Goal: Information Seeking & Learning: Find specific fact

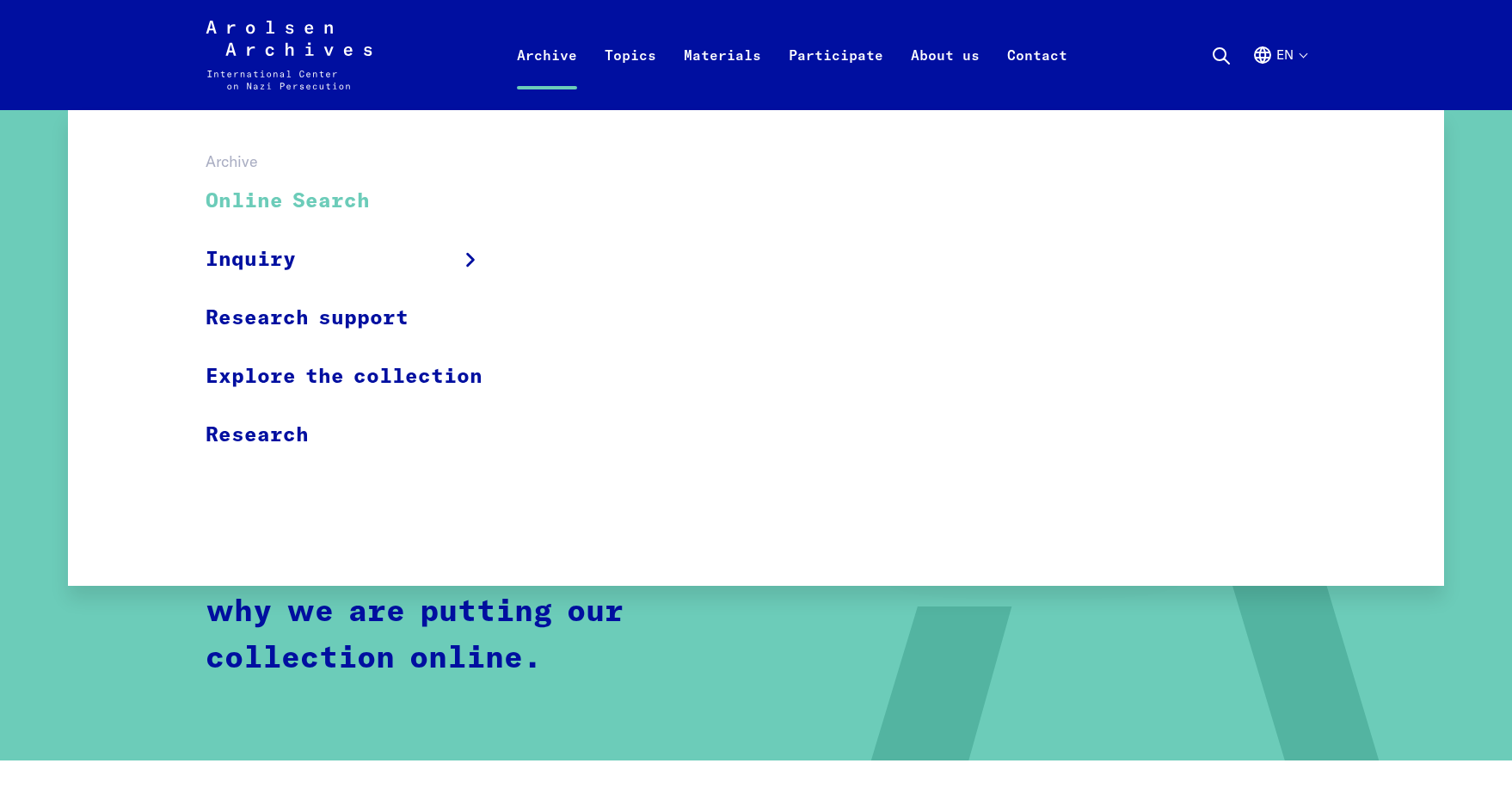
click at [327, 207] on link "Online Search" at bounding box center [355, 202] width 299 height 58
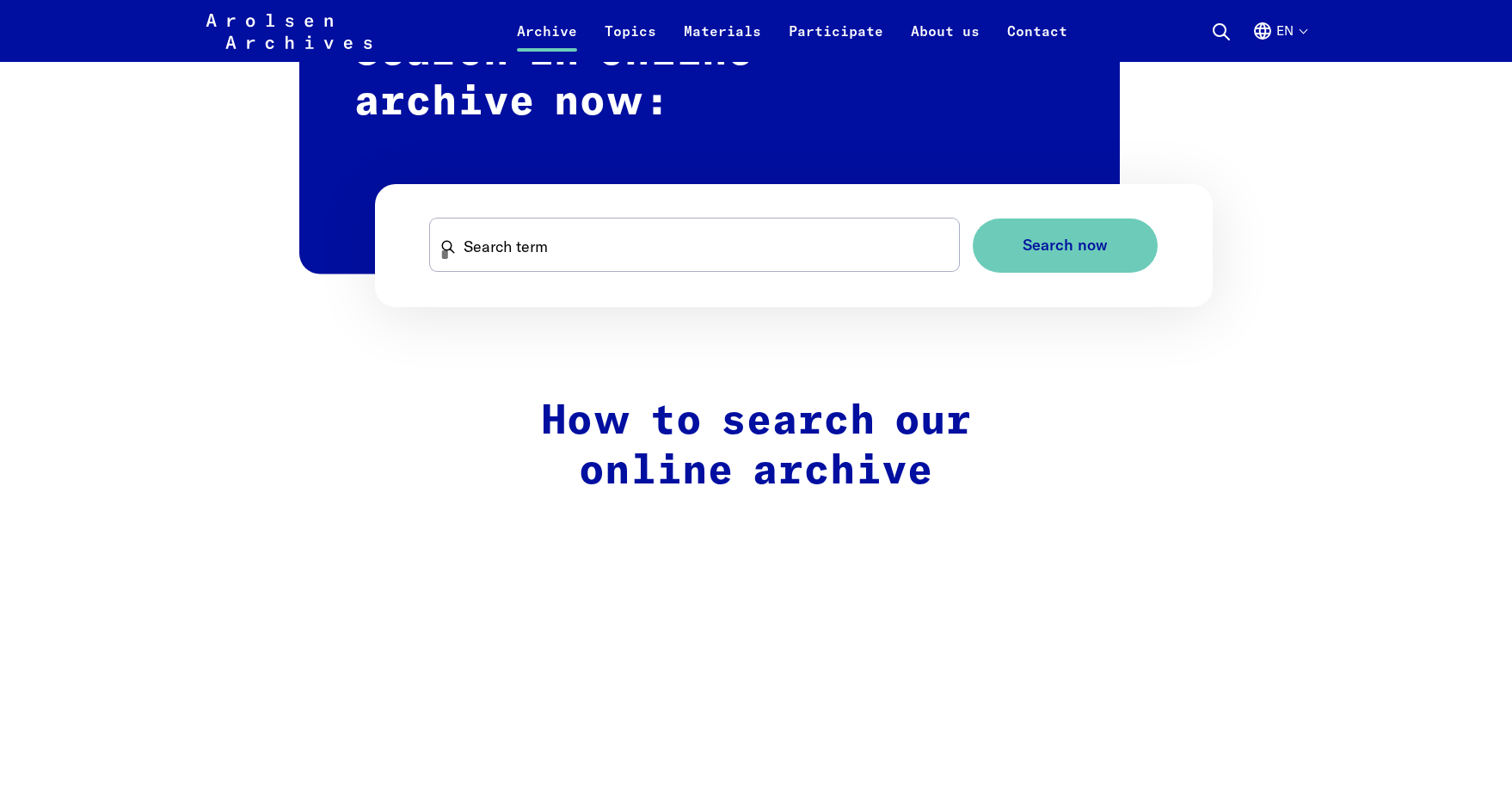
scroll to position [947, 0]
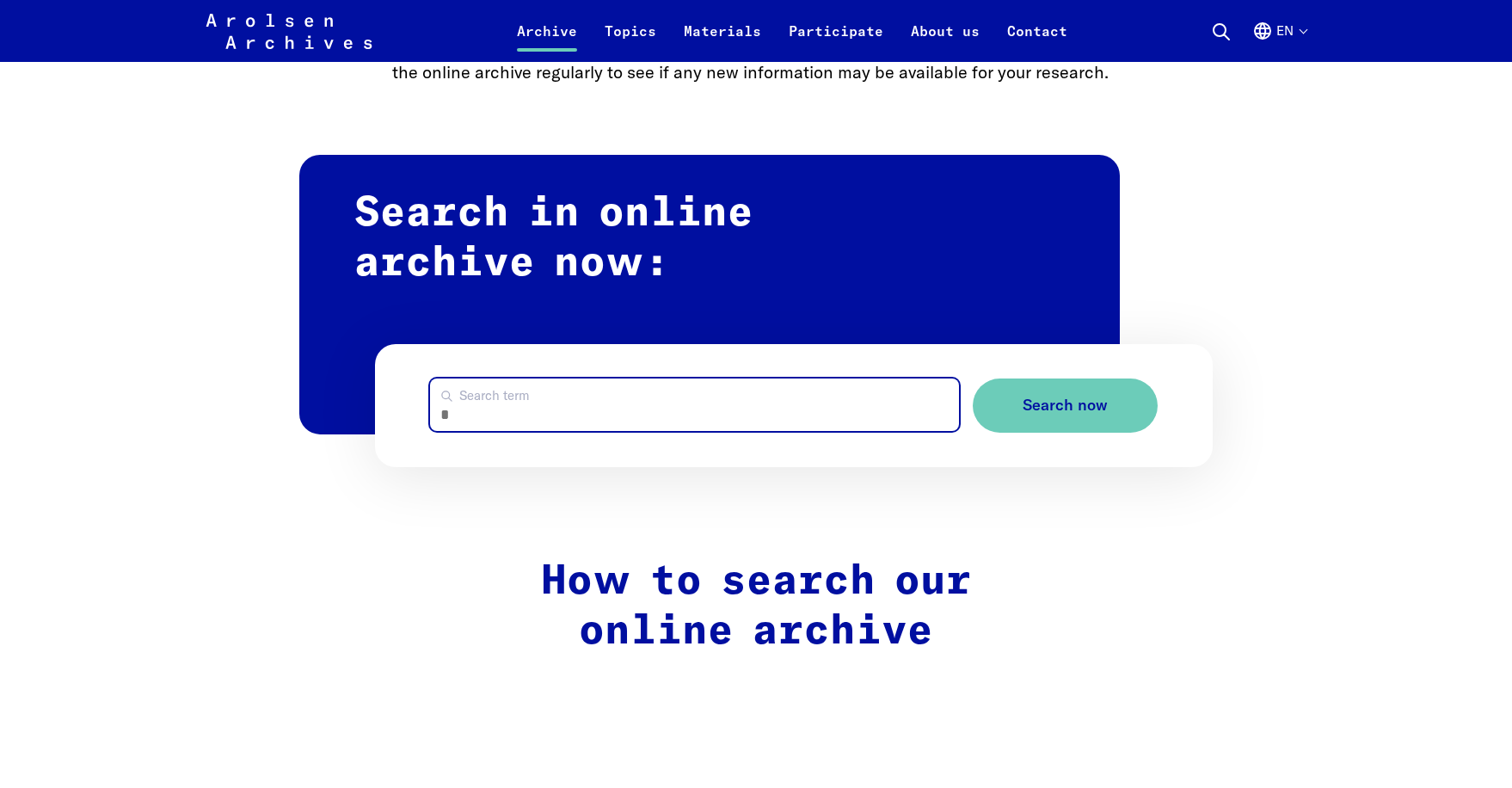
click at [763, 414] on input "Search term" at bounding box center [694, 404] width 529 height 52
type input "**********"
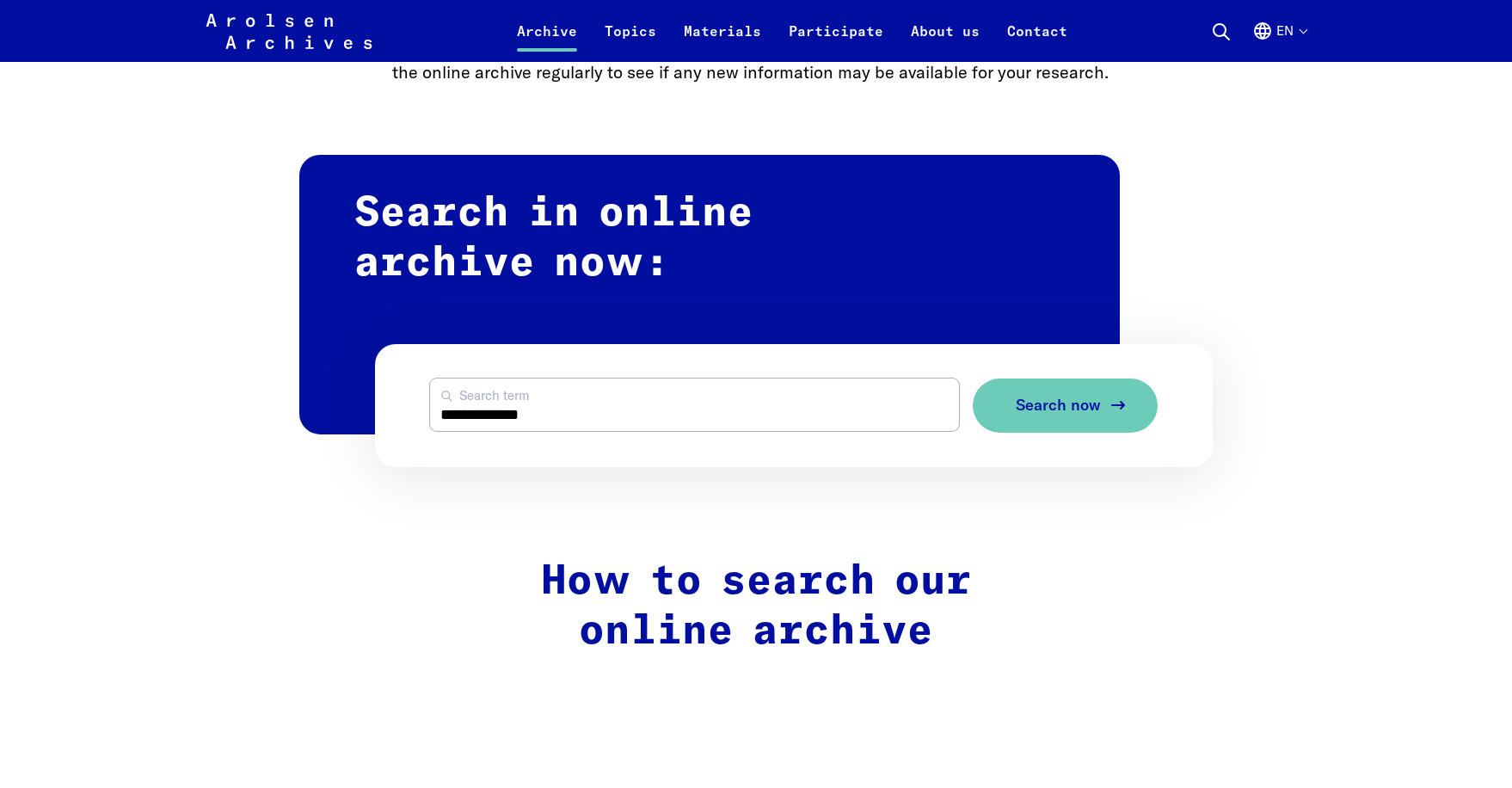
click at [1053, 402] on span "Search now" at bounding box center [1058, 406] width 86 height 18
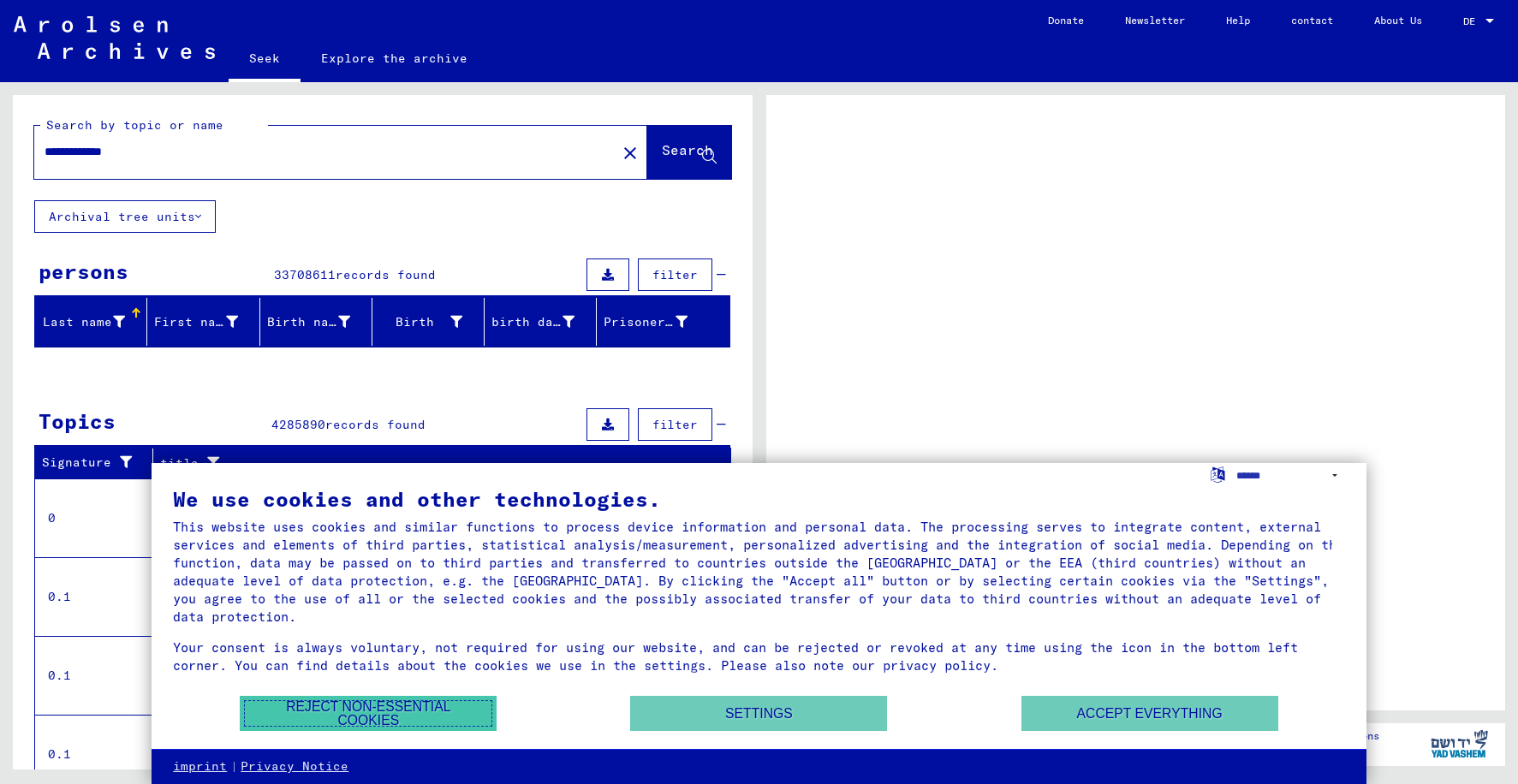
click at [428, 719] on font "Reject non-essential cookies" at bounding box center [368, 714] width 218 height 27
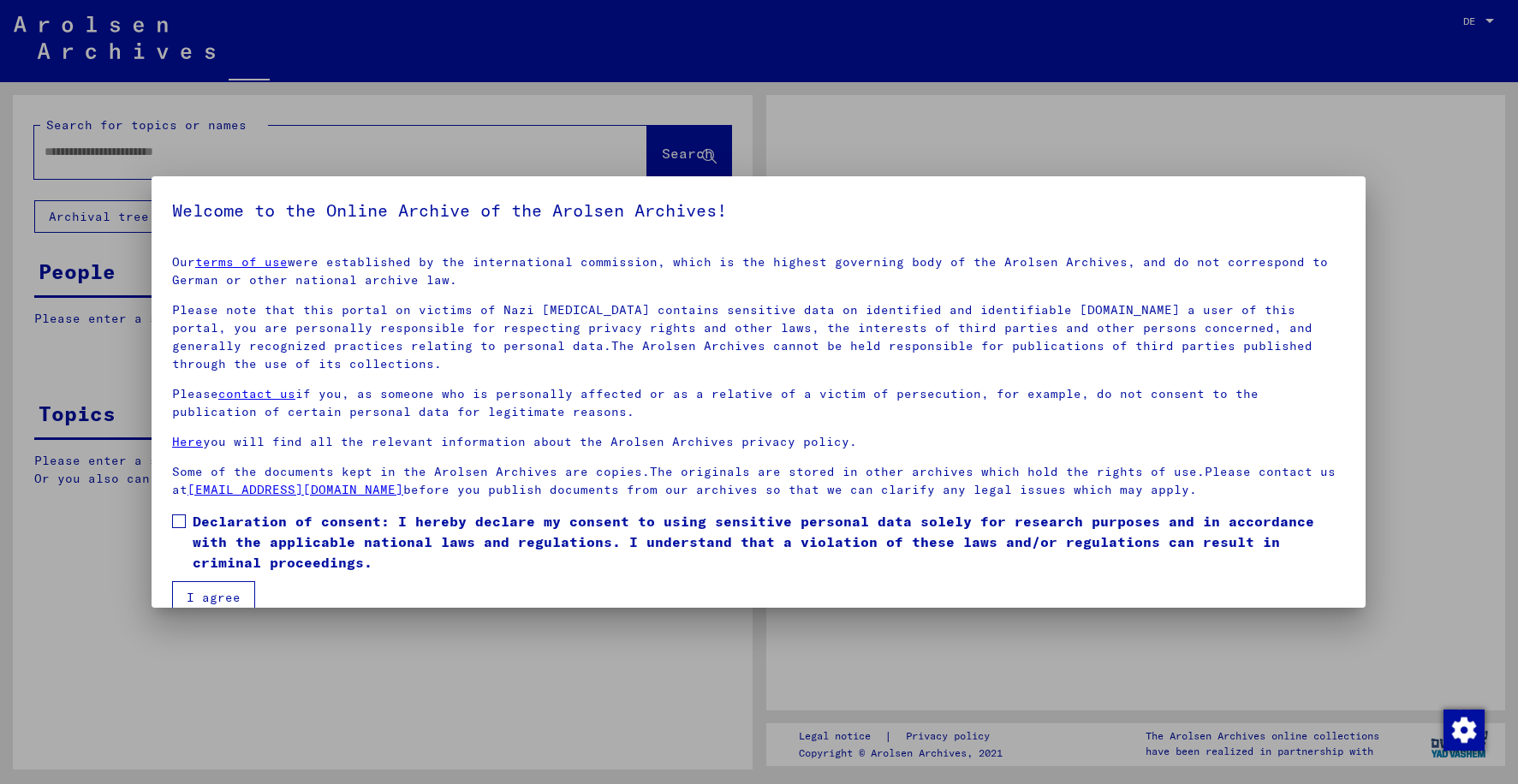
type input "**********"
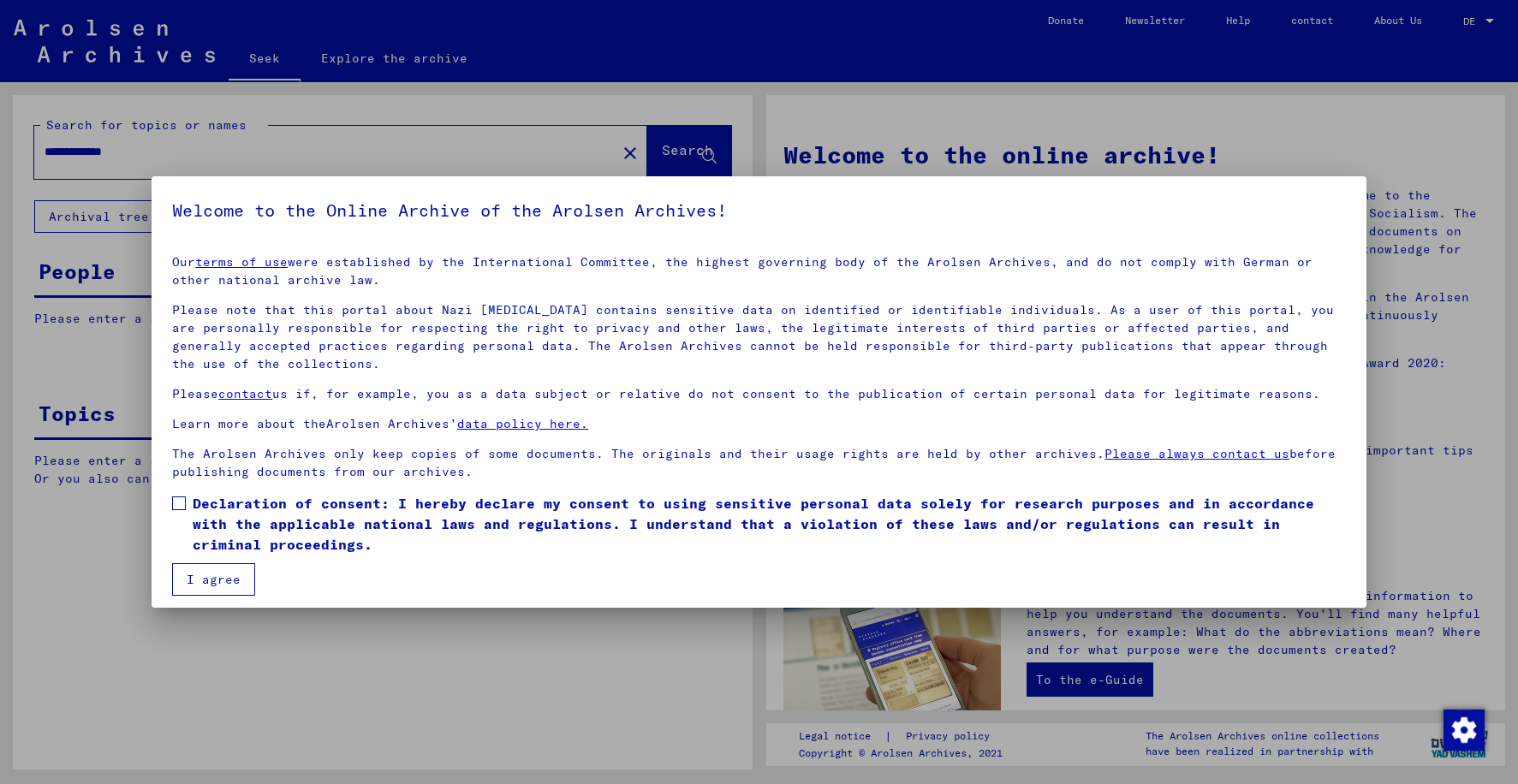
click at [177, 508] on span at bounding box center [179, 504] width 14 height 14
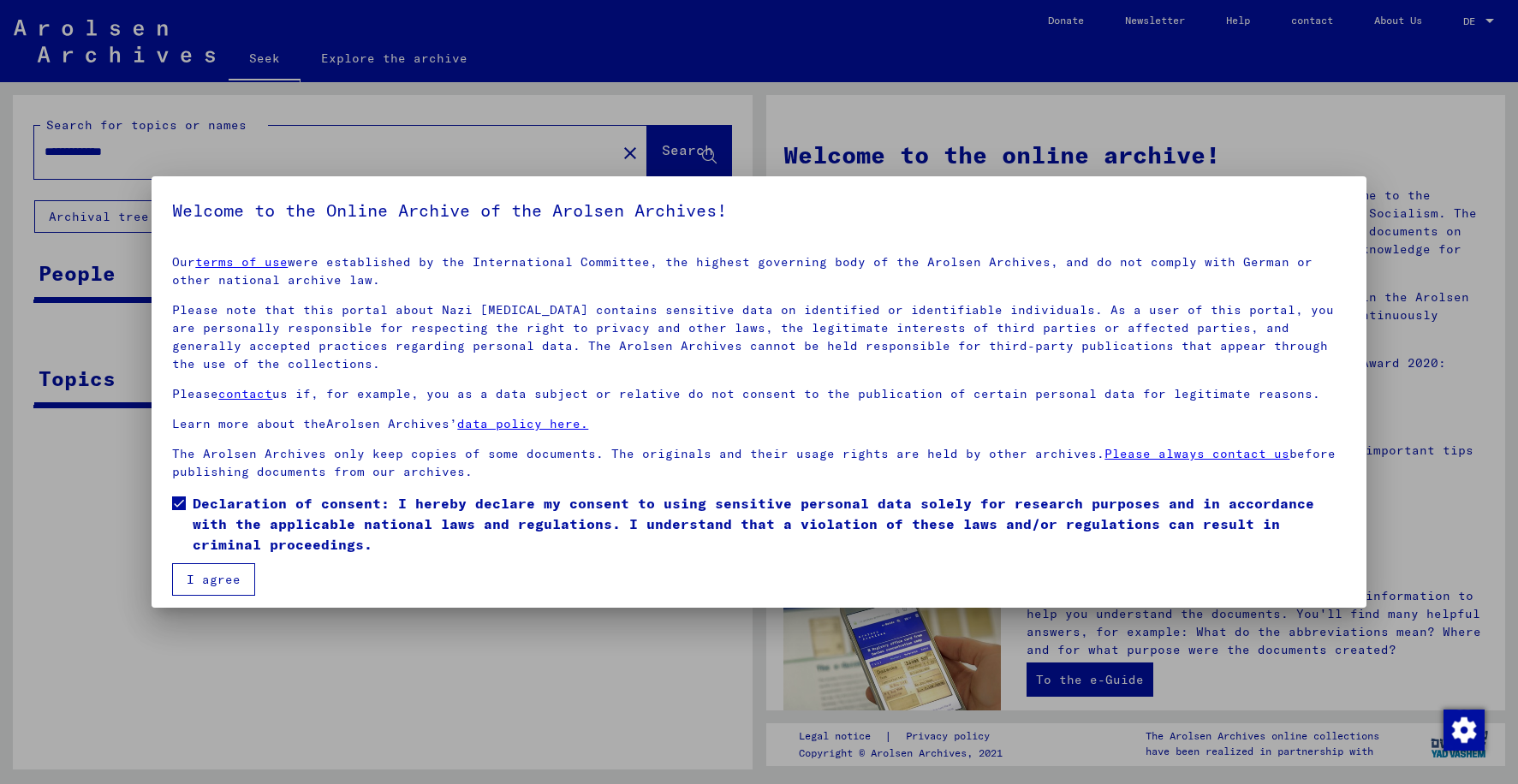
click at [201, 572] on font "I agree" at bounding box center [213, 580] width 54 height 16
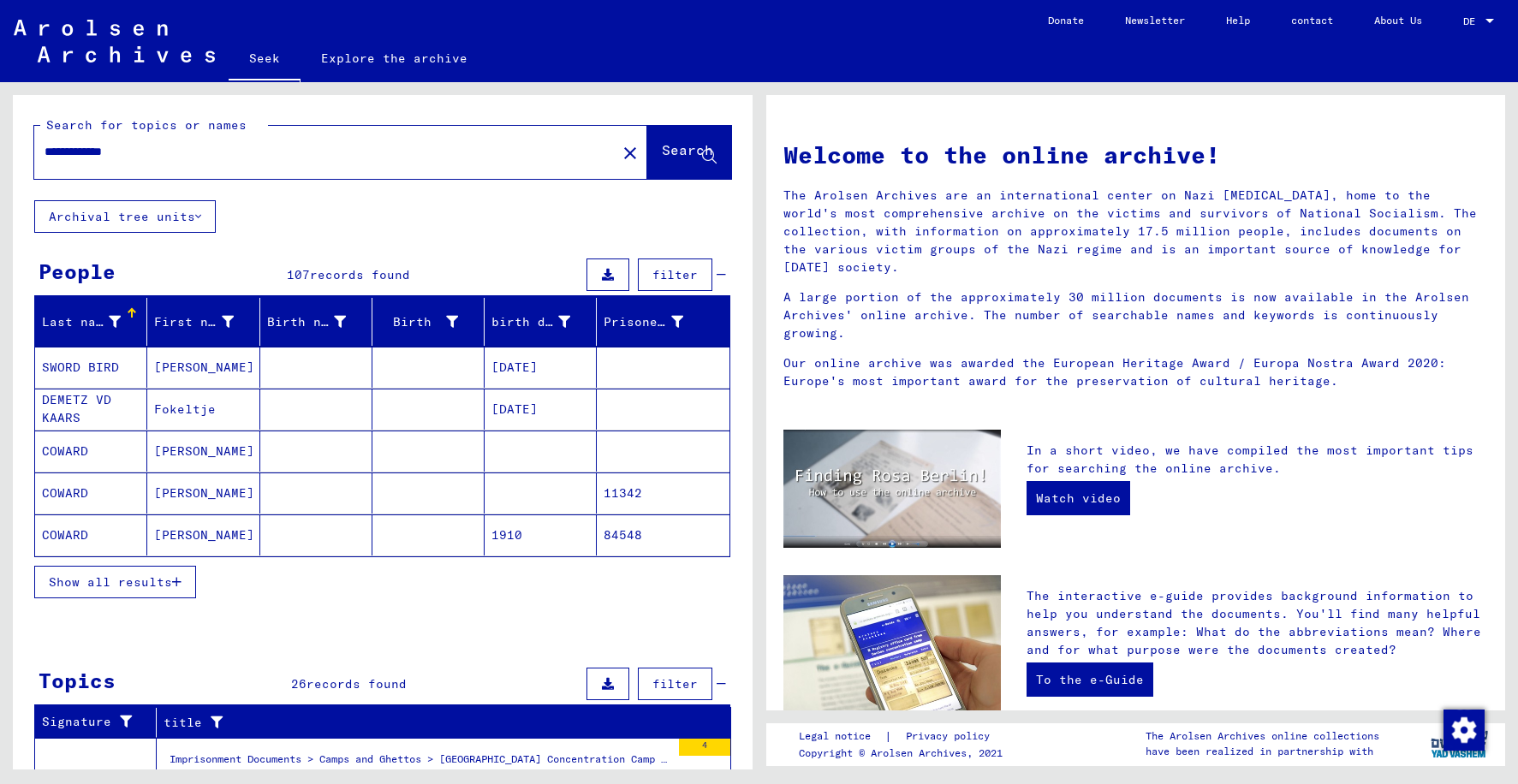
click at [119, 584] on font "Show all results" at bounding box center [111, 582] width 123 height 16
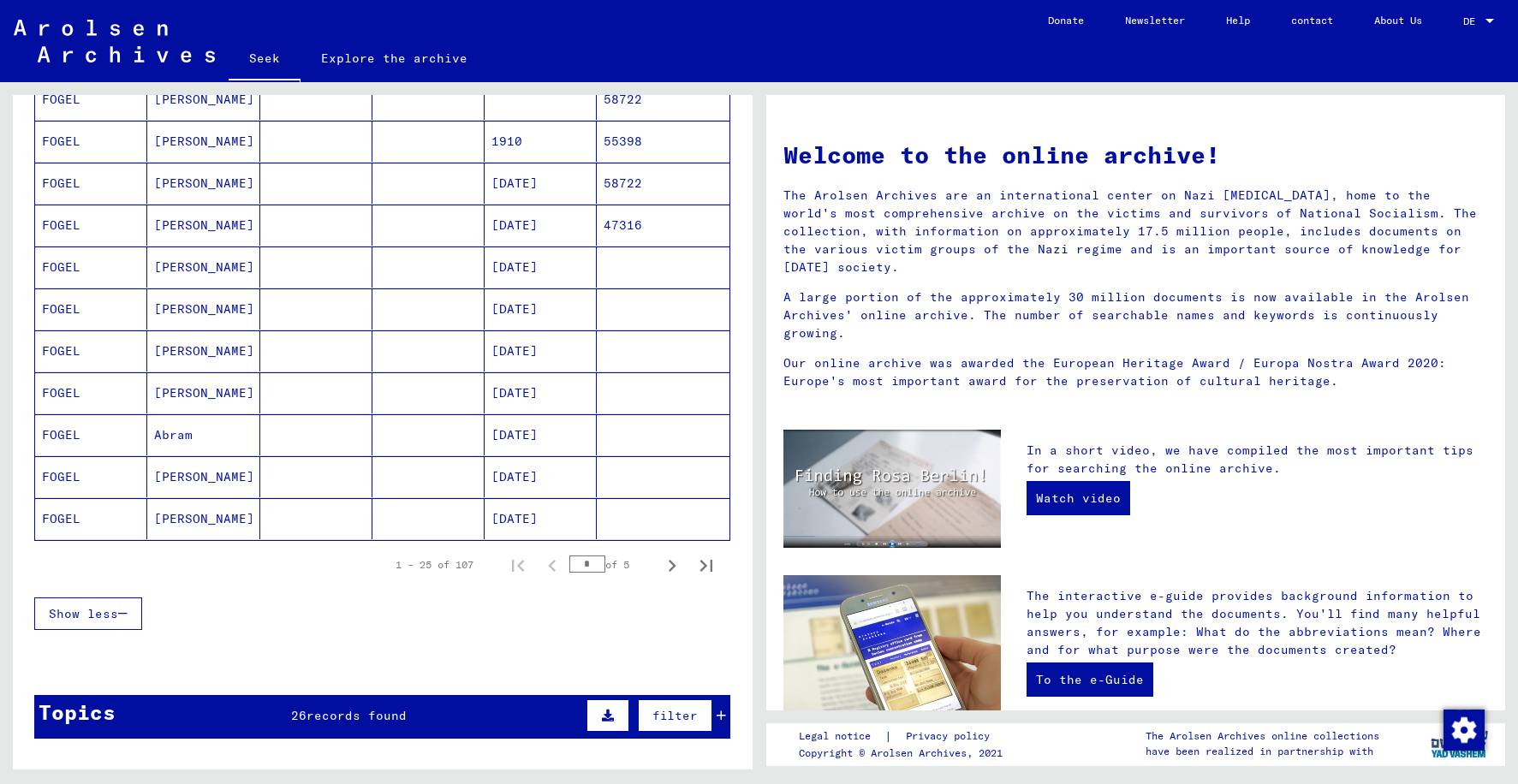
scroll to position [857, 0]
click at [661, 564] on icon "Next page" at bounding box center [672, 564] width 24 height 24
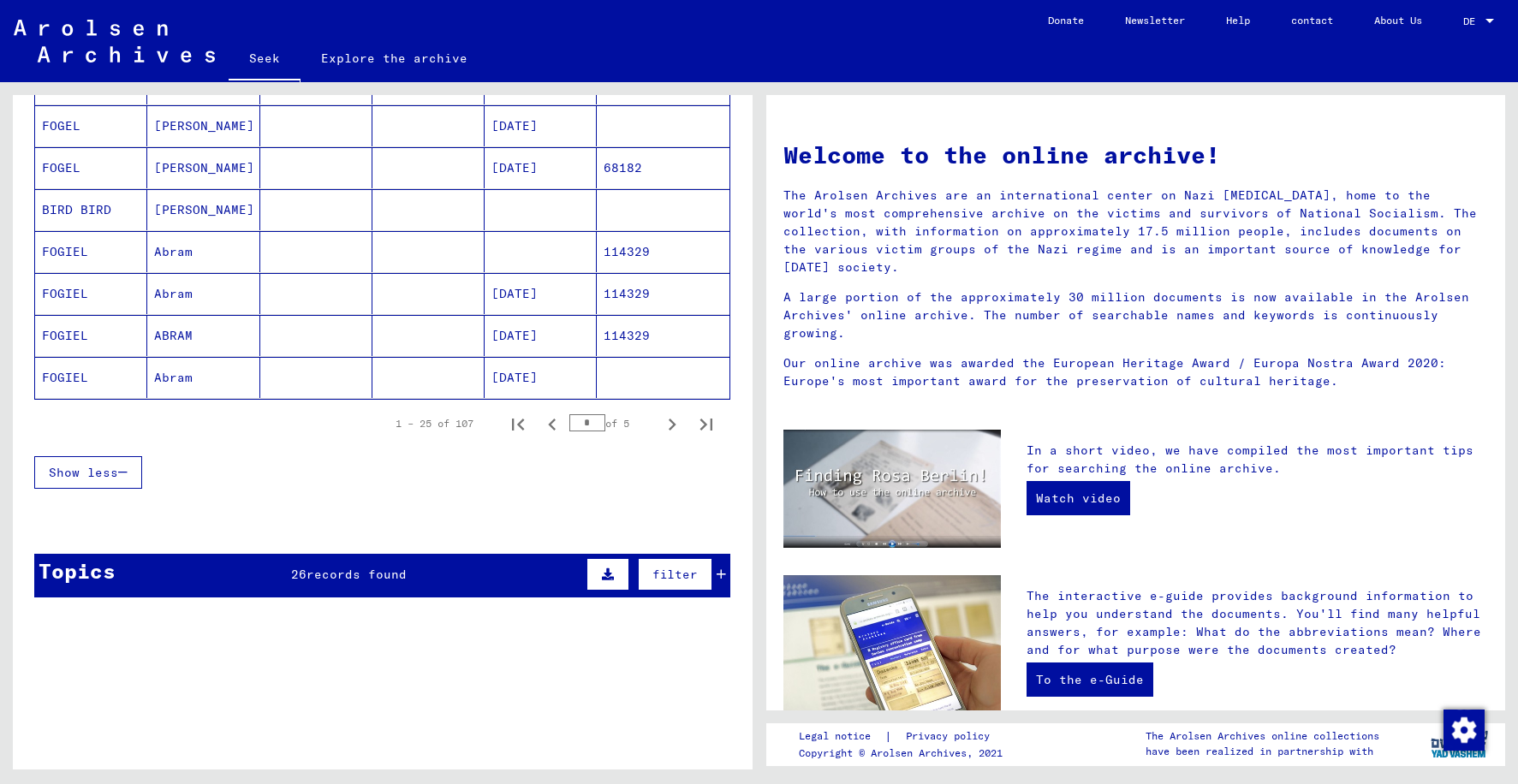
scroll to position [942, 0]
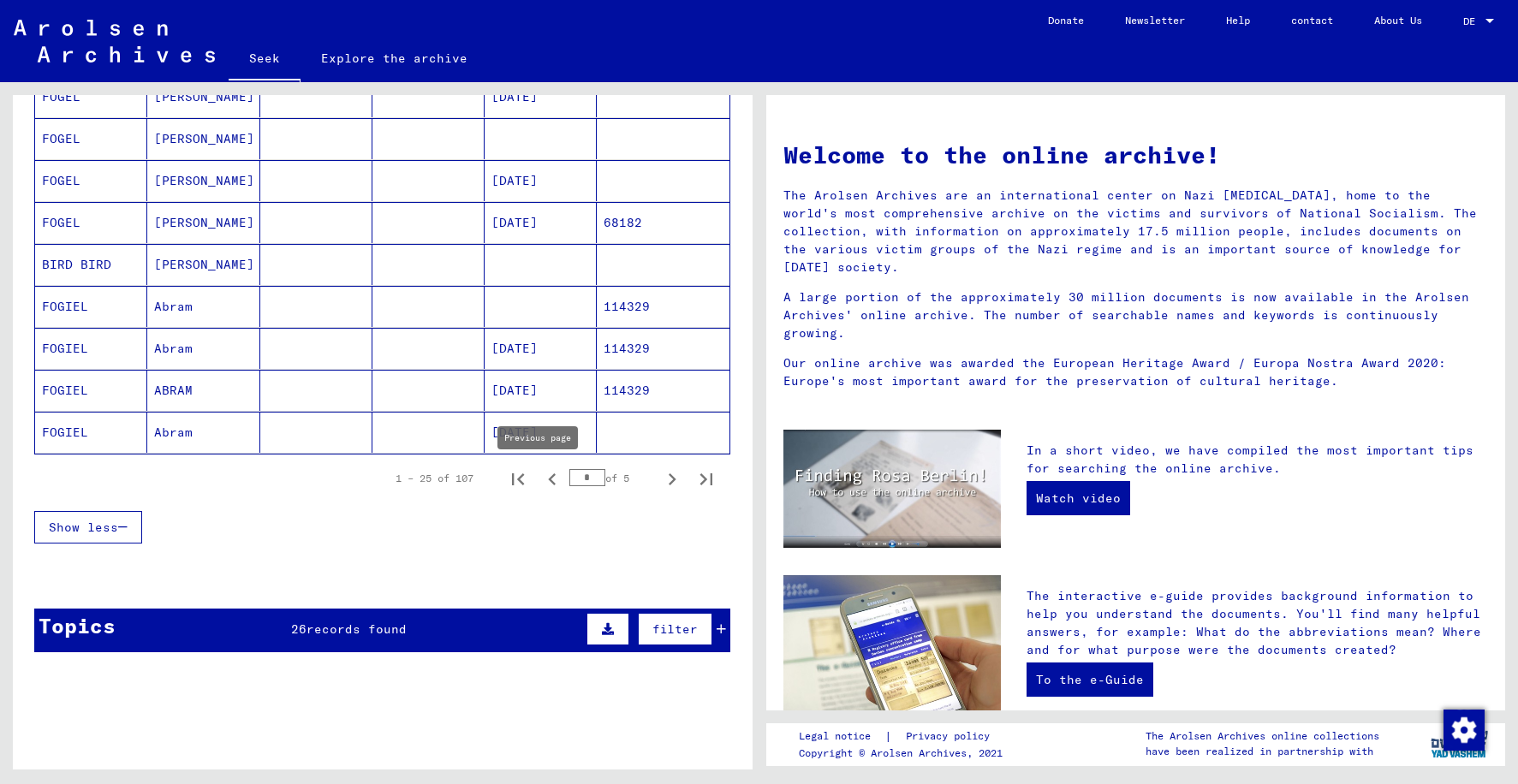
click at [548, 479] on icon "Previous page" at bounding box center [552, 479] width 8 height 12
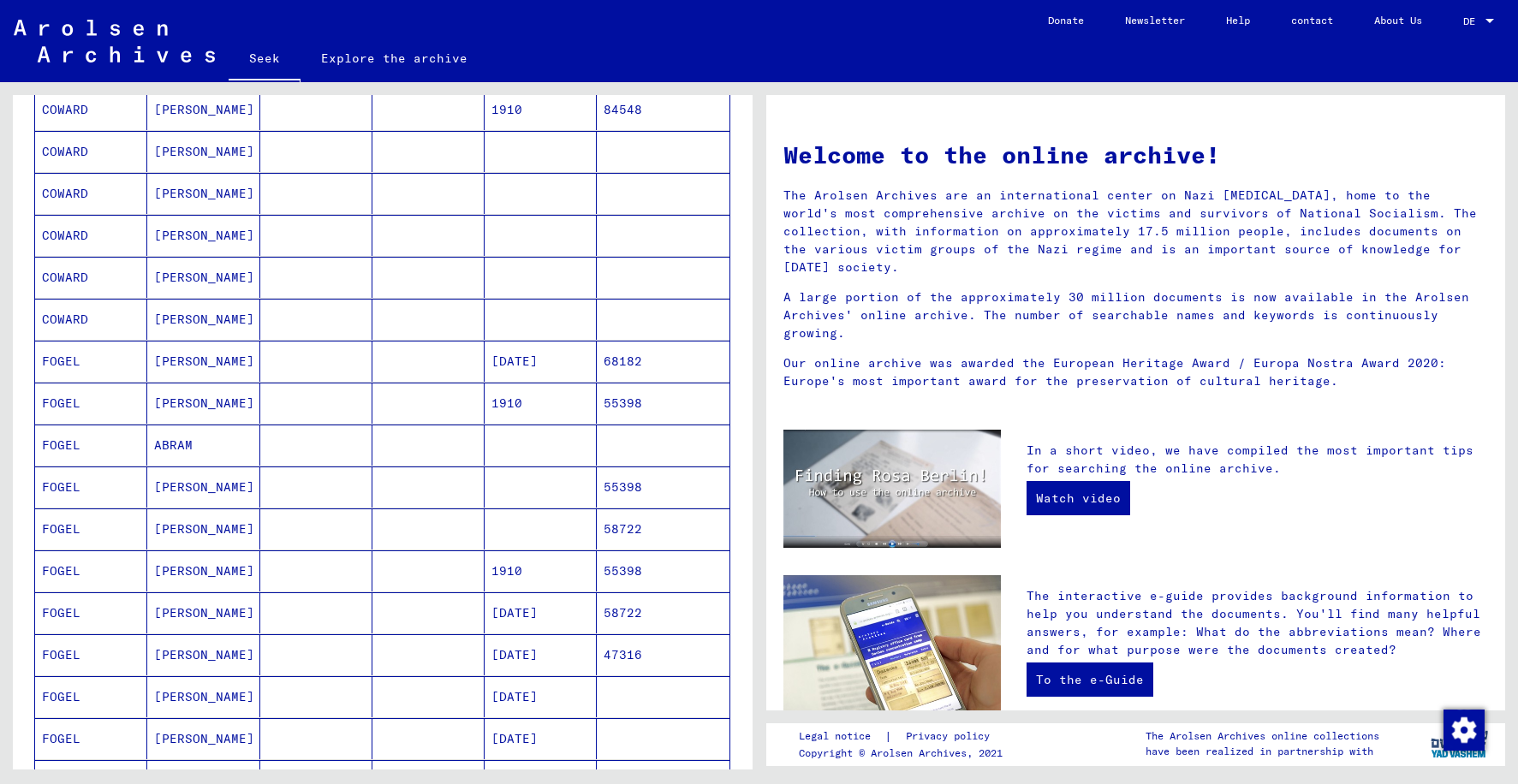
scroll to position [428, 0]
click at [217, 364] on mat-cell "ABRAHAM" at bounding box center [203, 359] width 112 height 41
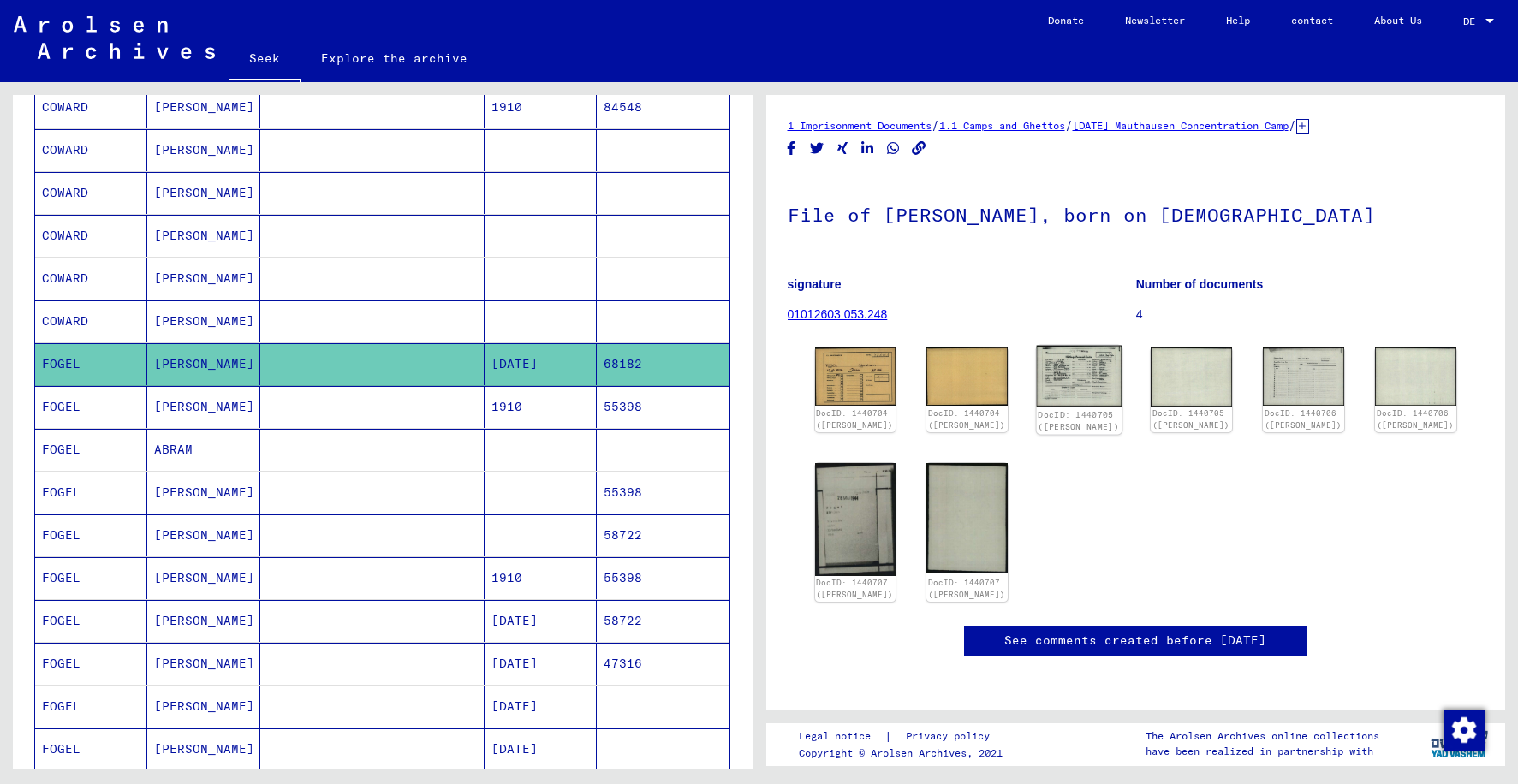
click at [1061, 386] on img at bounding box center [1079, 376] width 85 height 61
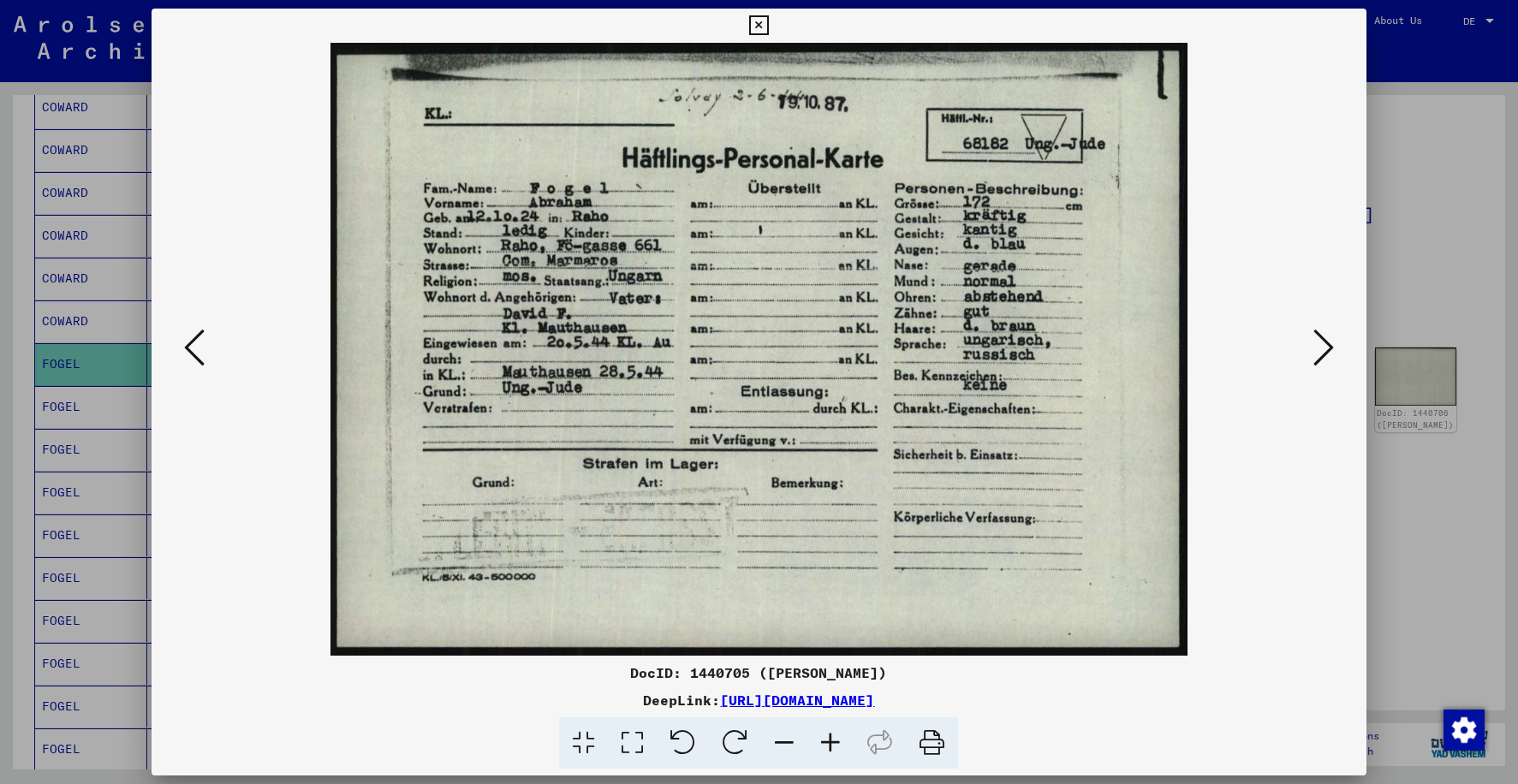
click at [759, 30] on icon at bounding box center [759, 25] width 20 height 21
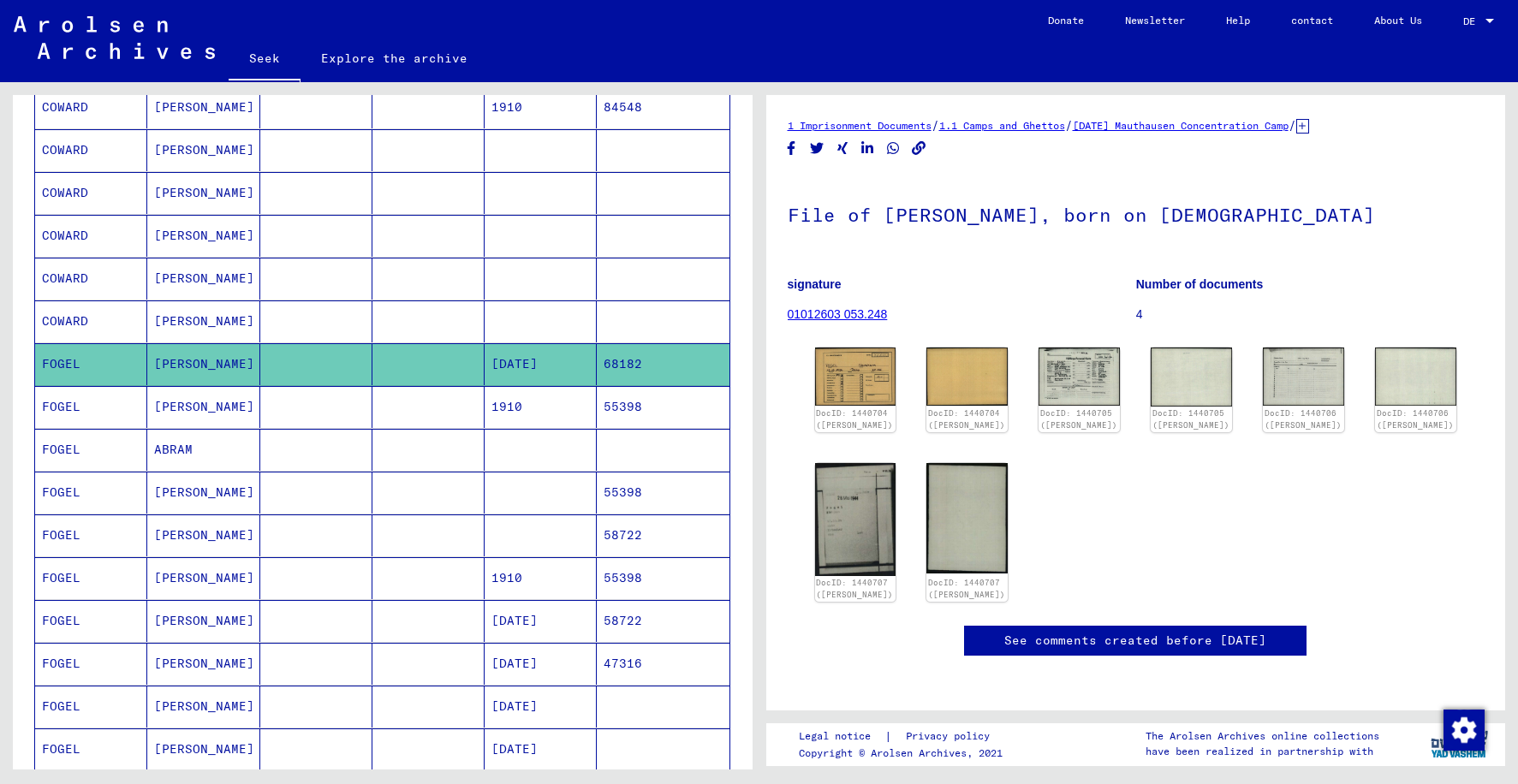
click at [176, 402] on font "ABRAHAM" at bounding box center [204, 407] width 100 height 16
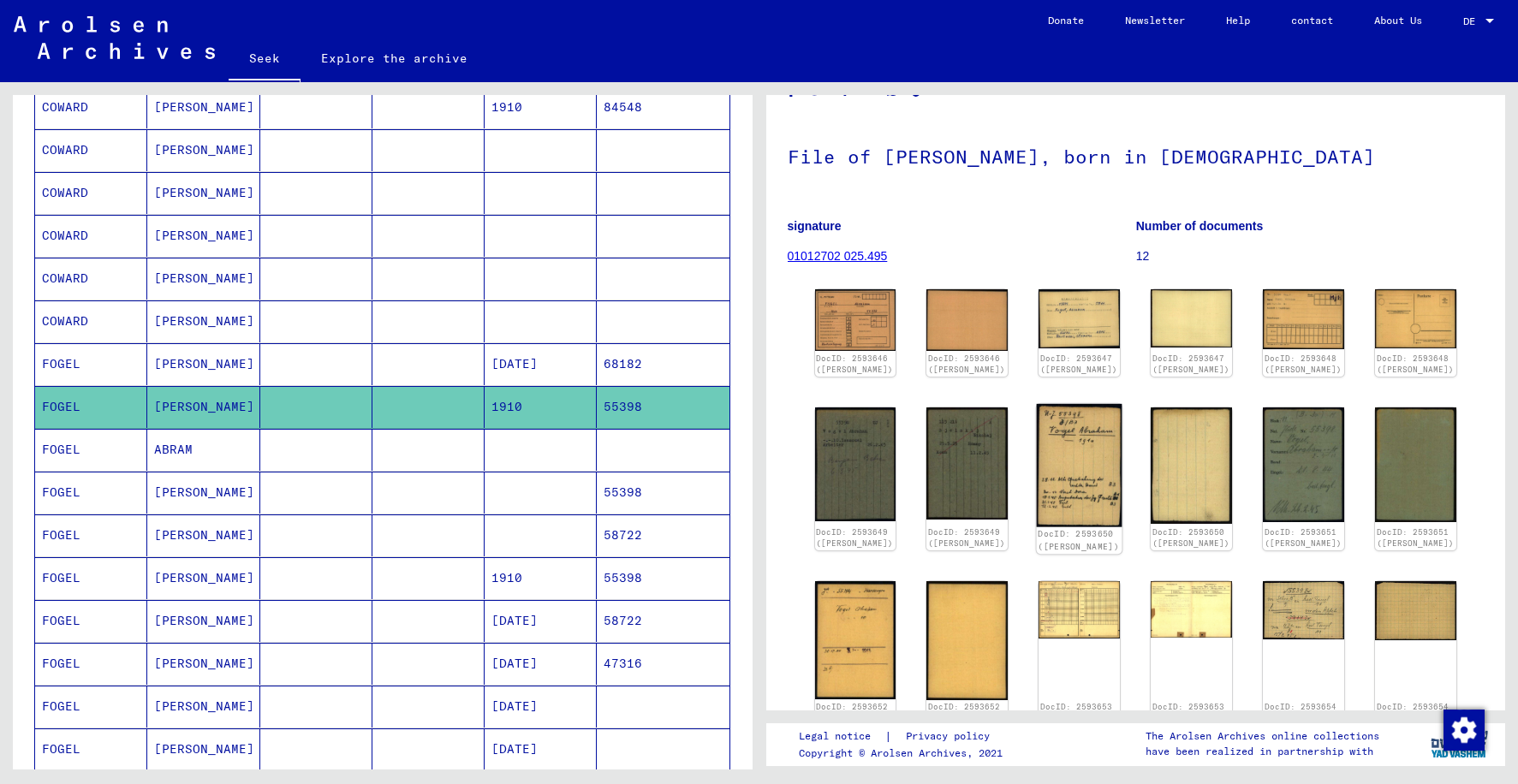
scroll to position [85, 0]
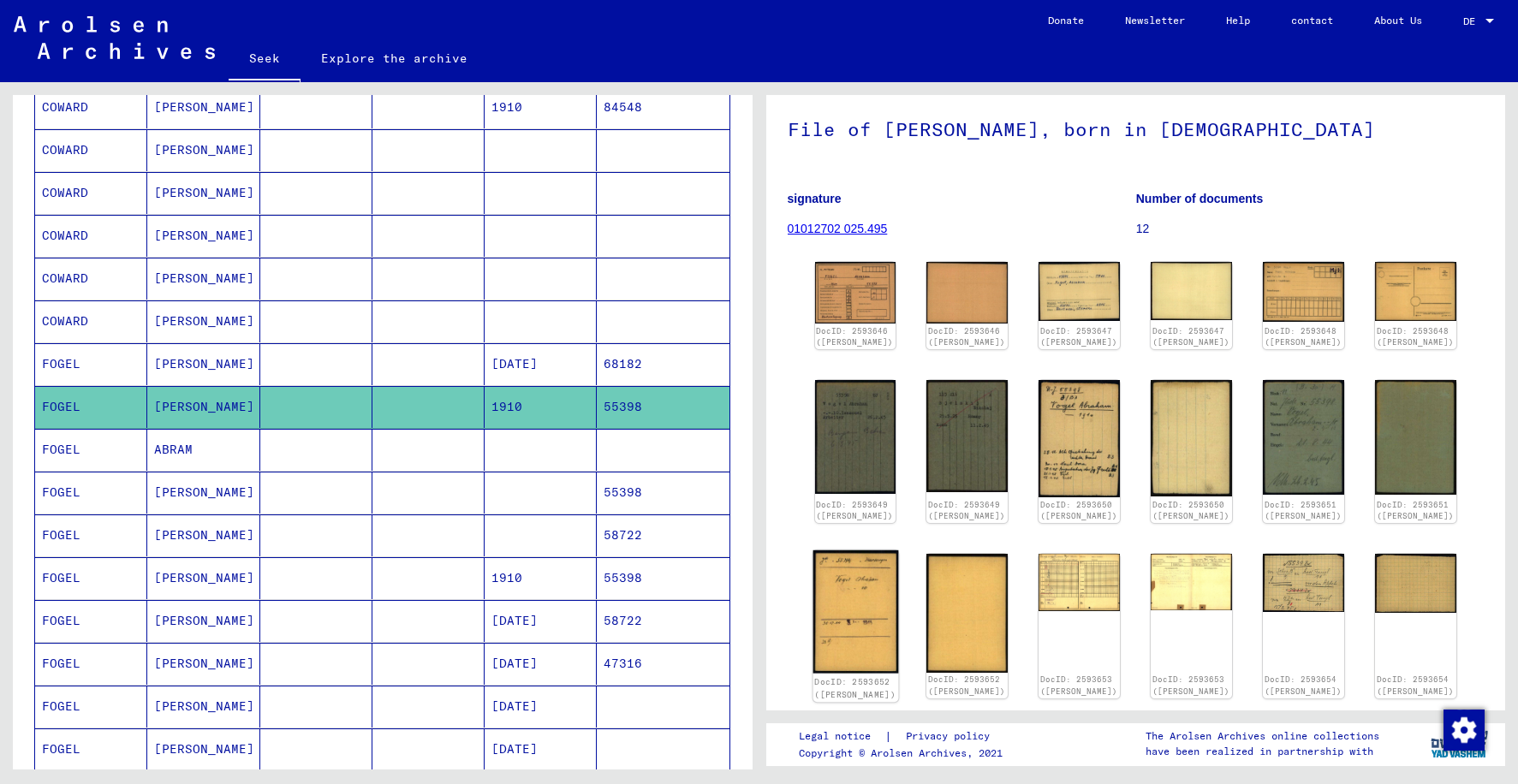
click at [846, 620] on img at bounding box center [855, 612] width 85 height 123
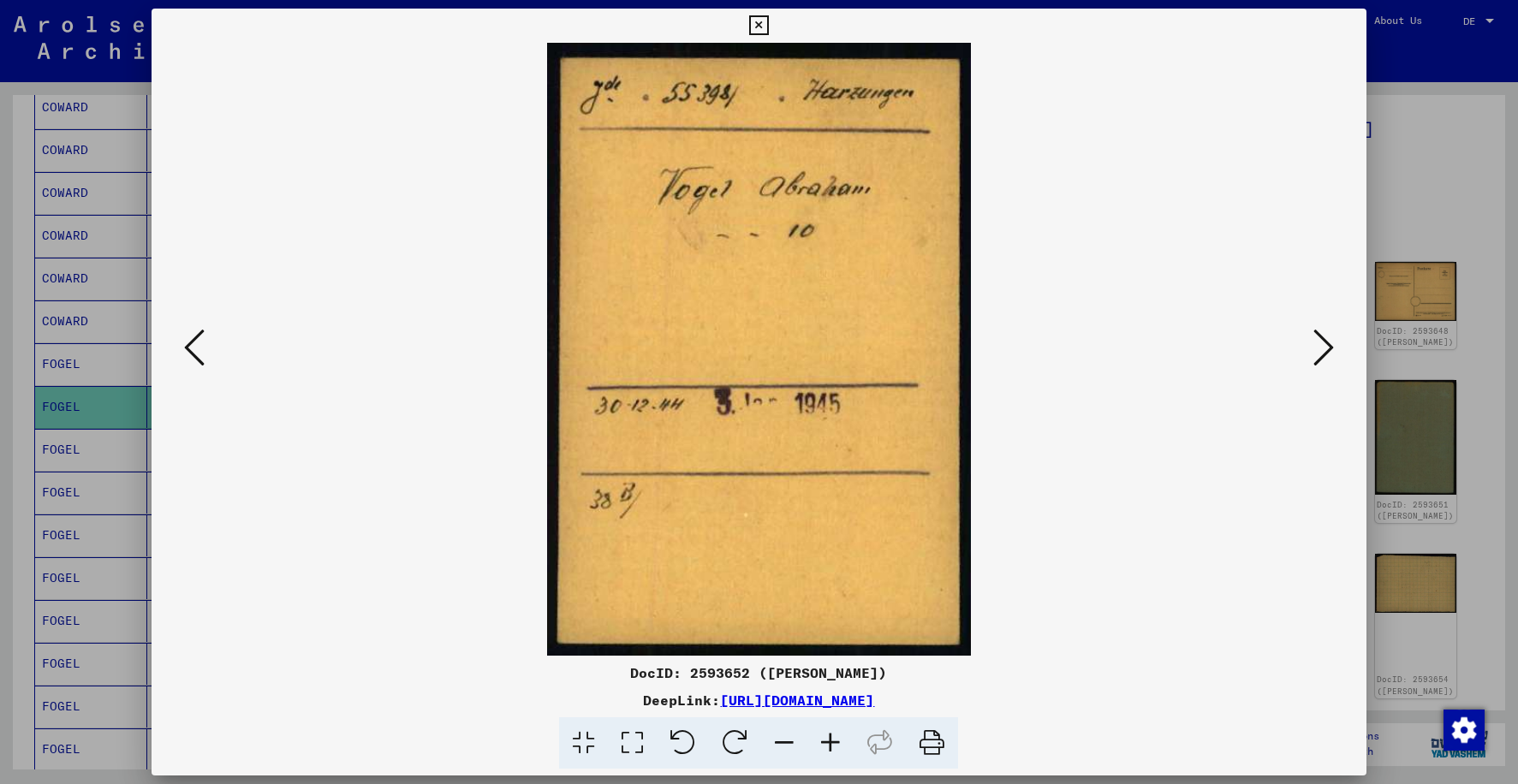
click at [204, 357] on icon at bounding box center [194, 348] width 21 height 41
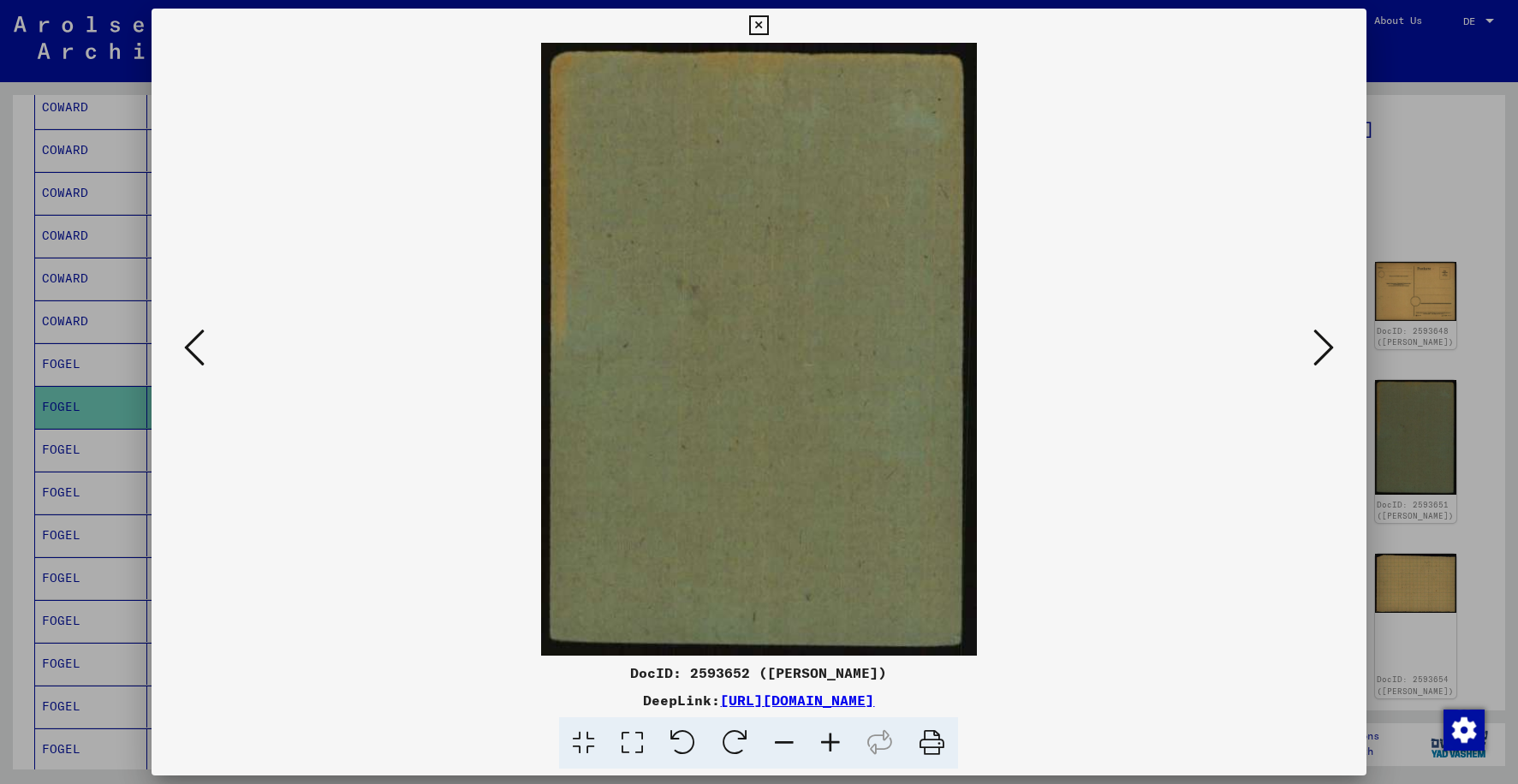
click at [204, 357] on icon at bounding box center [194, 348] width 21 height 41
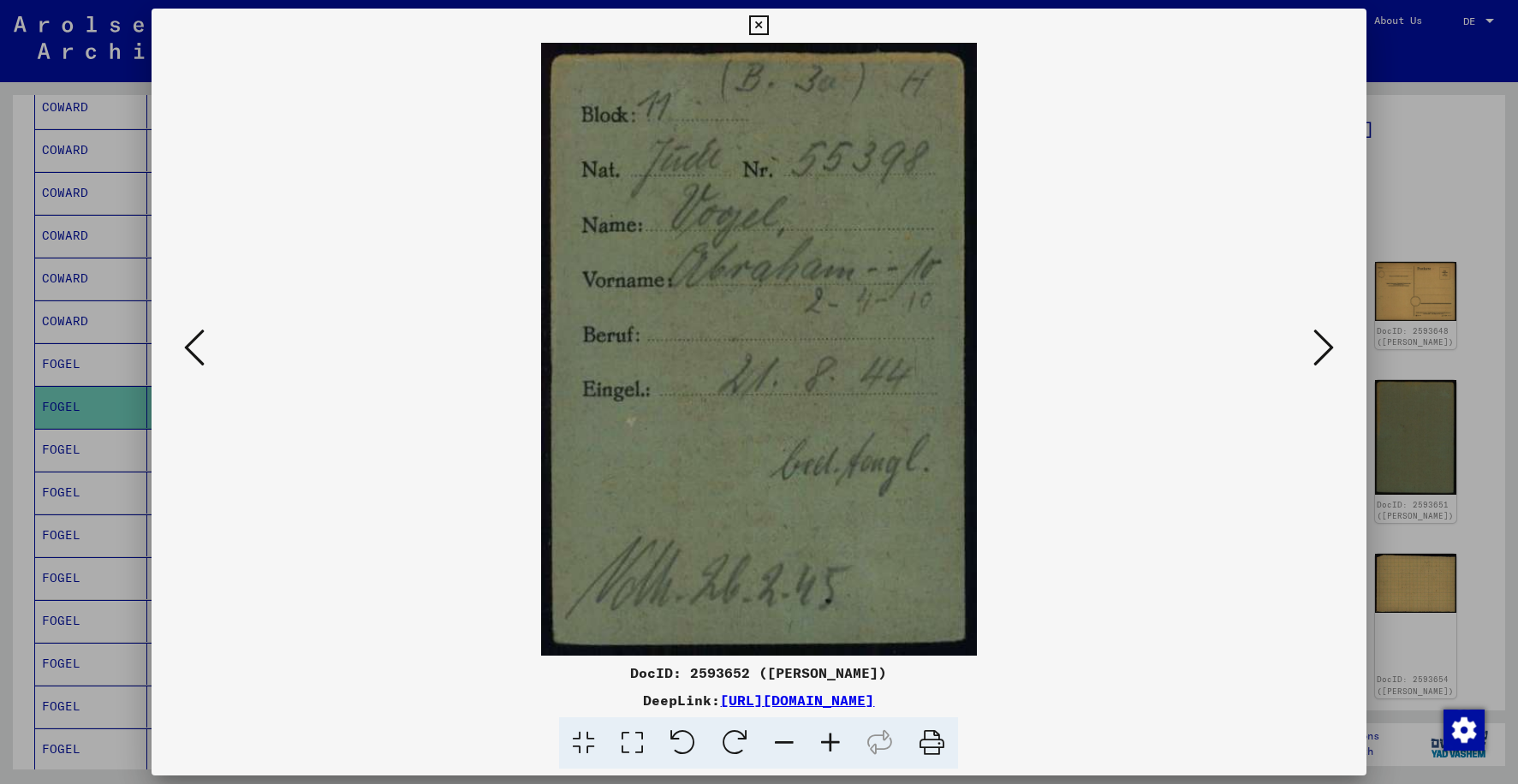
click at [204, 357] on icon at bounding box center [194, 348] width 21 height 41
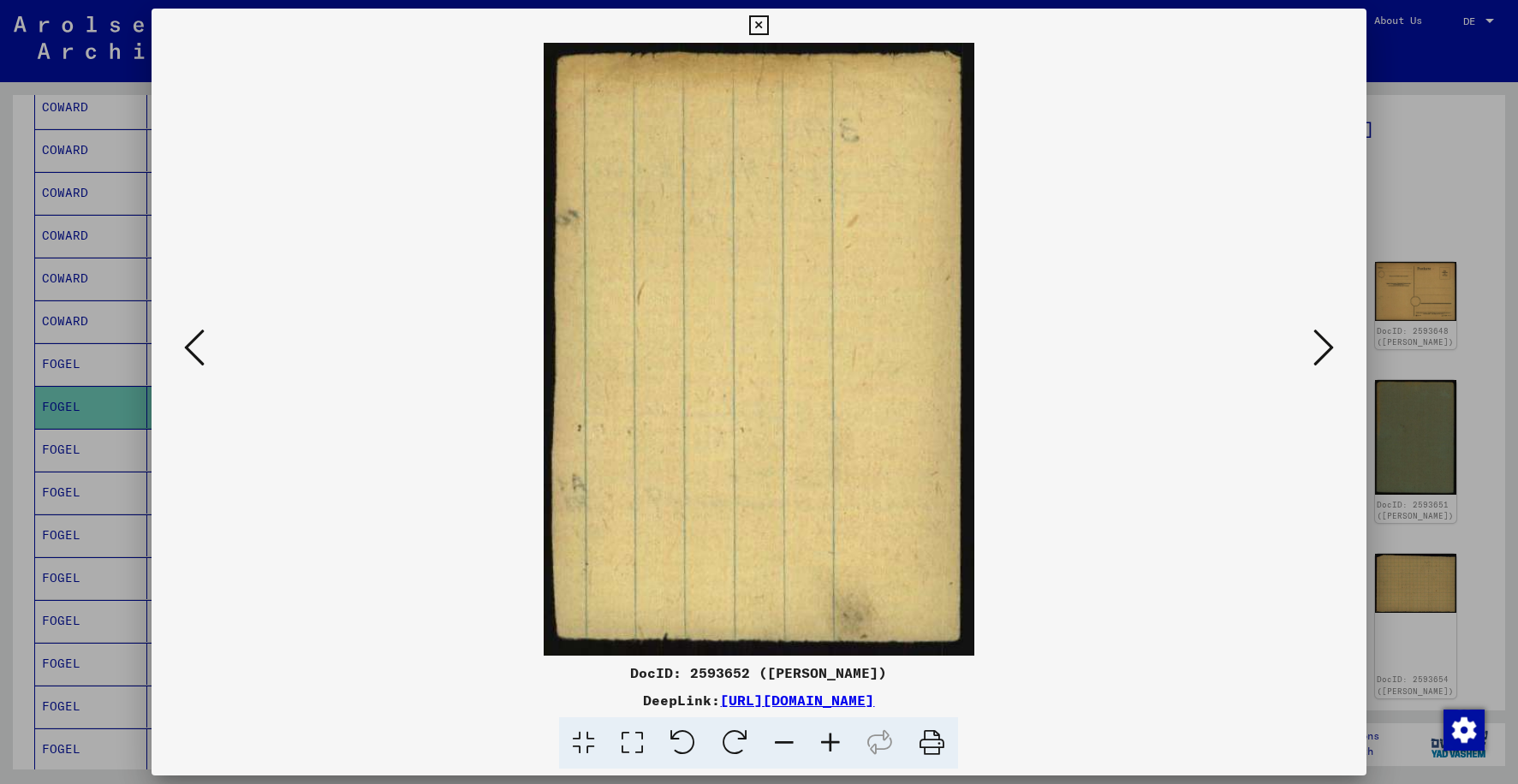
click at [204, 357] on icon at bounding box center [194, 348] width 21 height 41
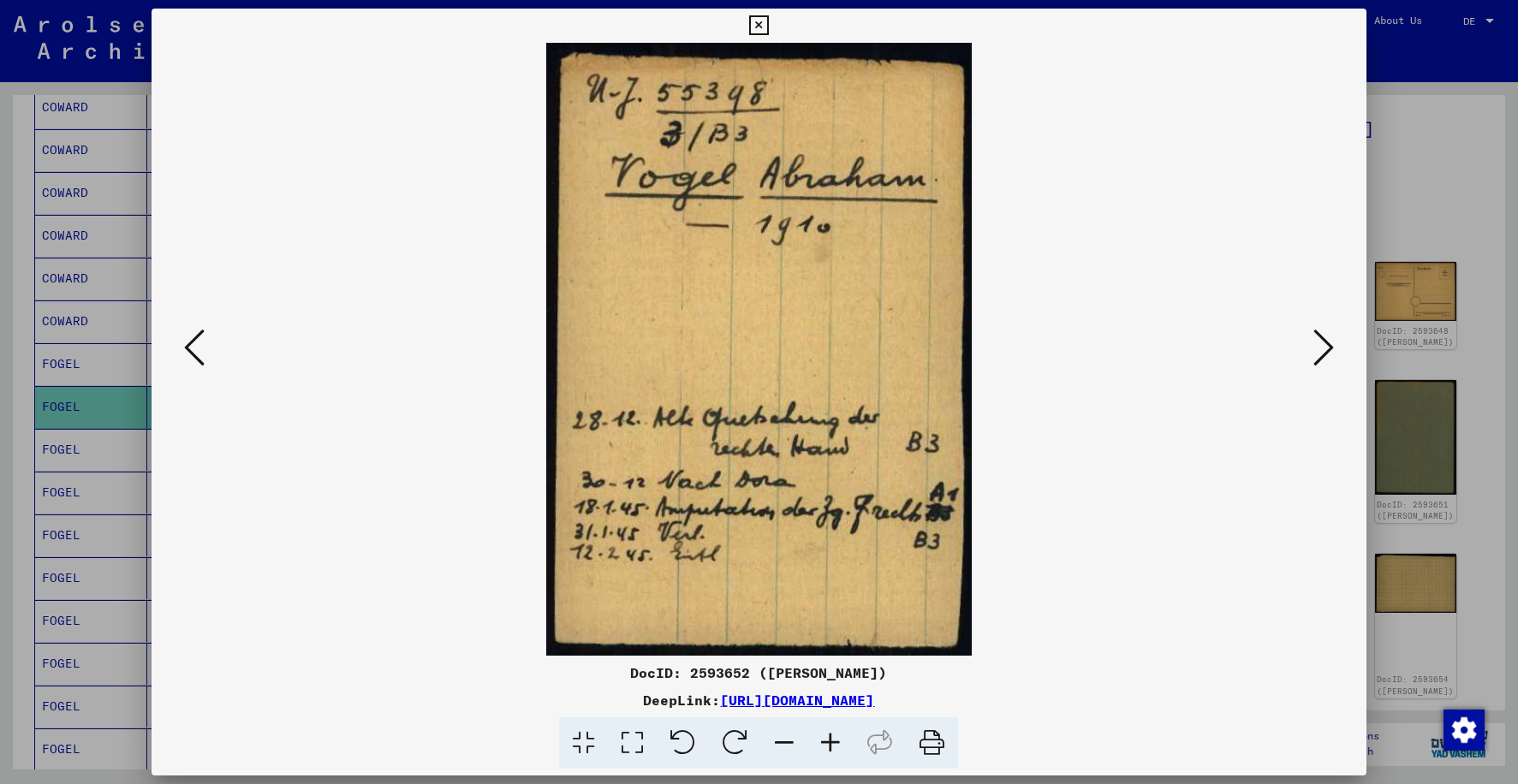
click at [753, 24] on icon at bounding box center [759, 25] width 20 height 21
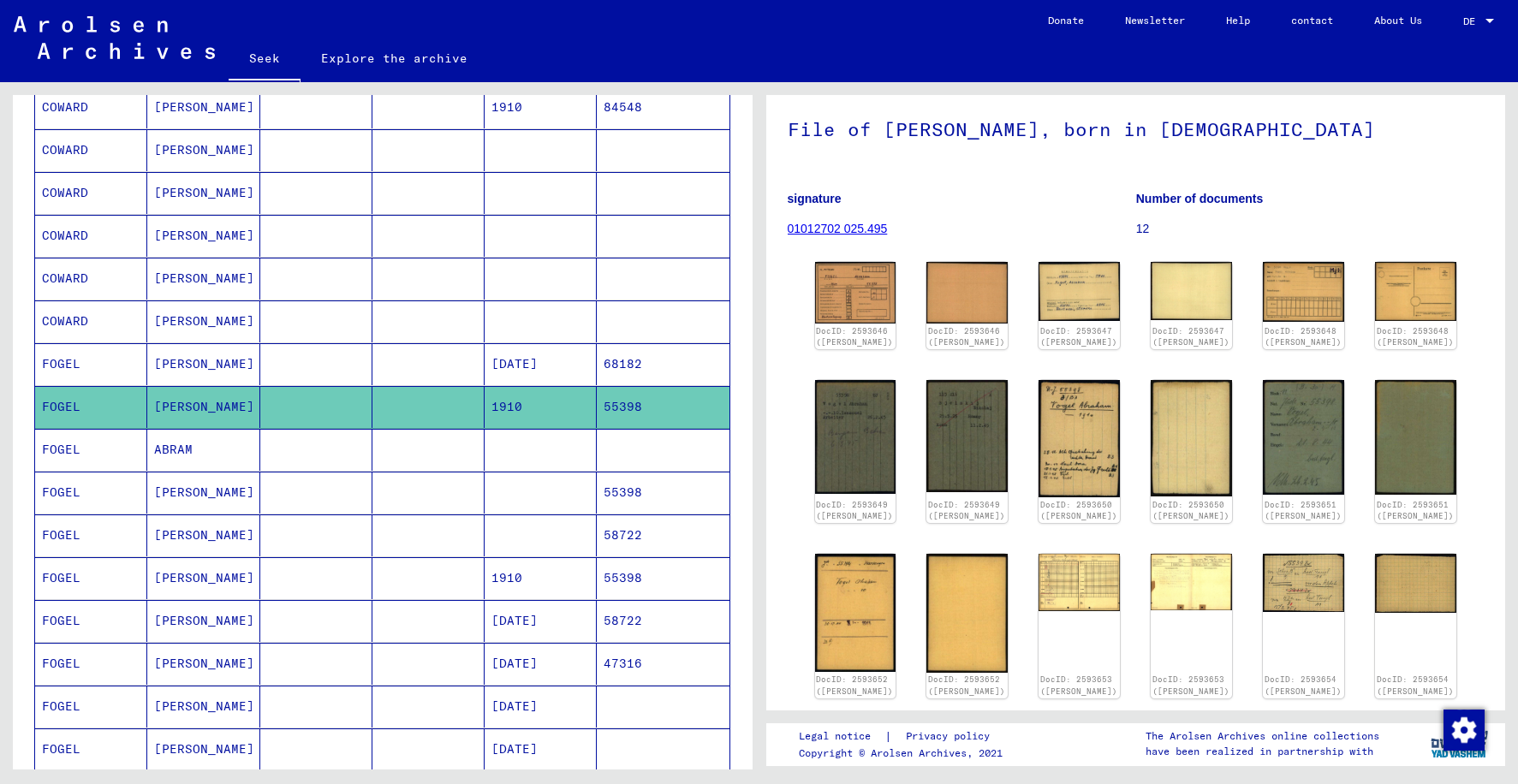
click at [191, 456] on mat-cell "ABRAM" at bounding box center [203, 450] width 112 height 42
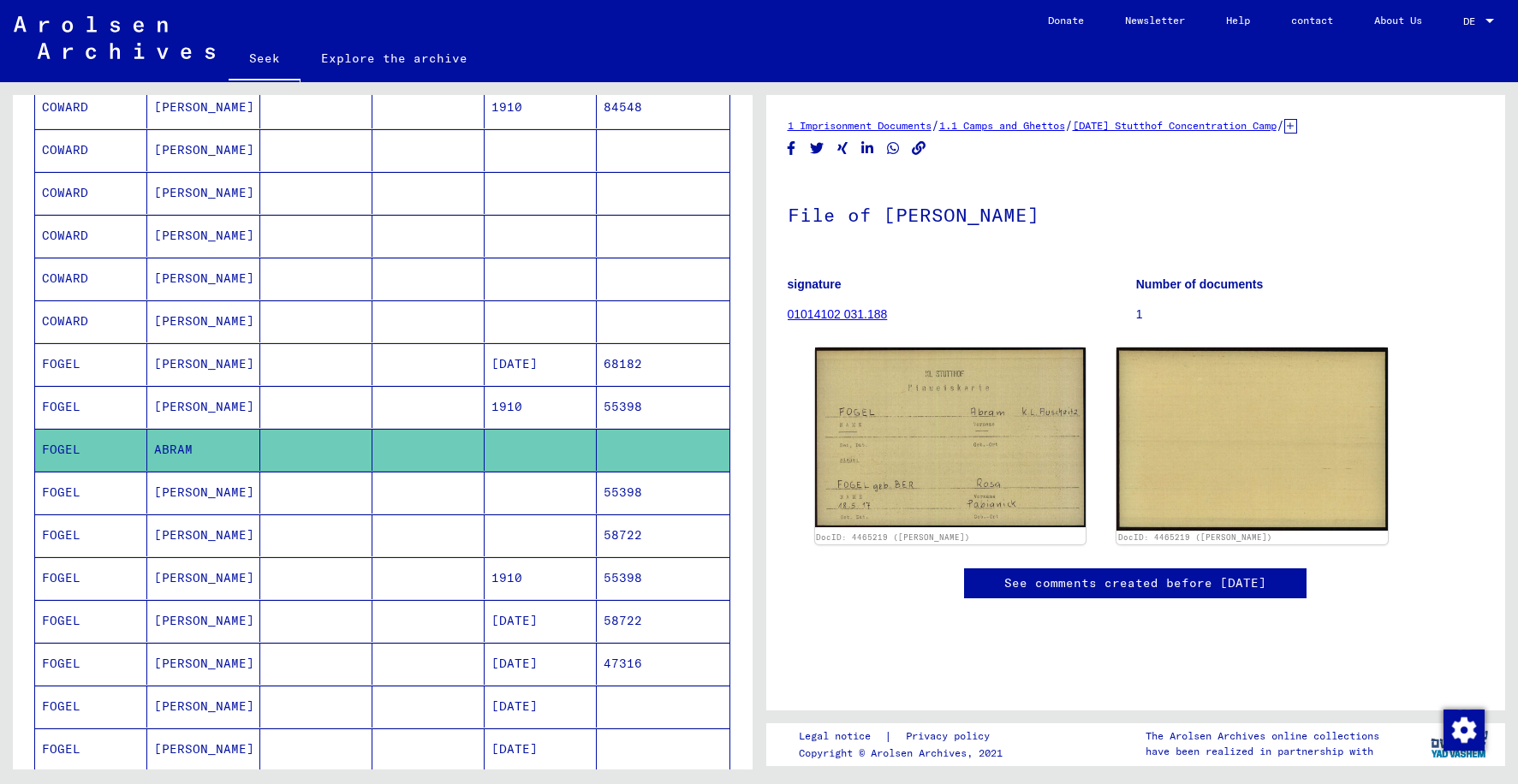
click at [183, 496] on font "Abraham" at bounding box center [204, 493] width 100 height 16
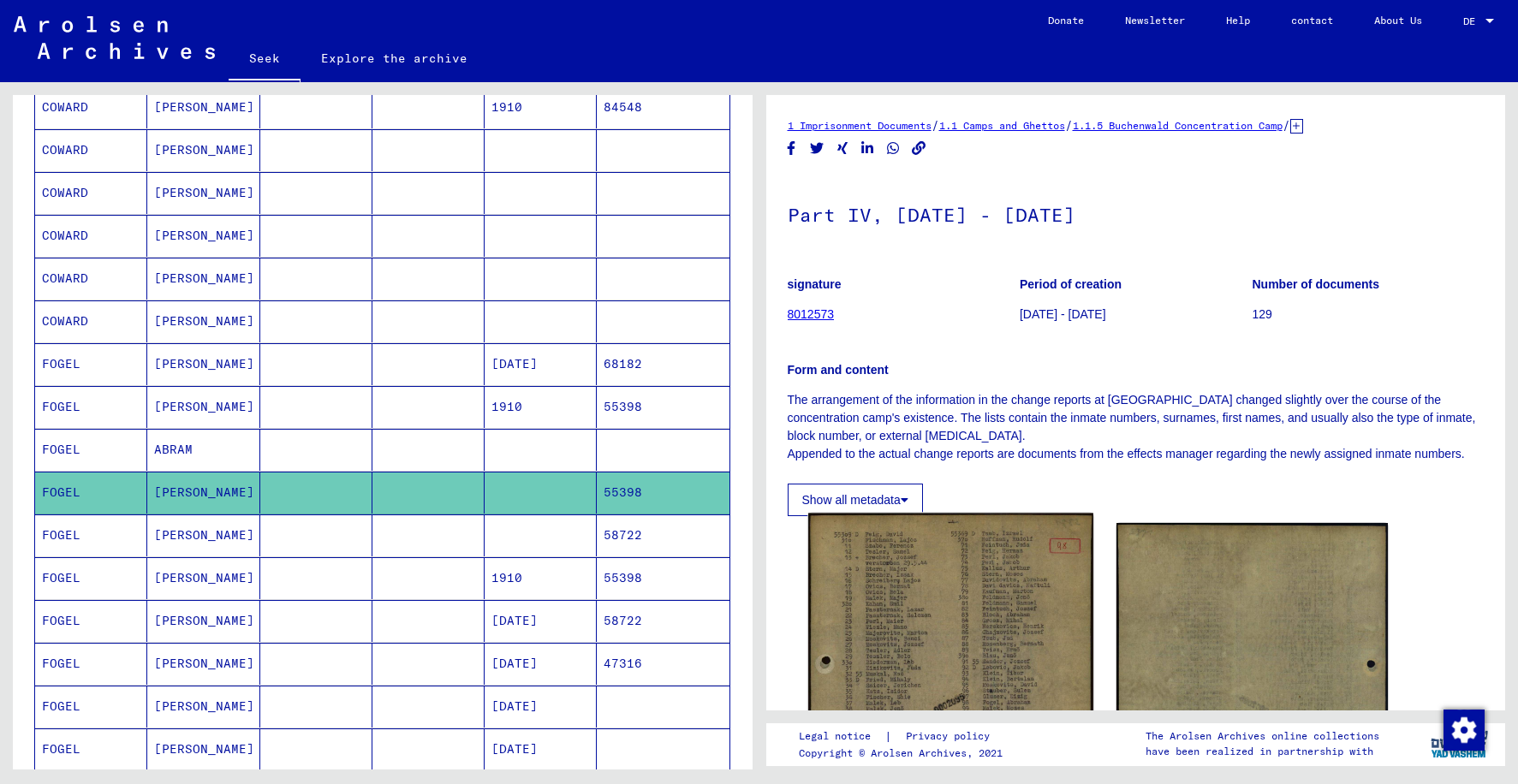
click at [967, 648] on img at bounding box center [951, 714] width 285 height 403
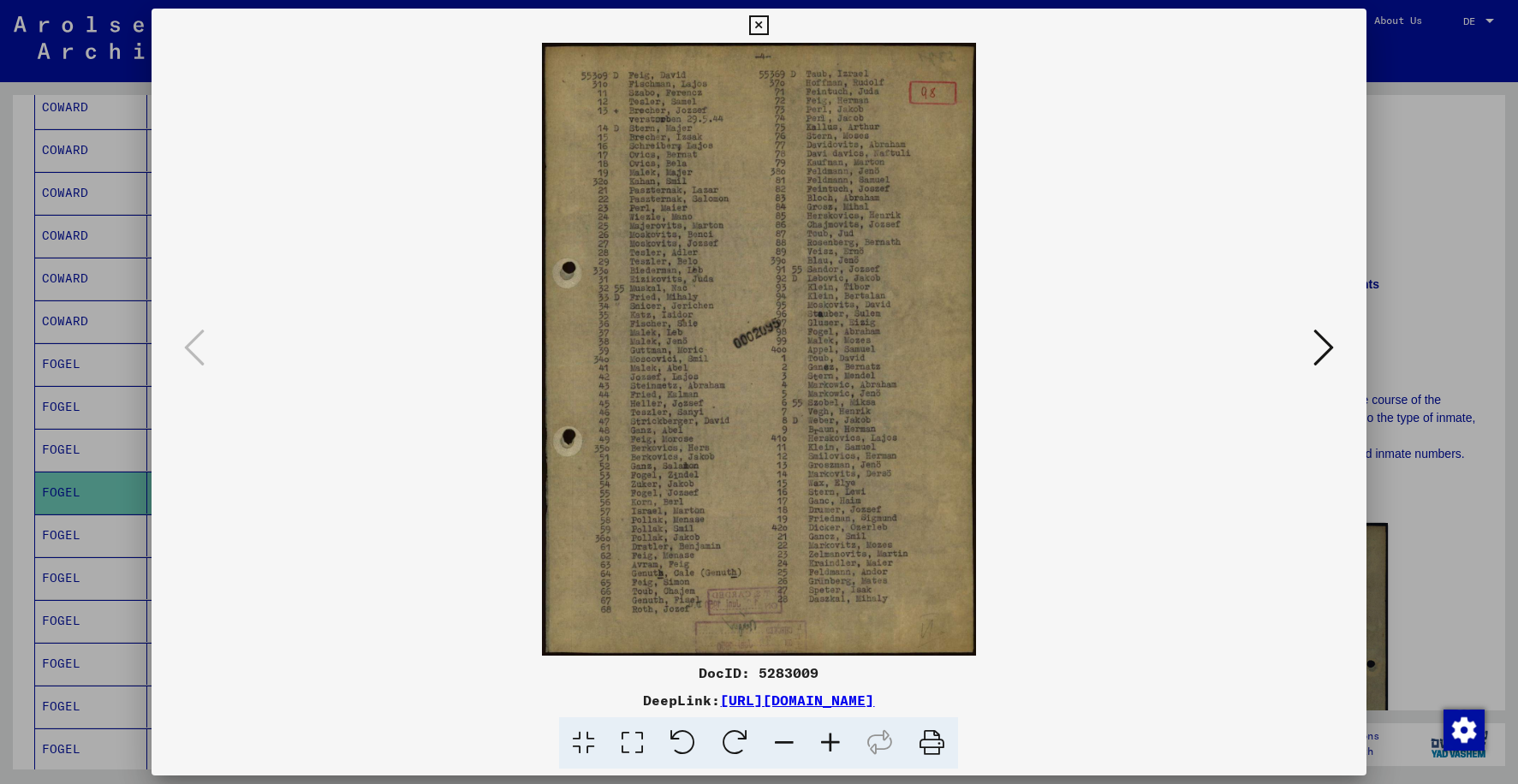
click at [836, 740] on icon at bounding box center [830, 743] width 46 height 52
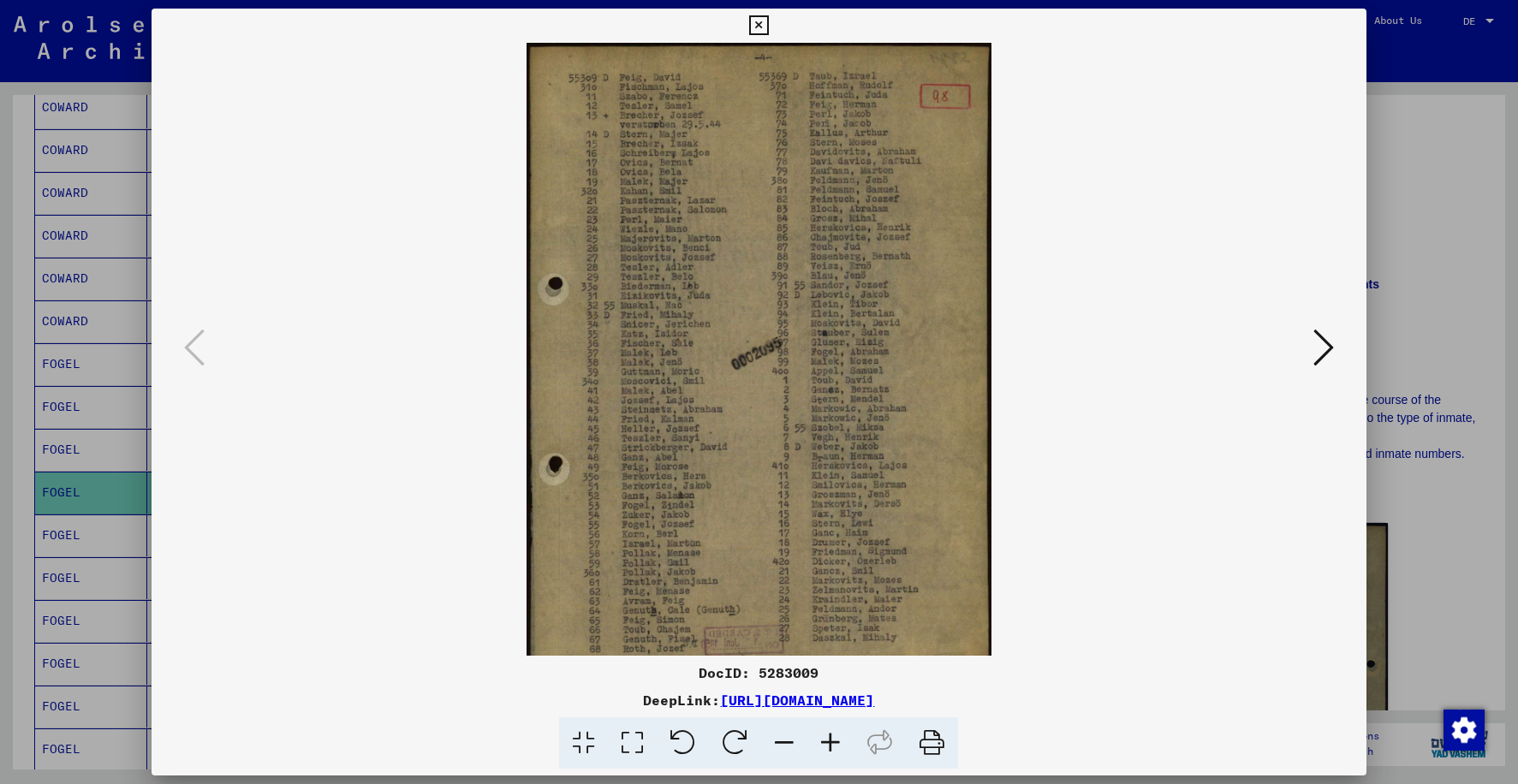
click at [836, 740] on icon at bounding box center [830, 743] width 46 height 52
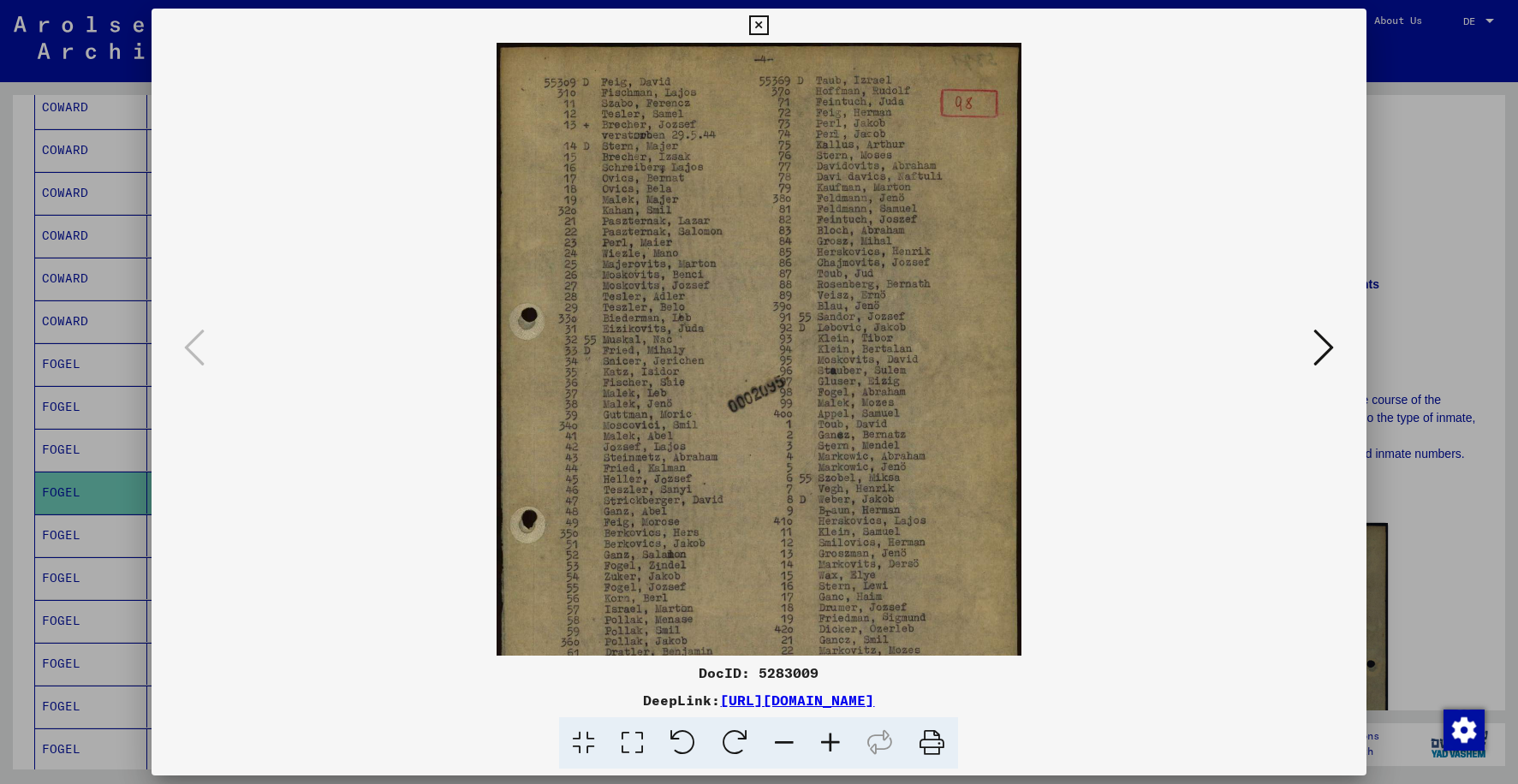
click at [836, 740] on icon at bounding box center [830, 743] width 46 height 52
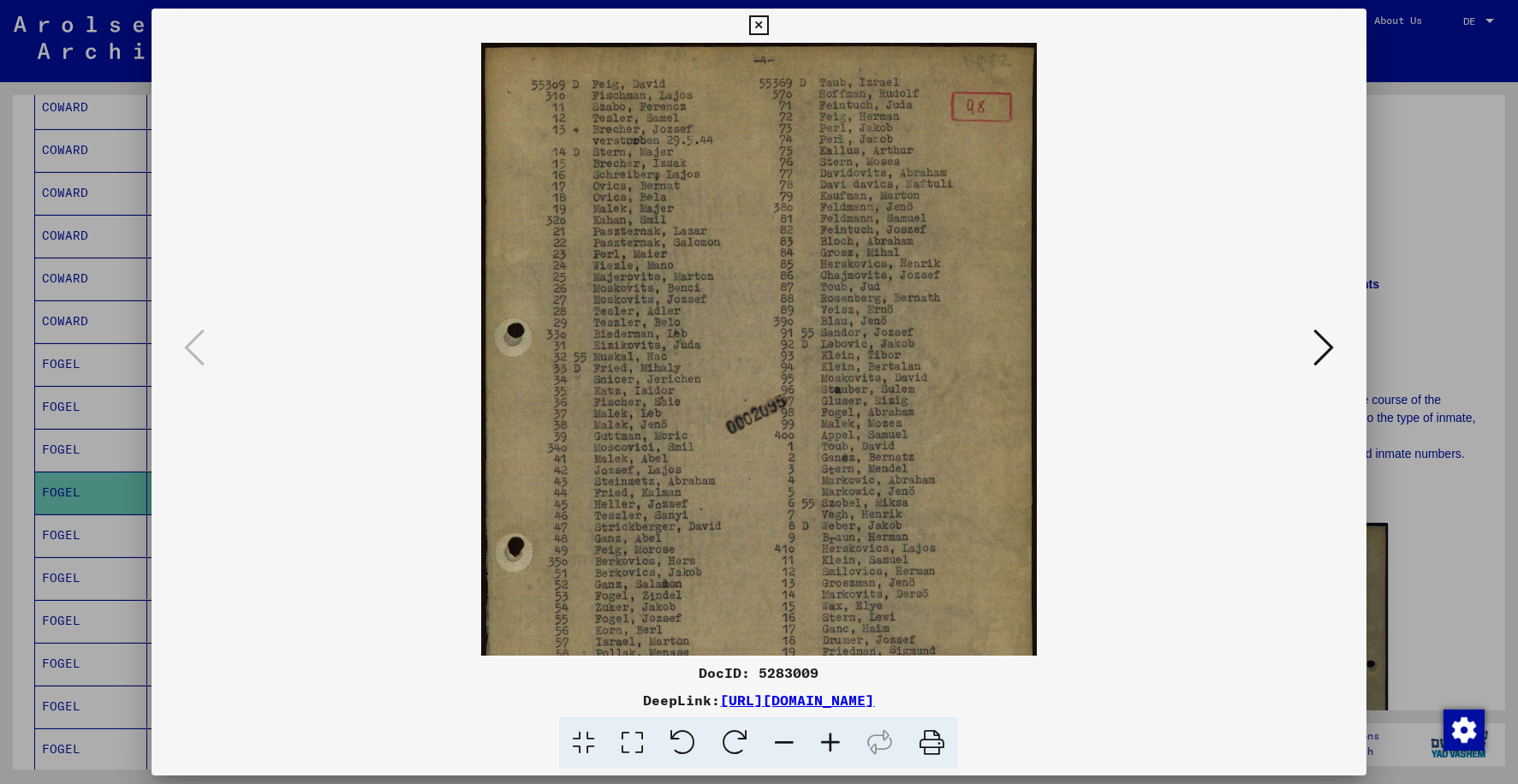
click at [836, 740] on icon at bounding box center [830, 743] width 46 height 52
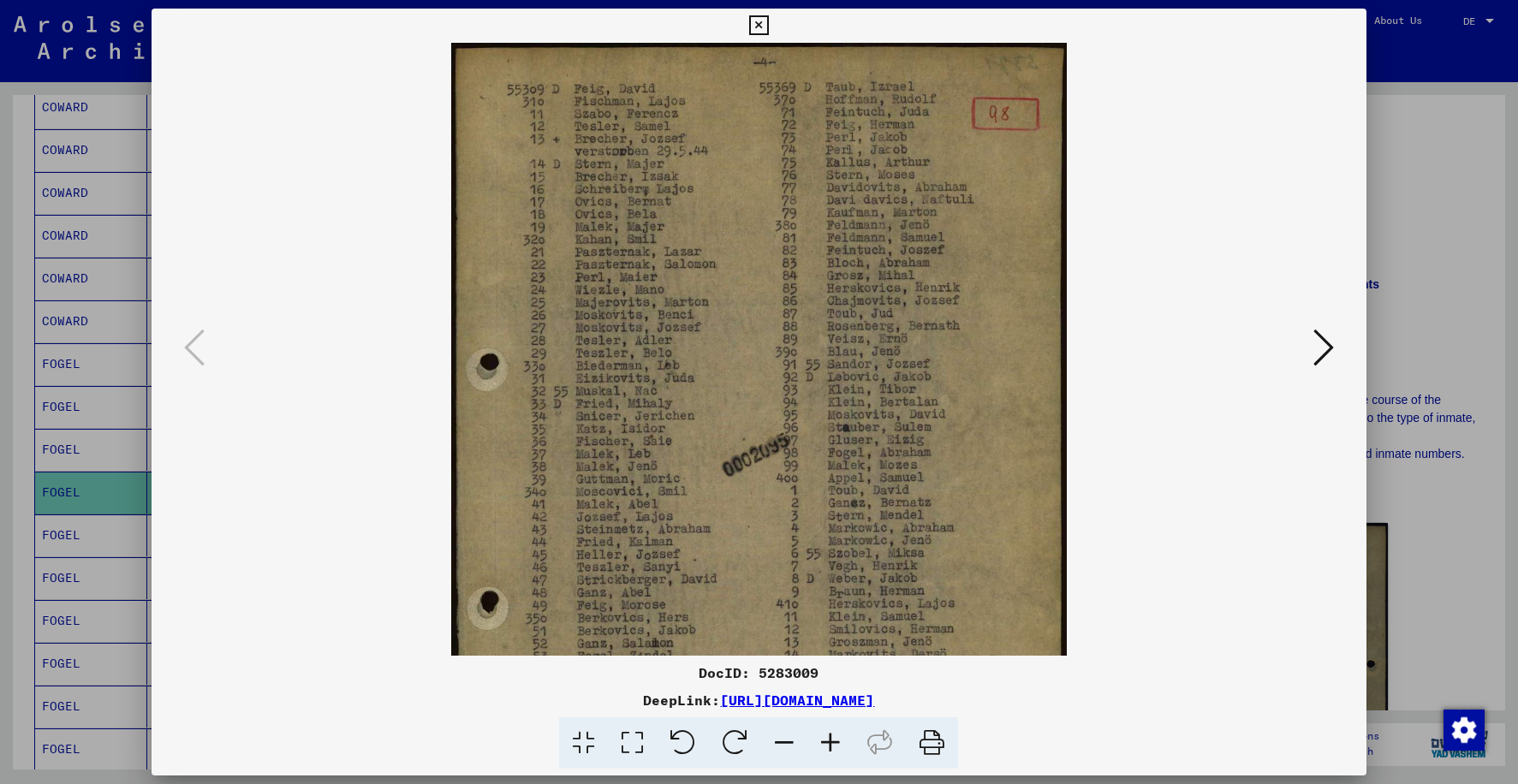
drag, startPoint x: 800, startPoint y: 477, endPoint x: 765, endPoint y: 515, distance: 51.7
click at [765, 515] on img at bounding box center [759, 478] width 616 height 870
click at [763, 23] on icon at bounding box center [759, 25] width 20 height 21
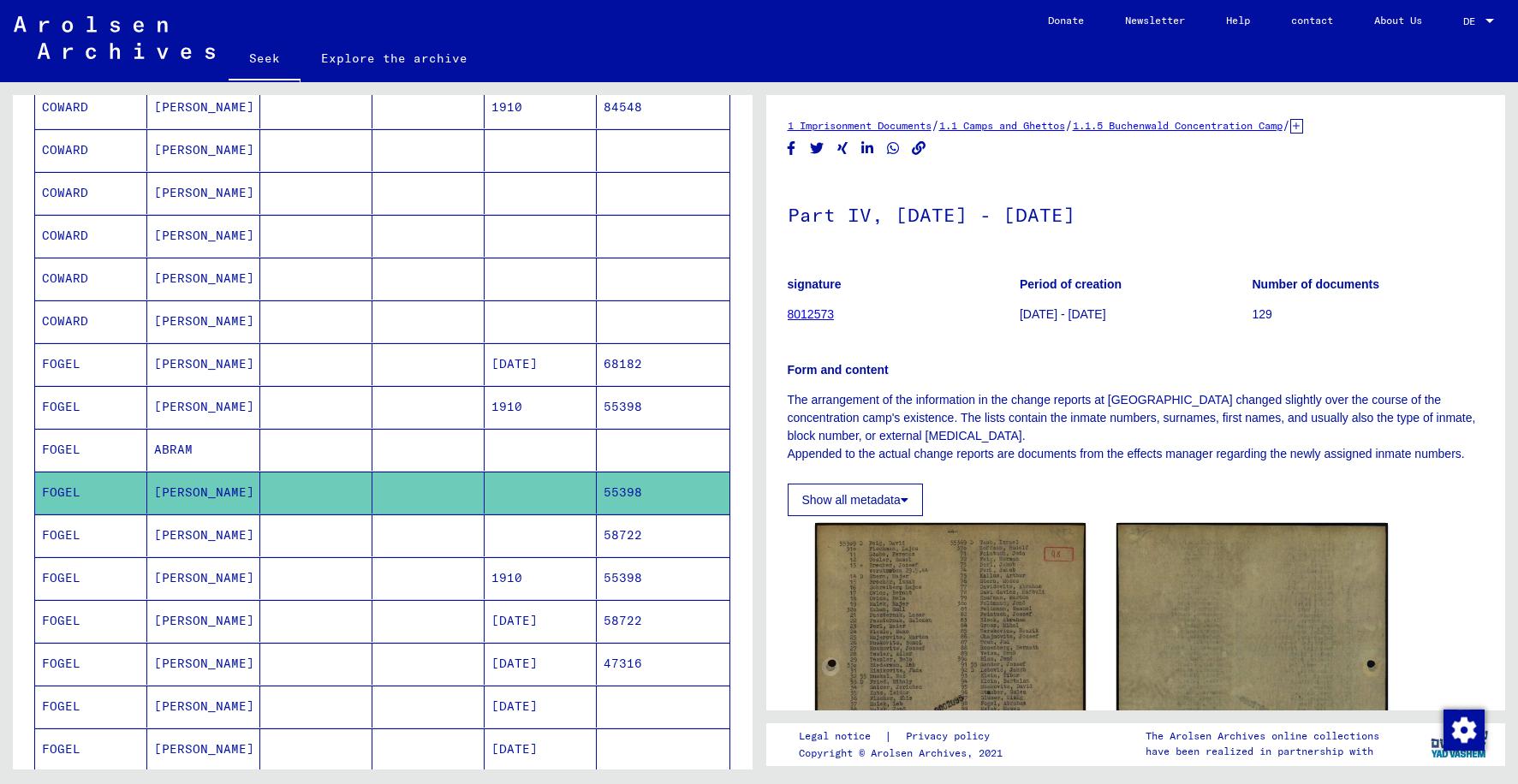
click at [211, 531] on mat-cell "Abraham" at bounding box center [203, 535] width 112 height 42
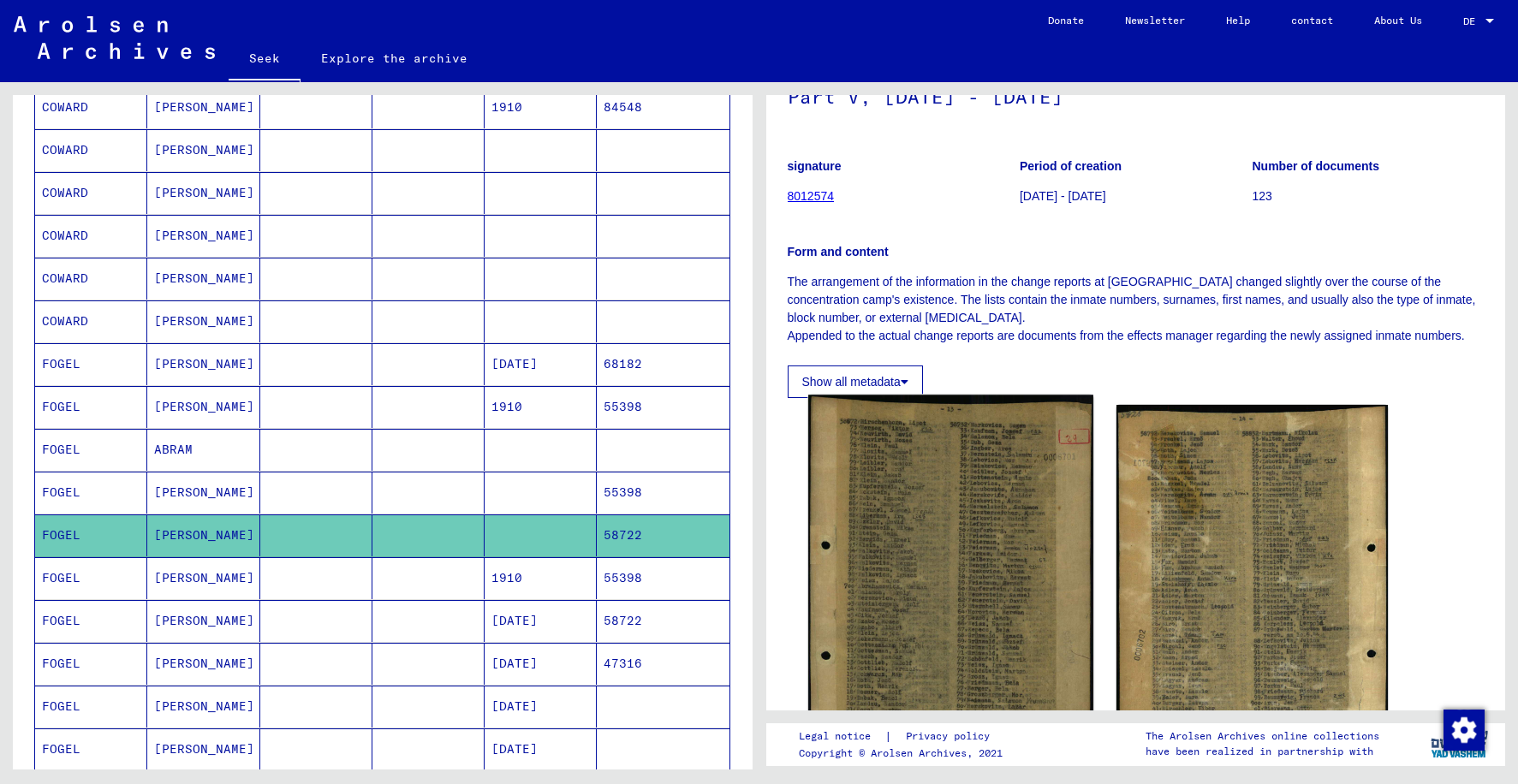
scroll to position [172, 0]
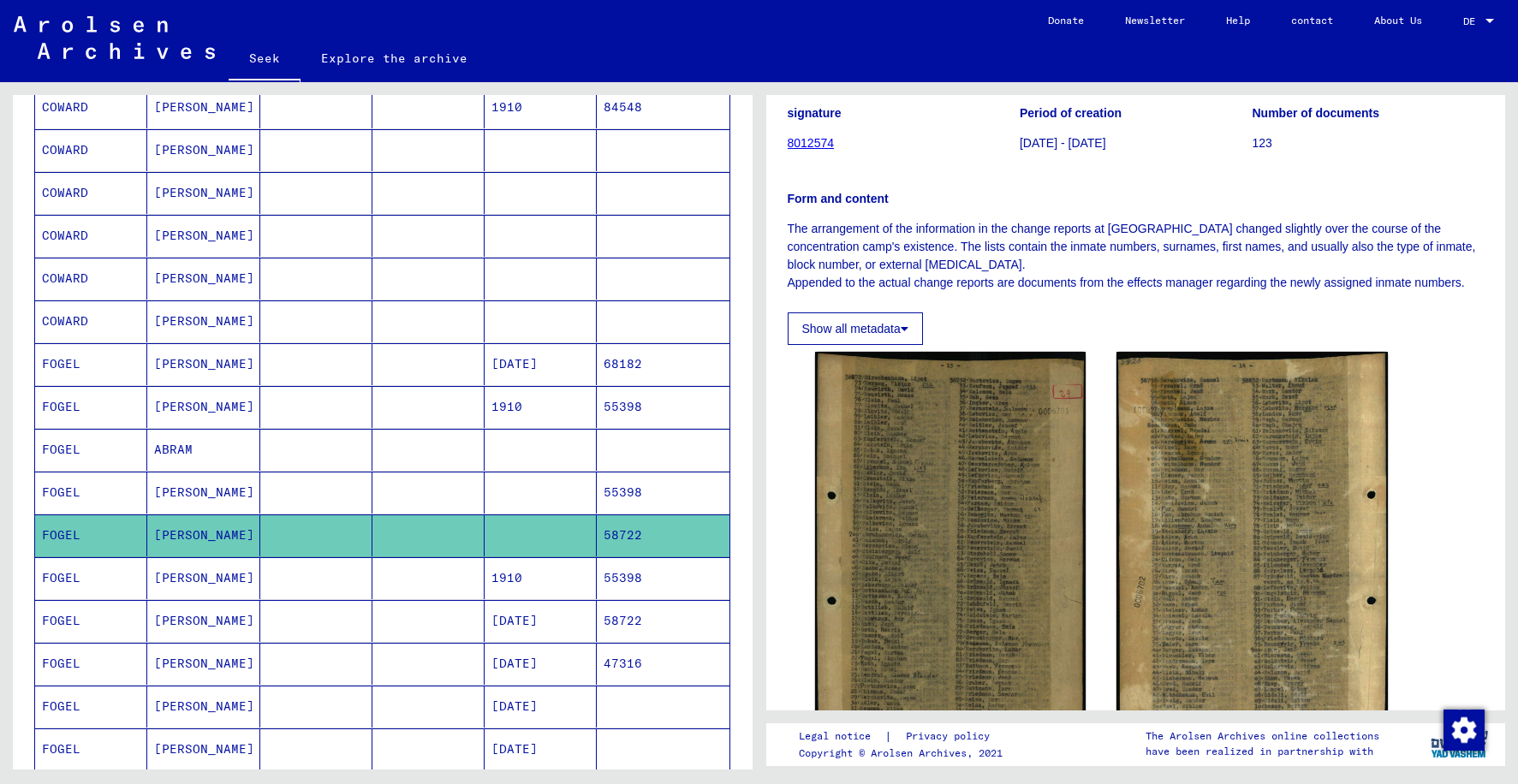
click at [154, 582] on font "ABRAHAM" at bounding box center [204, 578] width 100 height 16
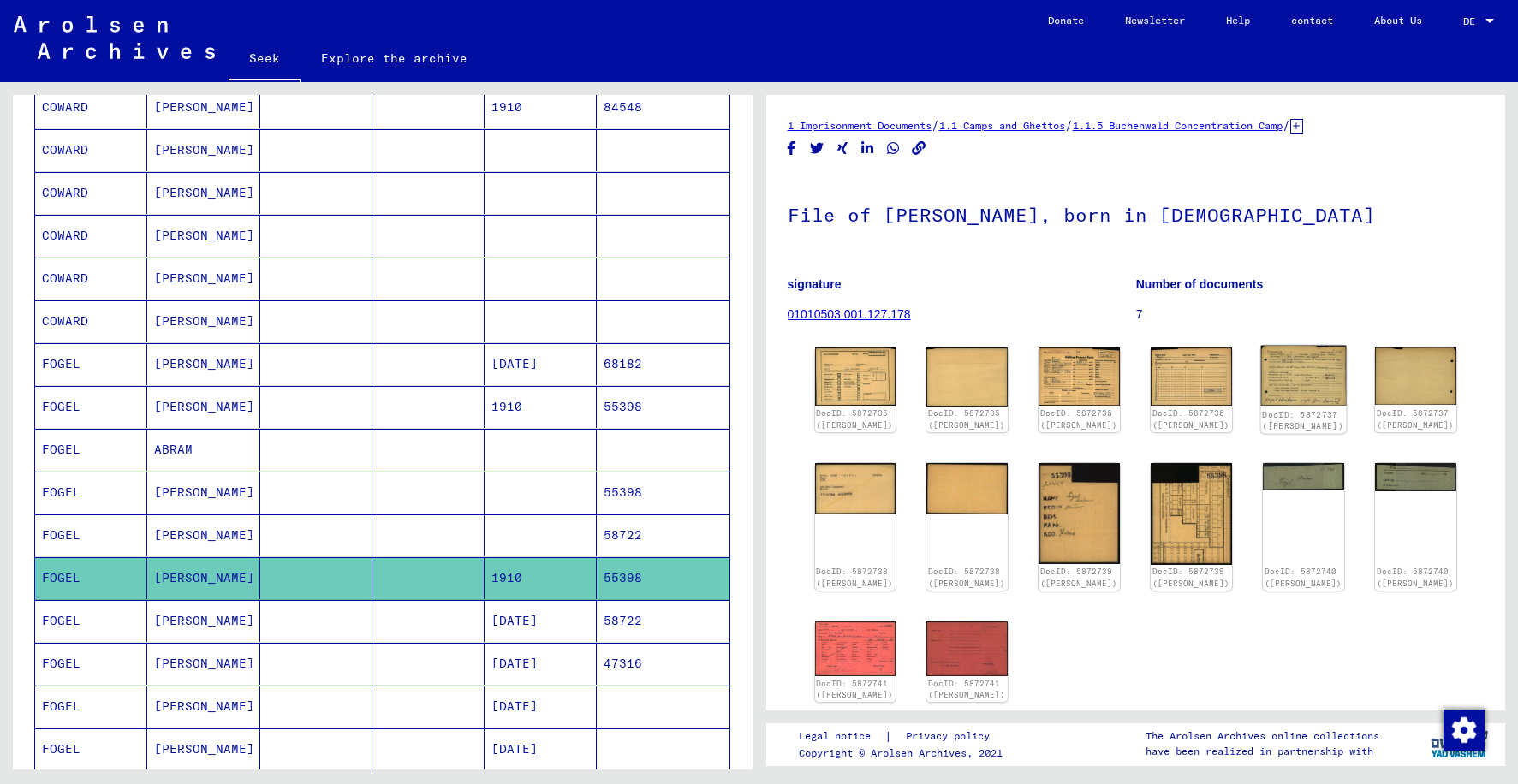
click at [1309, 380] on img at bounding box center [1303, 375] width 85 height 60
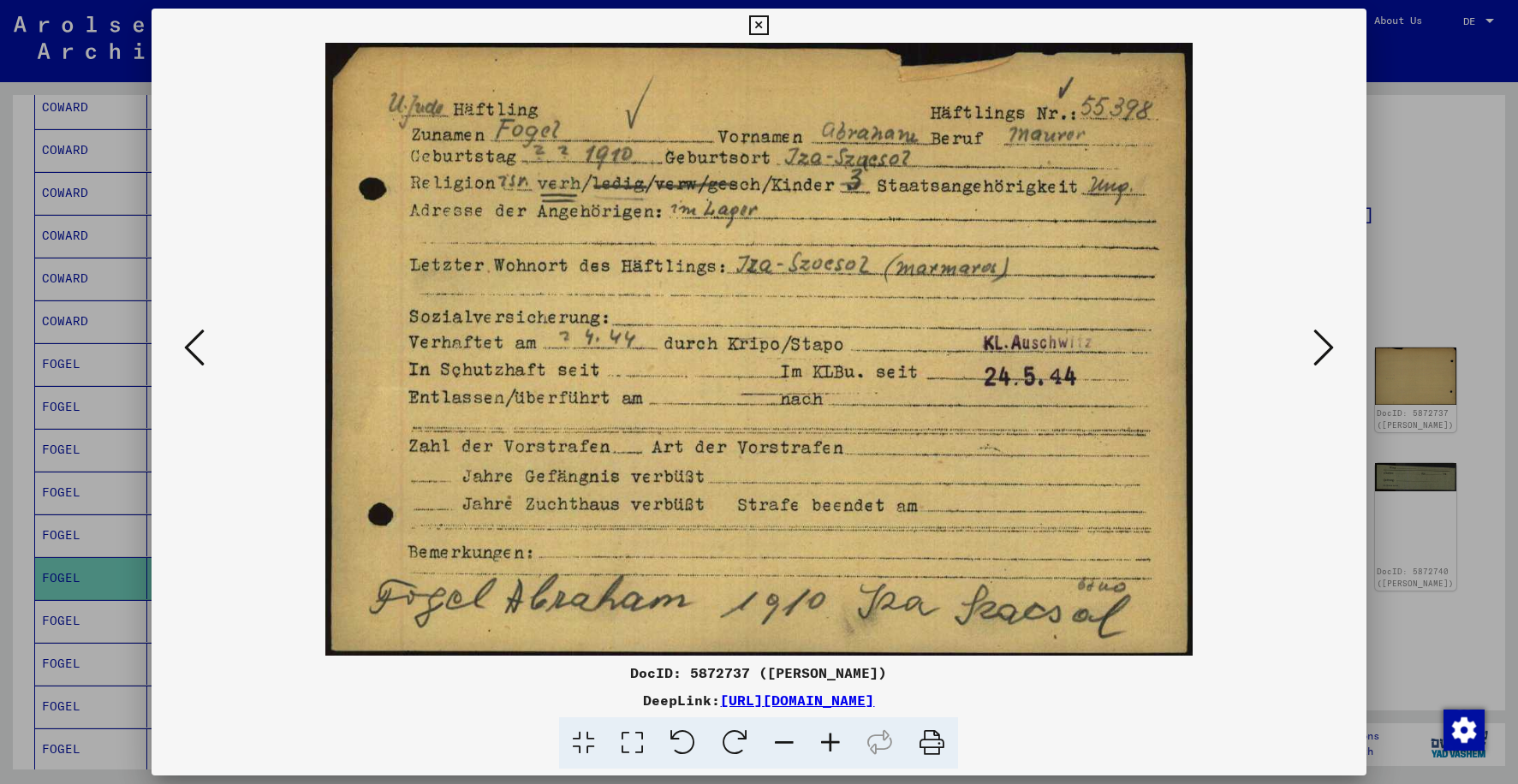
click at [759, 26] on icon at bounding box center [759, 25] width 20 height 21
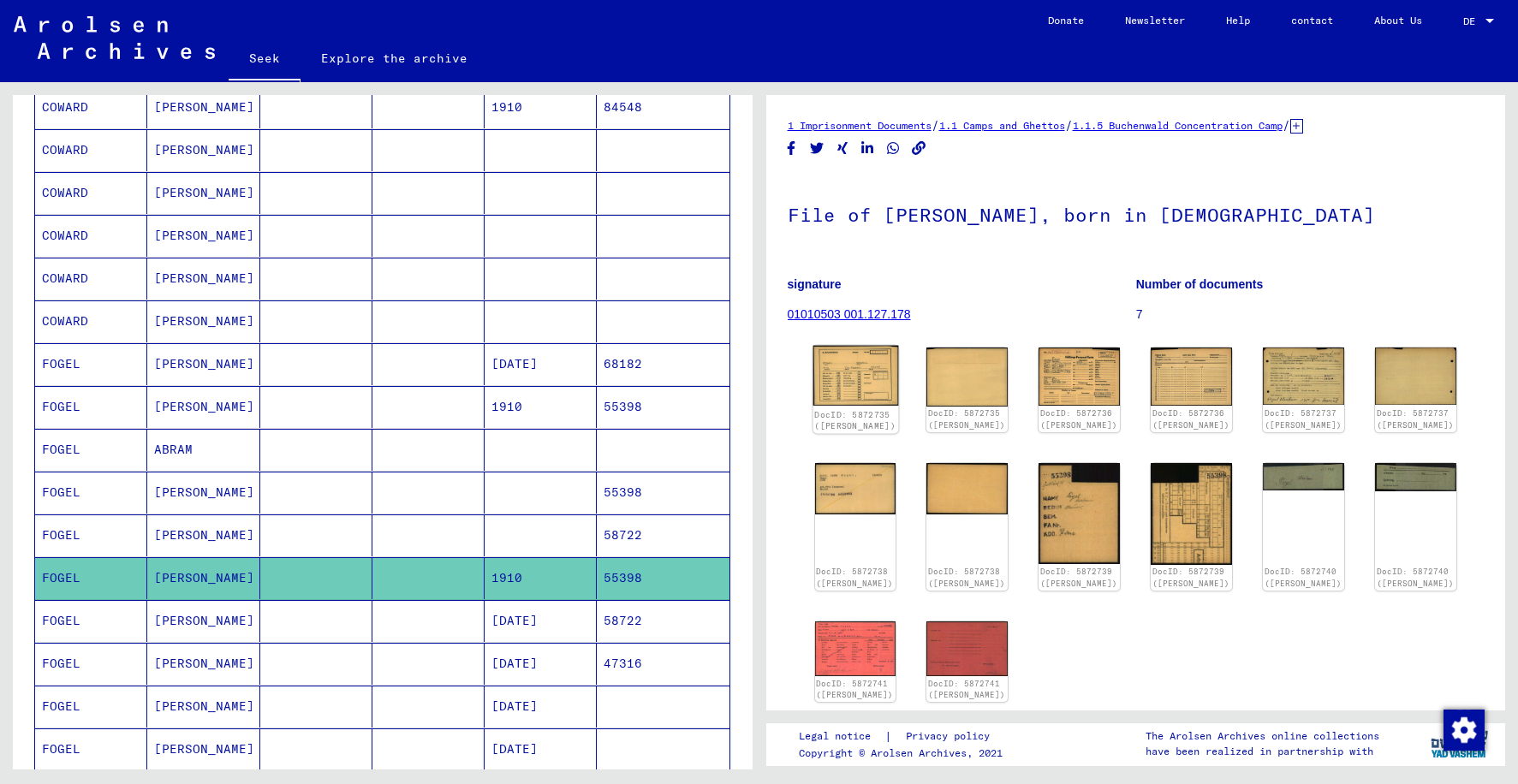
click at [858, 378] on img at bounding box center [855, 376] width 85 height 61
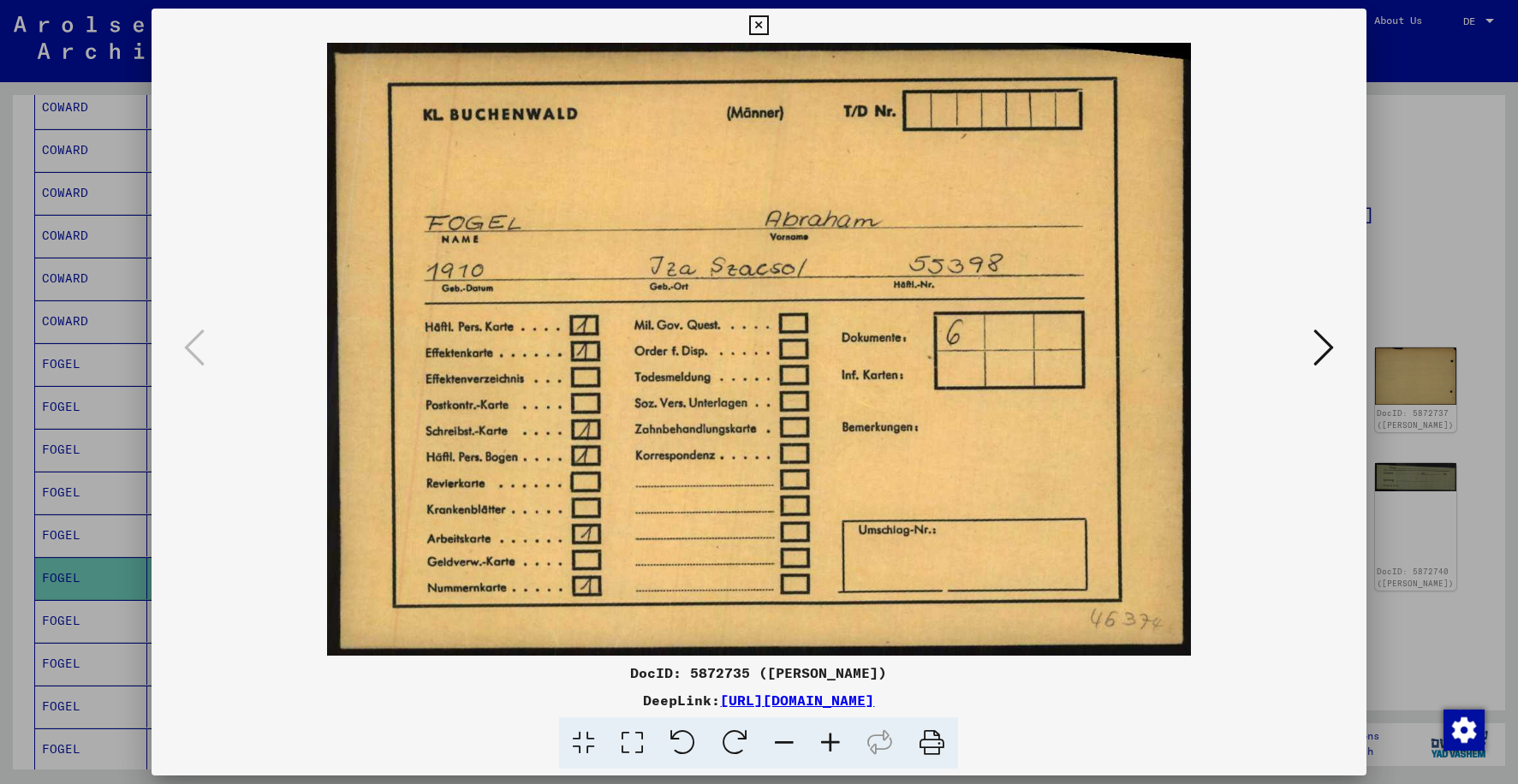
click at [763, 27] on icon at bounding box center [759, 25] width 20 height 21
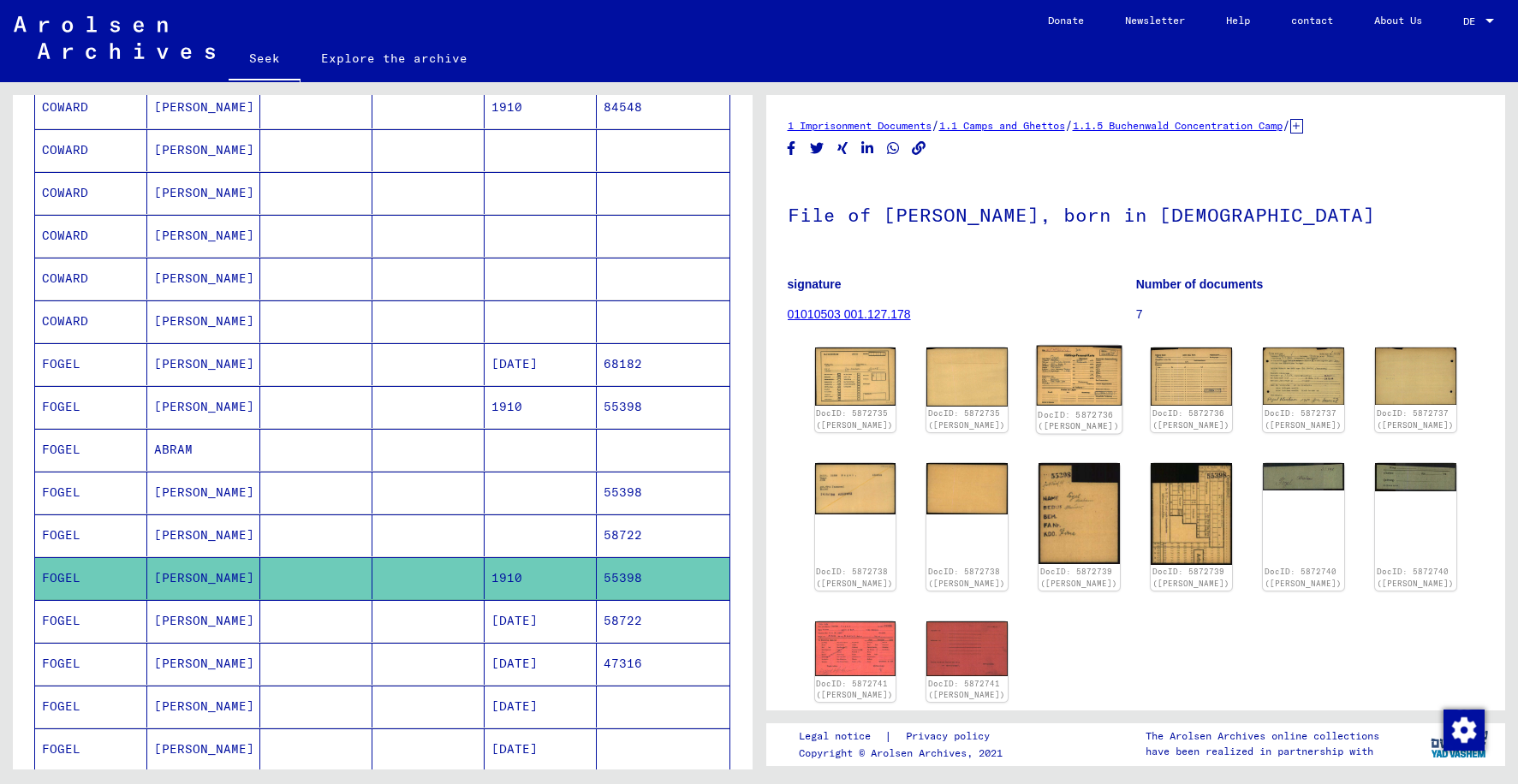
click at [1081, 389] on img at bounding box center [1079, 376] width 85 height 61
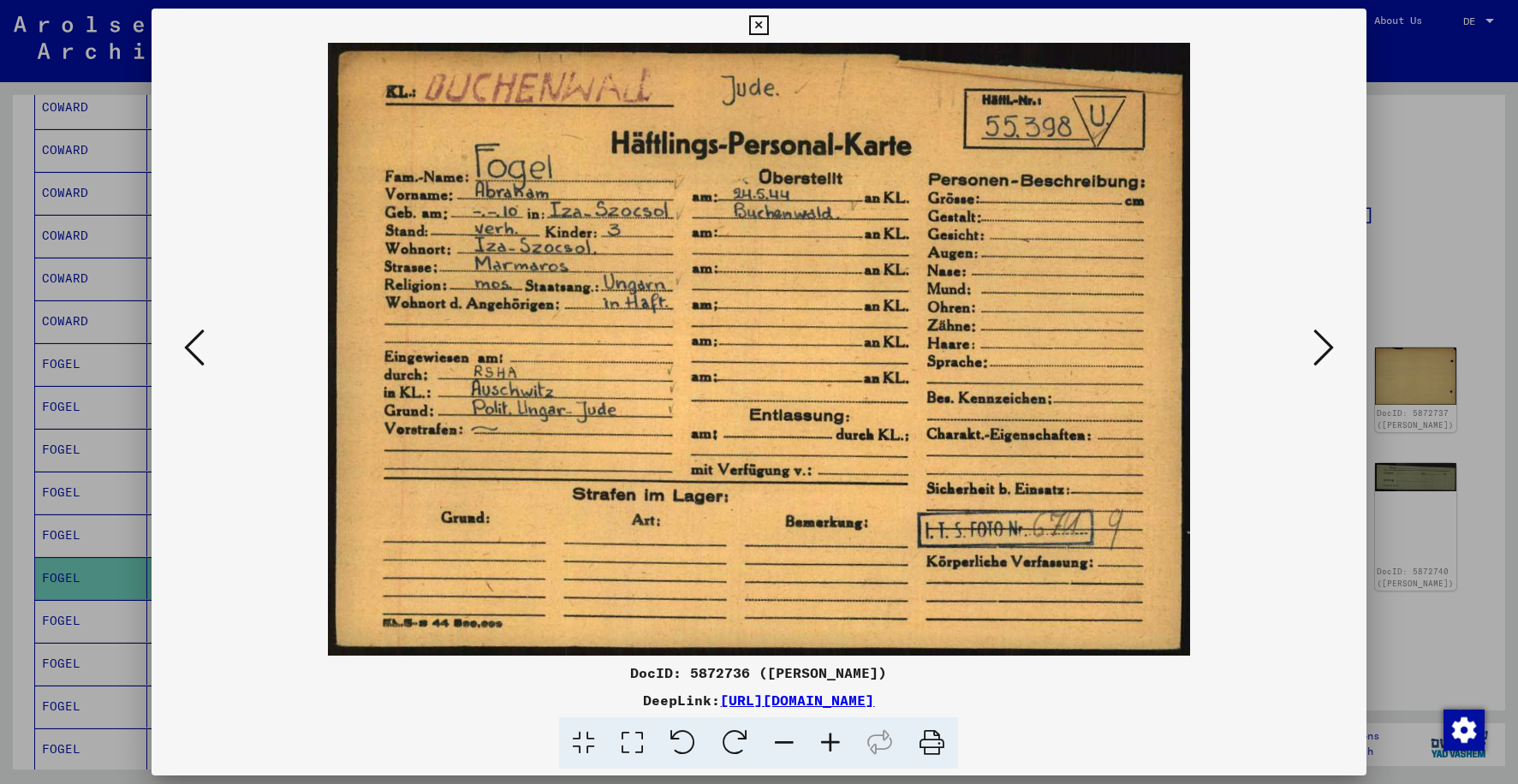
click at [756, 28] on icon at bounding box center [759, 25] width 20 height 21
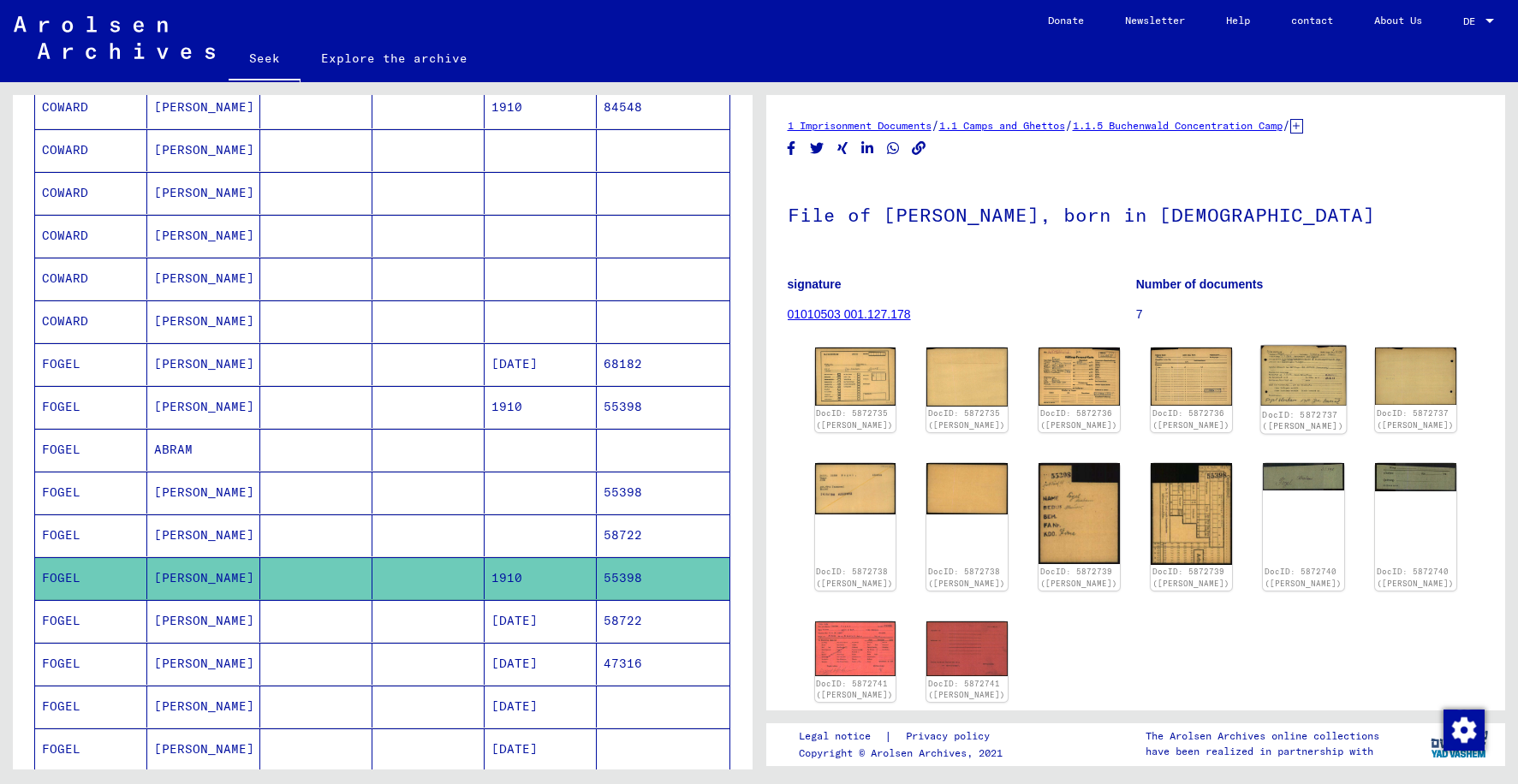
click at [1313, 389] on img at bounding box center [1303, 375] width 85 height 60
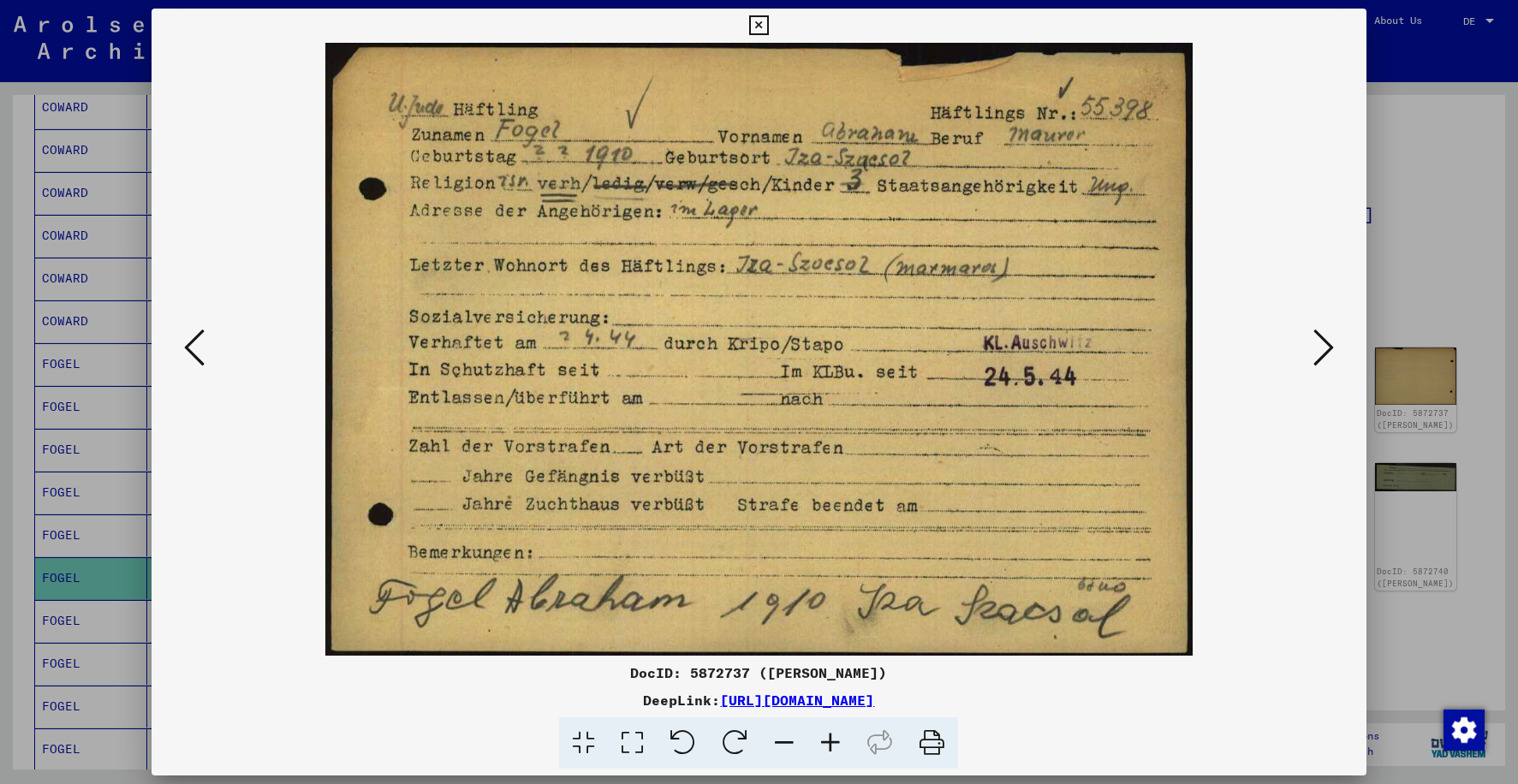
click at [758, 26] on icon at bounding box center [759, 25] width 20 height 21
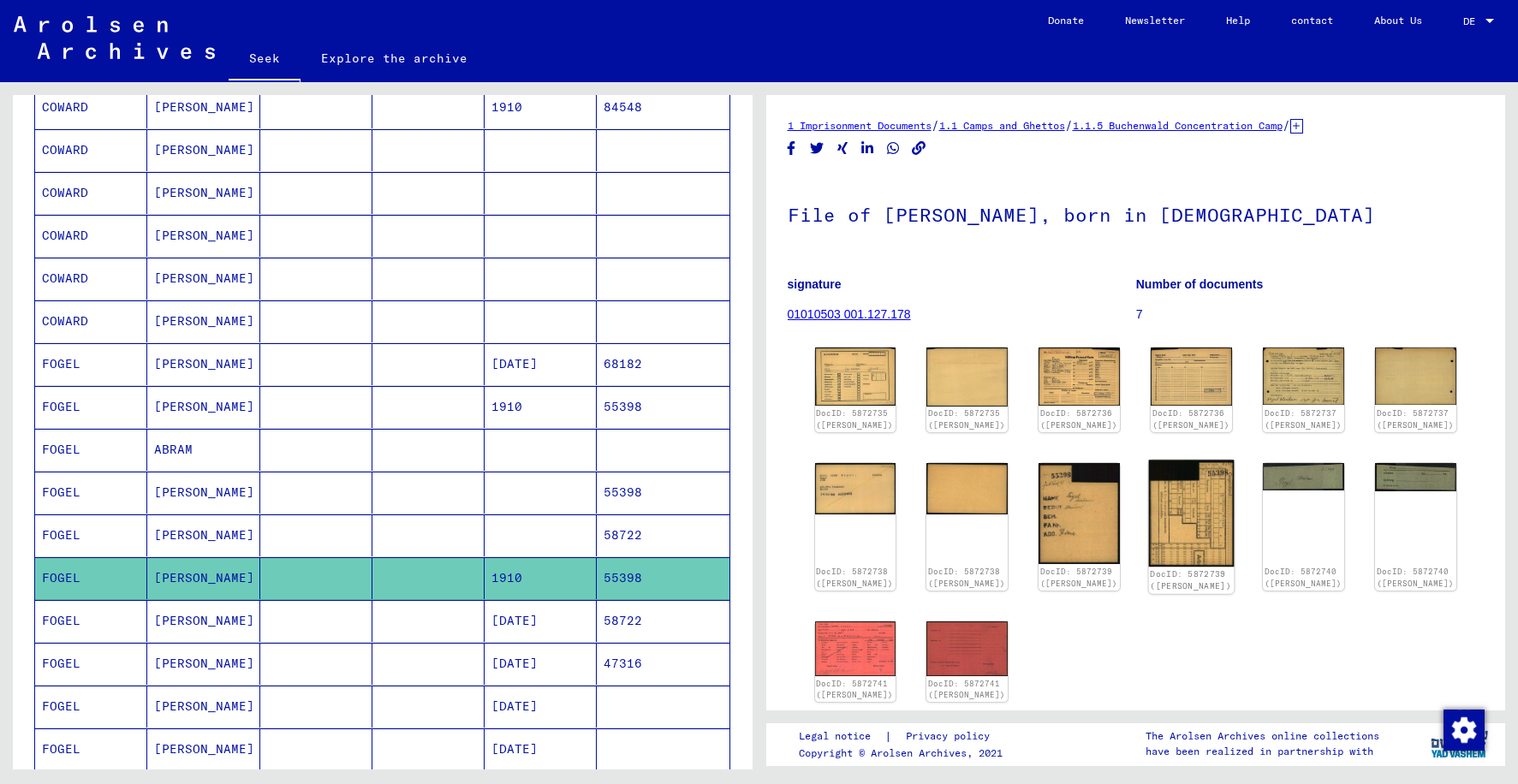
click at [1177, 526] on img at bounding box center [1192, 513] width 85 height 107
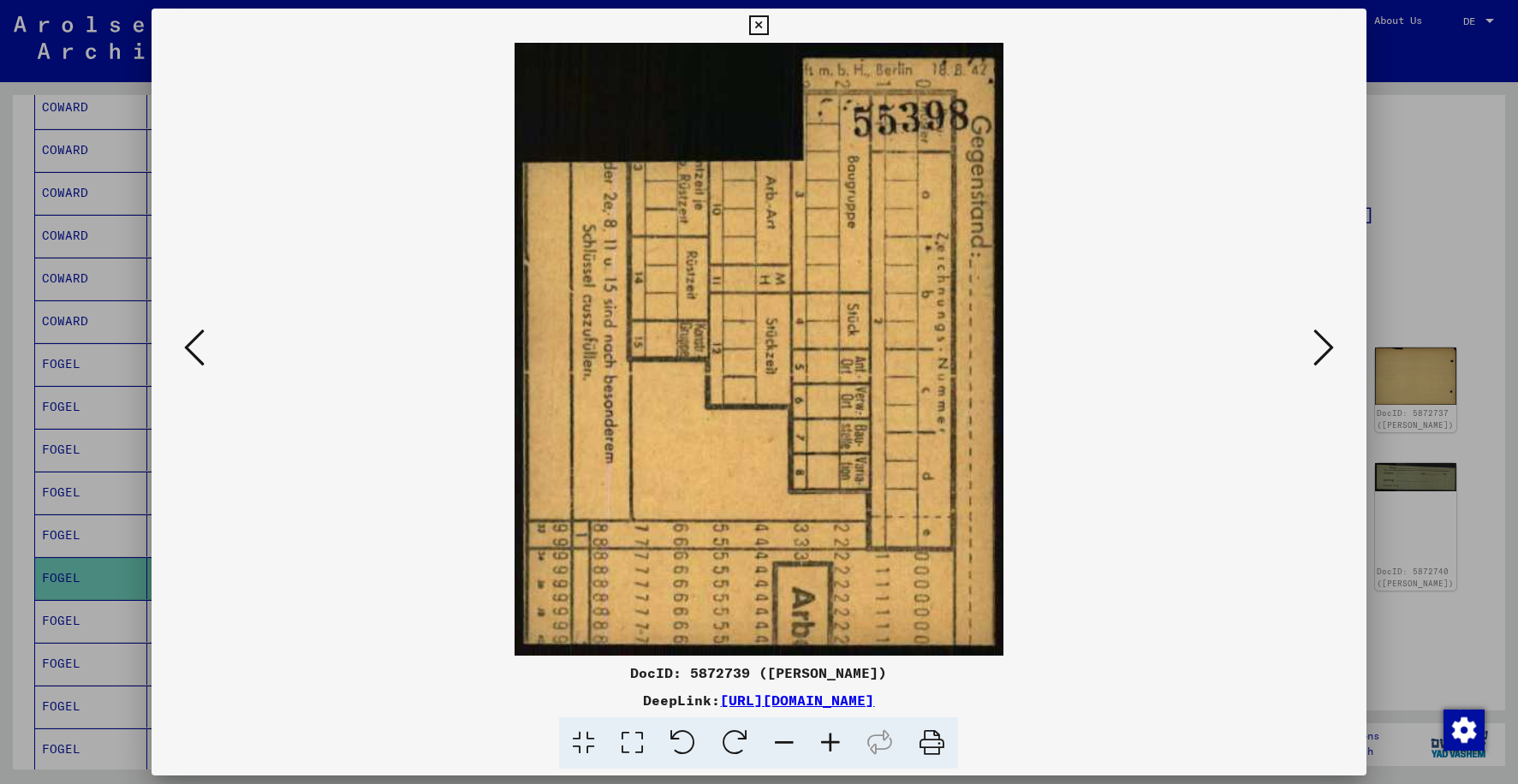
click at [766, 29] on icon at bounding box center [759, 25] width 20 height 21
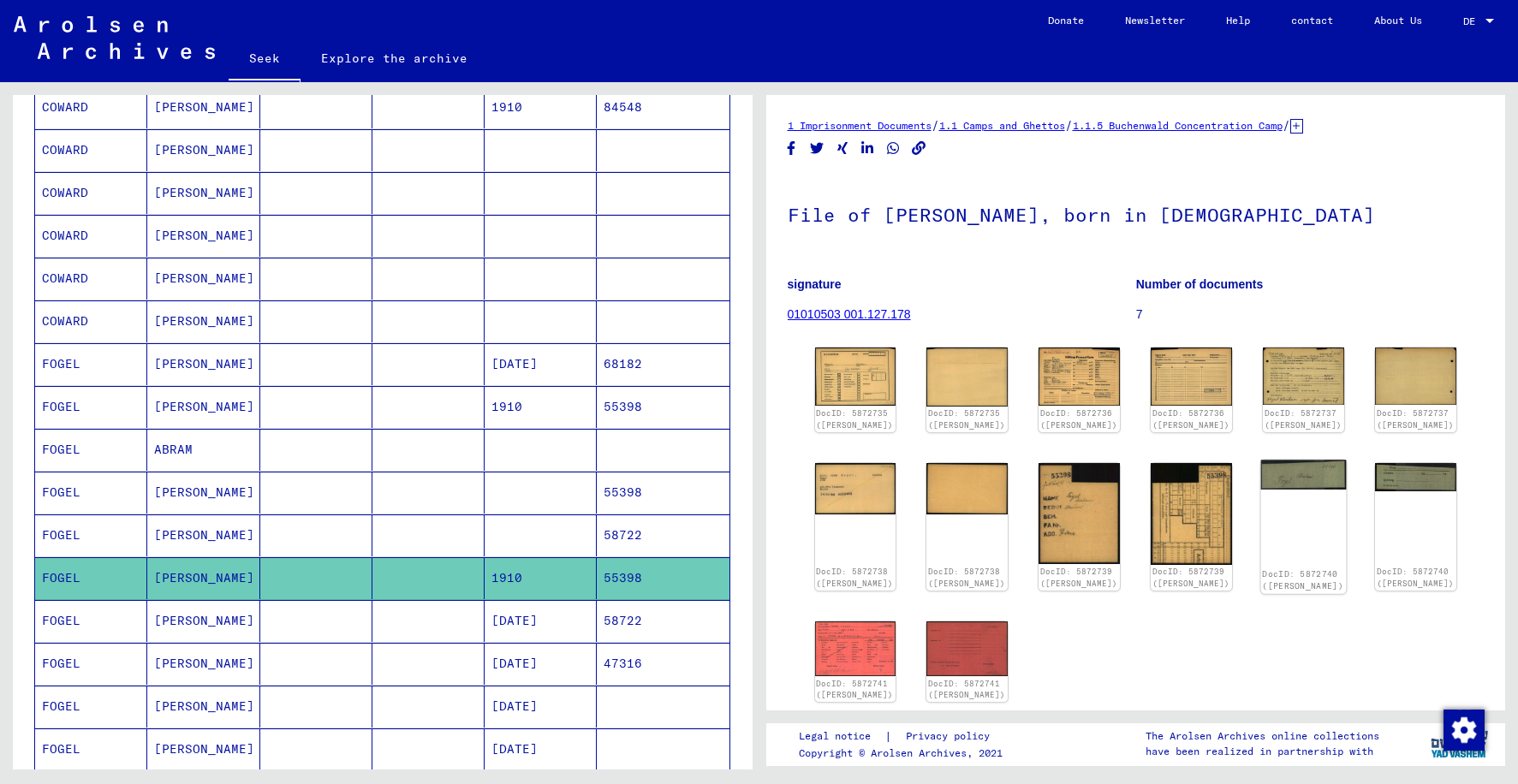
click at [1297, 478] on img at bounding box center [1303, 474] width 85 height 29
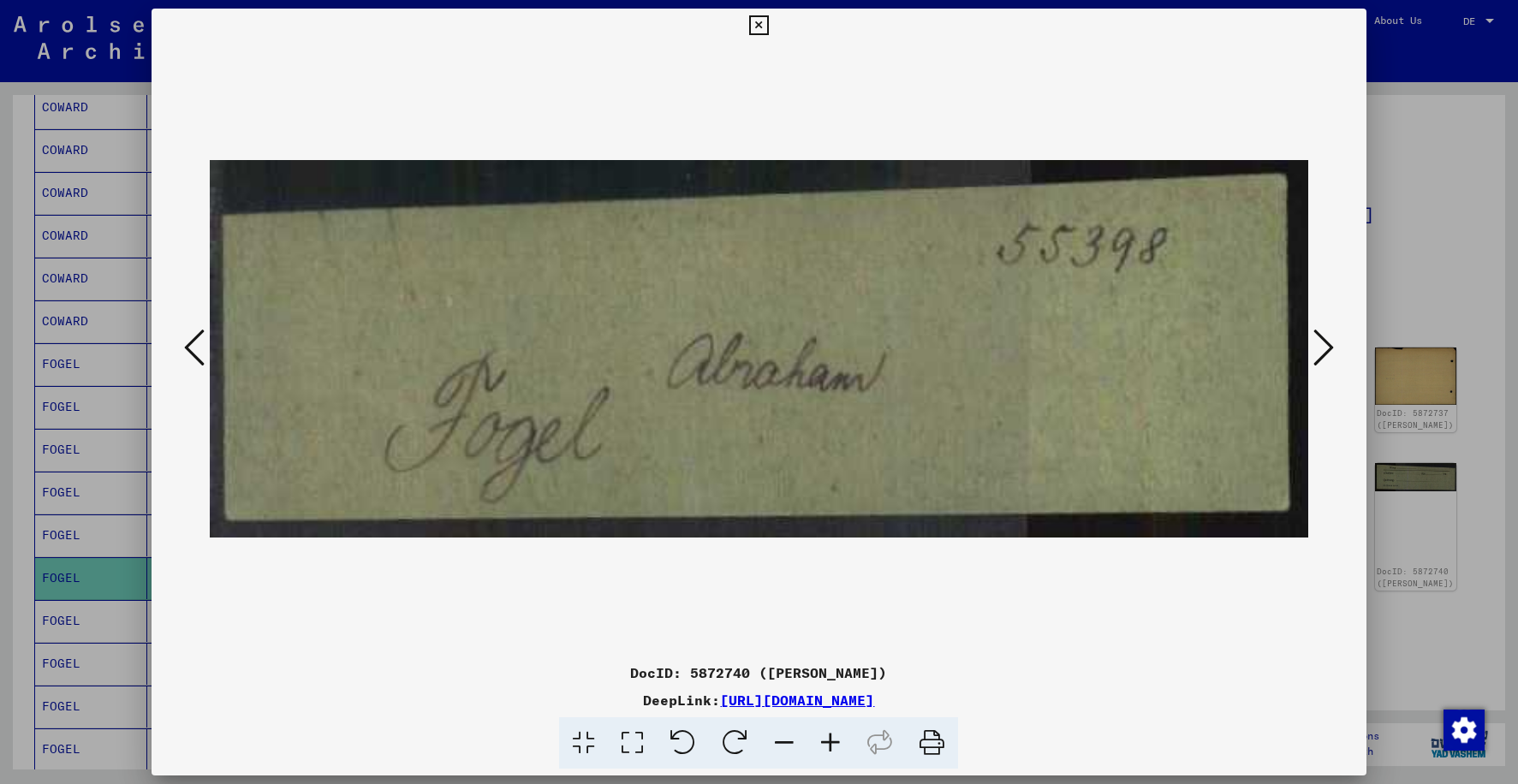
click at [757, 23] on icon at bounding box center [759, 25] width 20 height 21
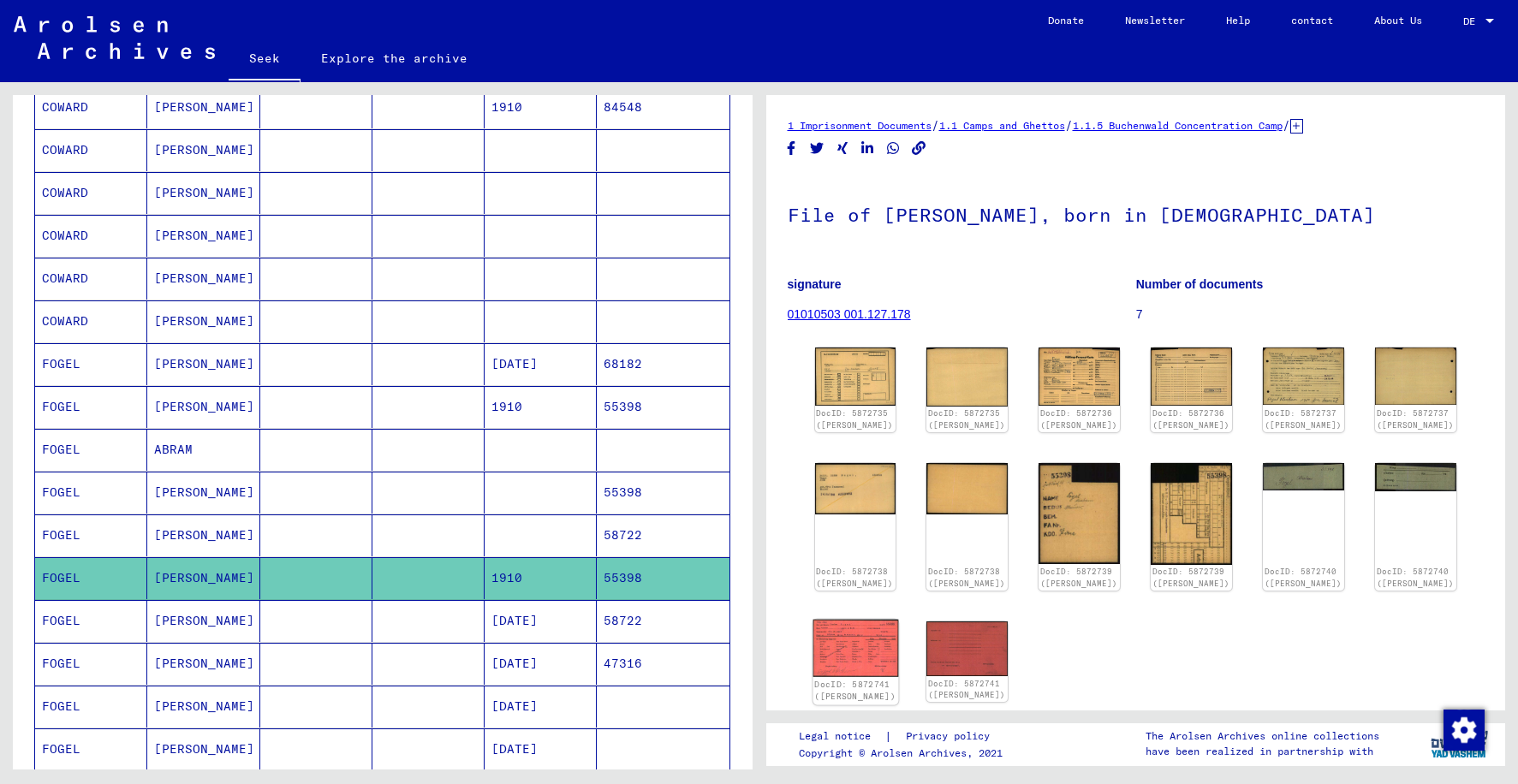
click at [861, 642] on img at bounding box center [855, 648] width 85 height 58
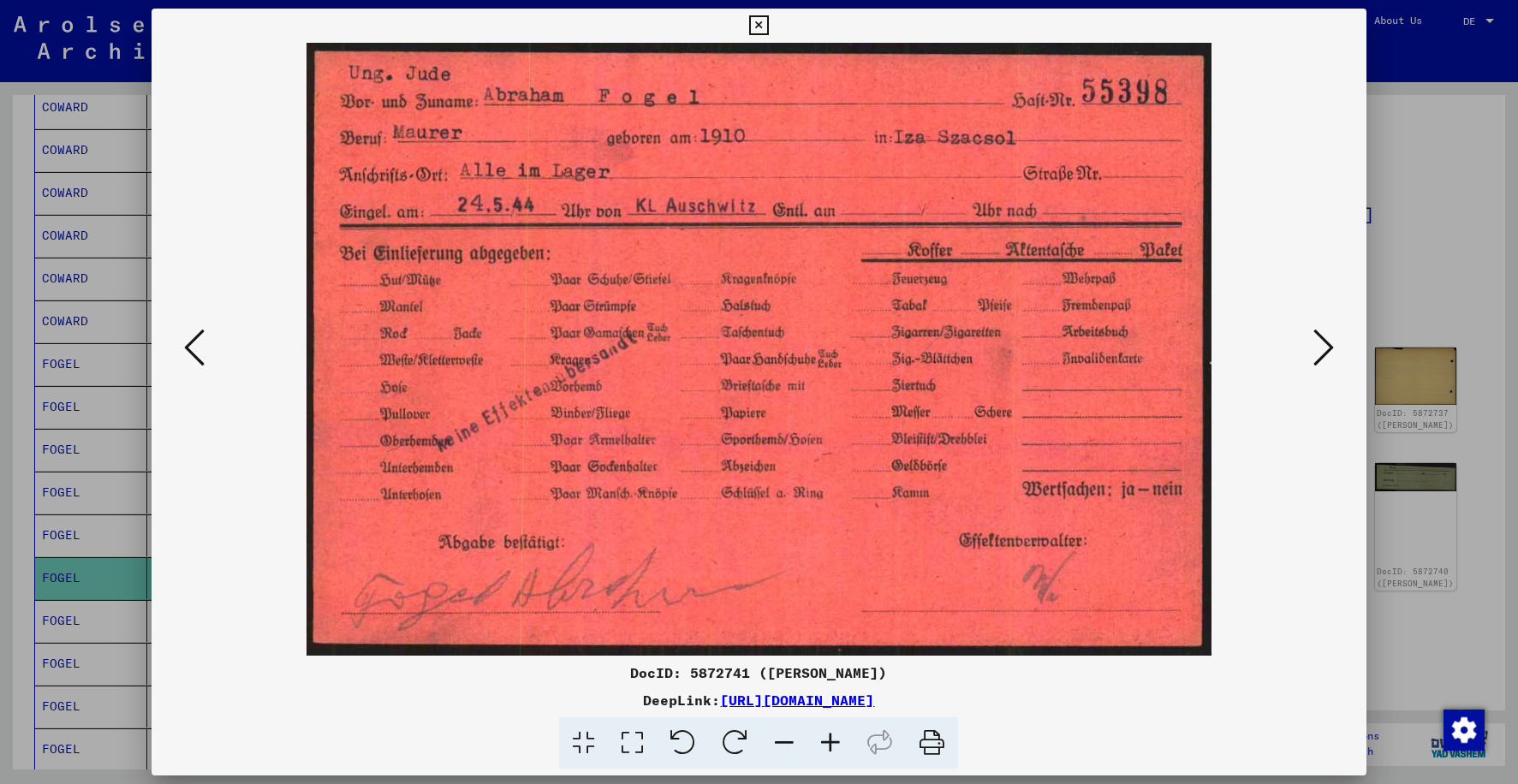
click at [761, 24] on icon at bounding box center [759, 25] width 20 height 21
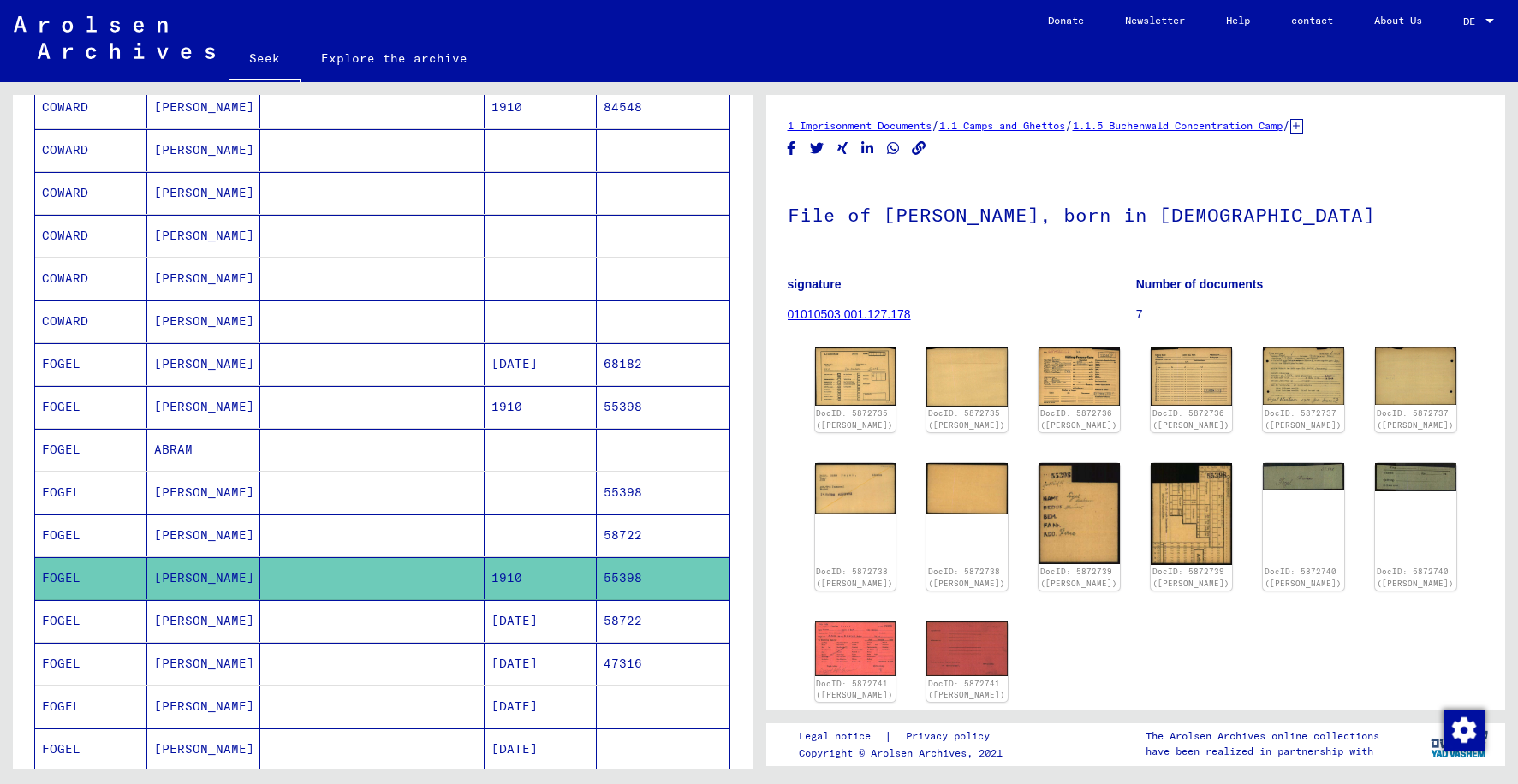
click at [231, 618] on mat-cell "ABRAHAM" at bounding box center [203, 621] width 112 height 42
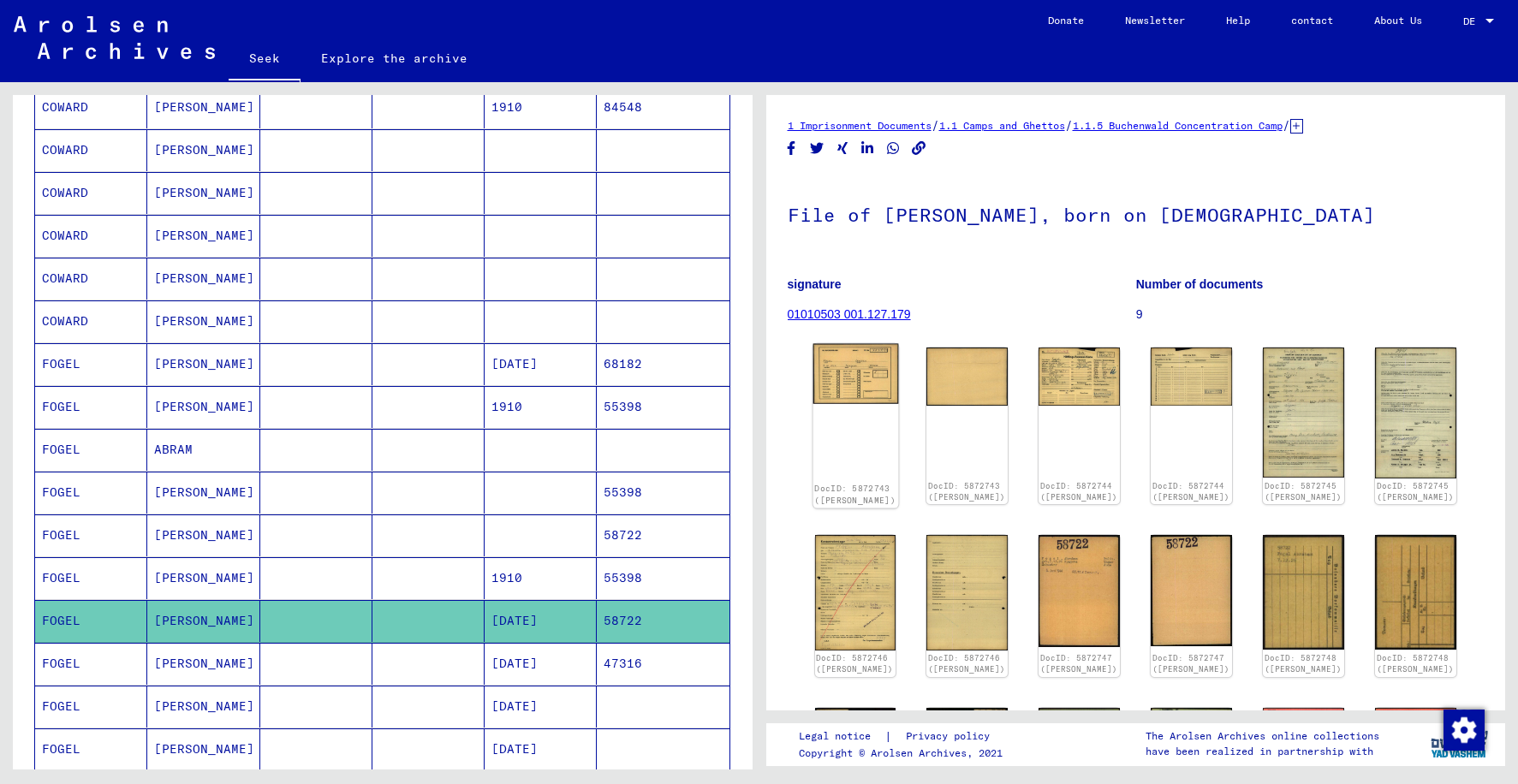
click at [853, 377] on img at bounding box center [855, 373] width 85 height 60
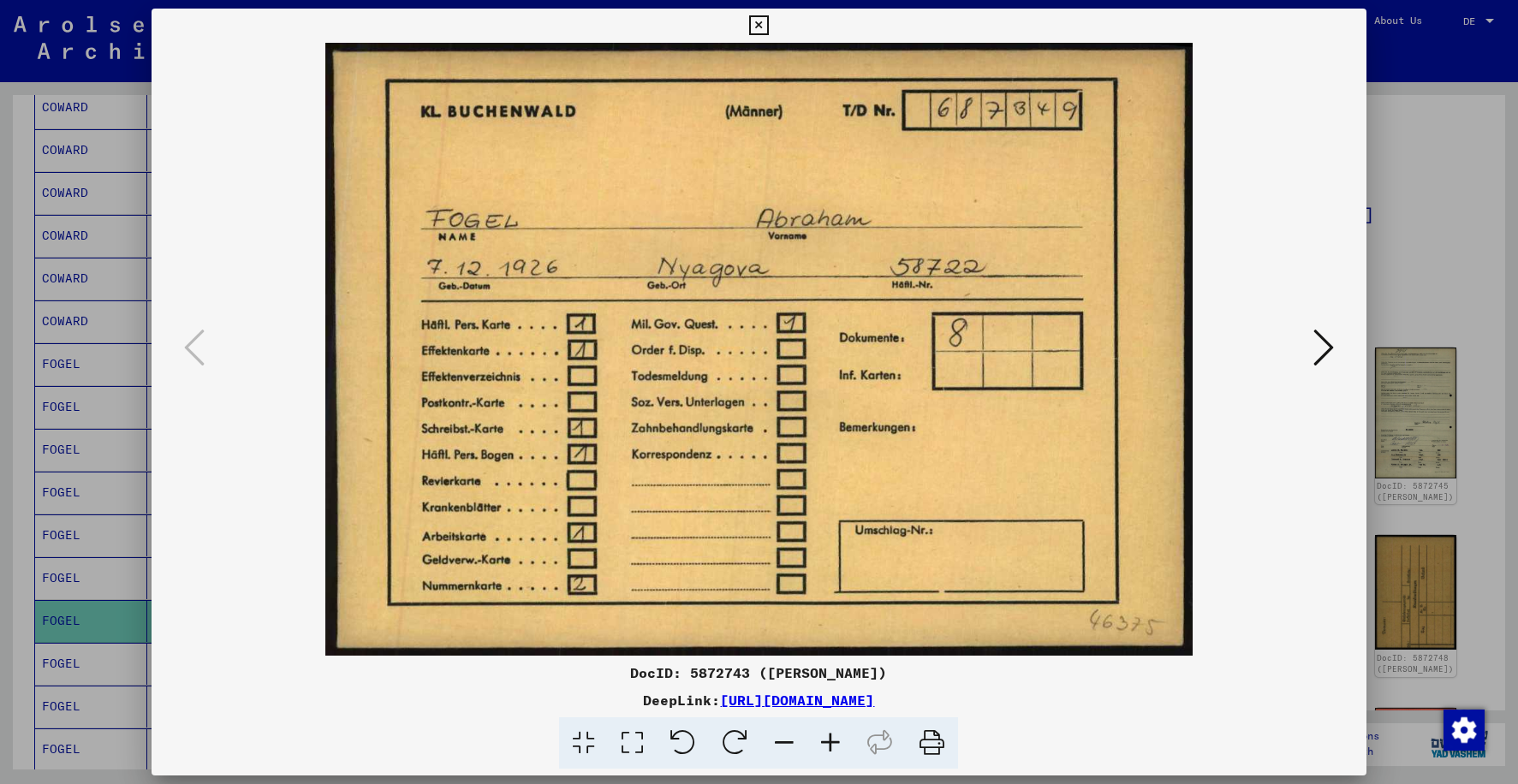
click at [1324, 351] on icon at bounding box center [1323, 348] width 21 height 41
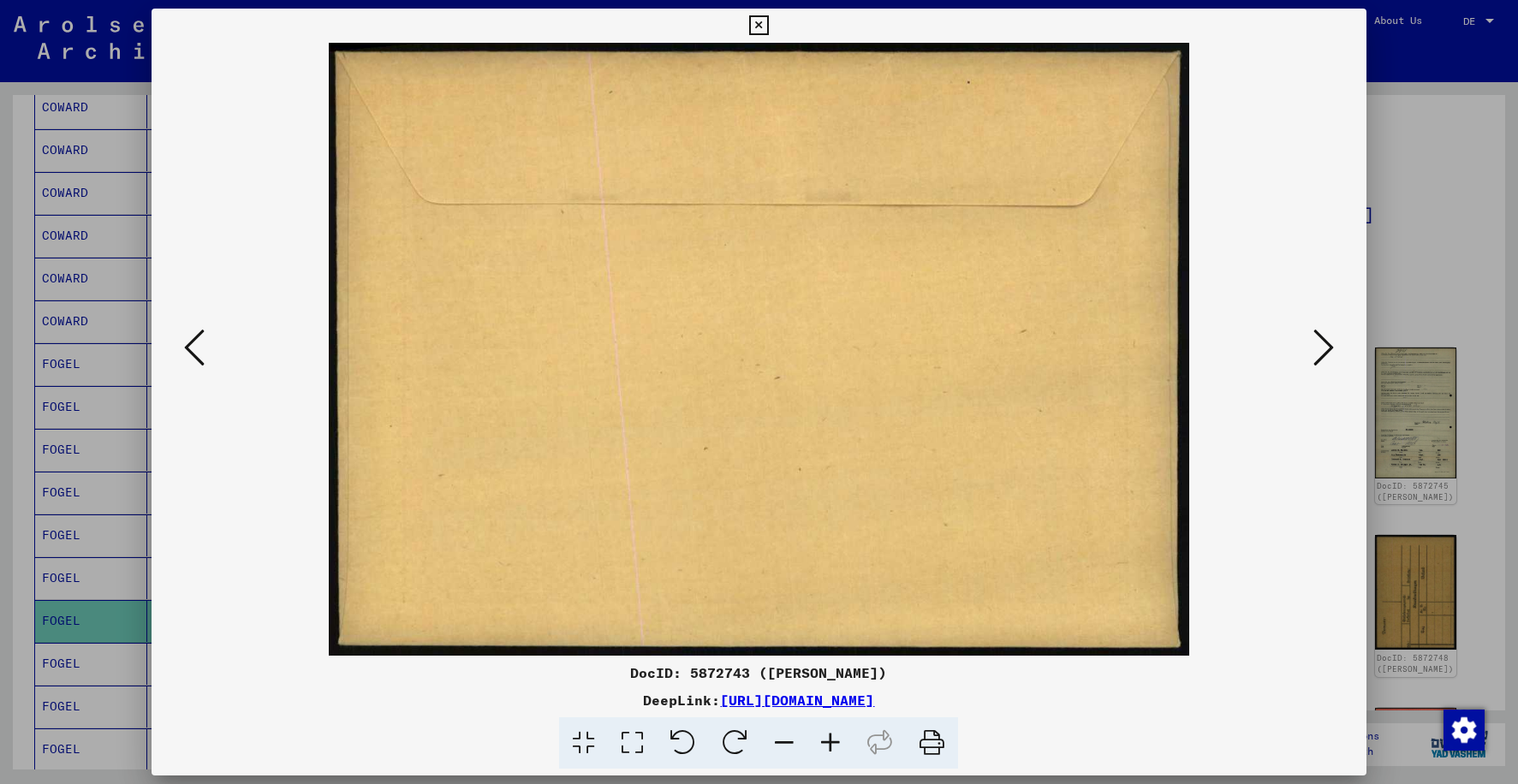
click at [1324, 351] on icon at bounding box center [1323, 348] width 21 height 41
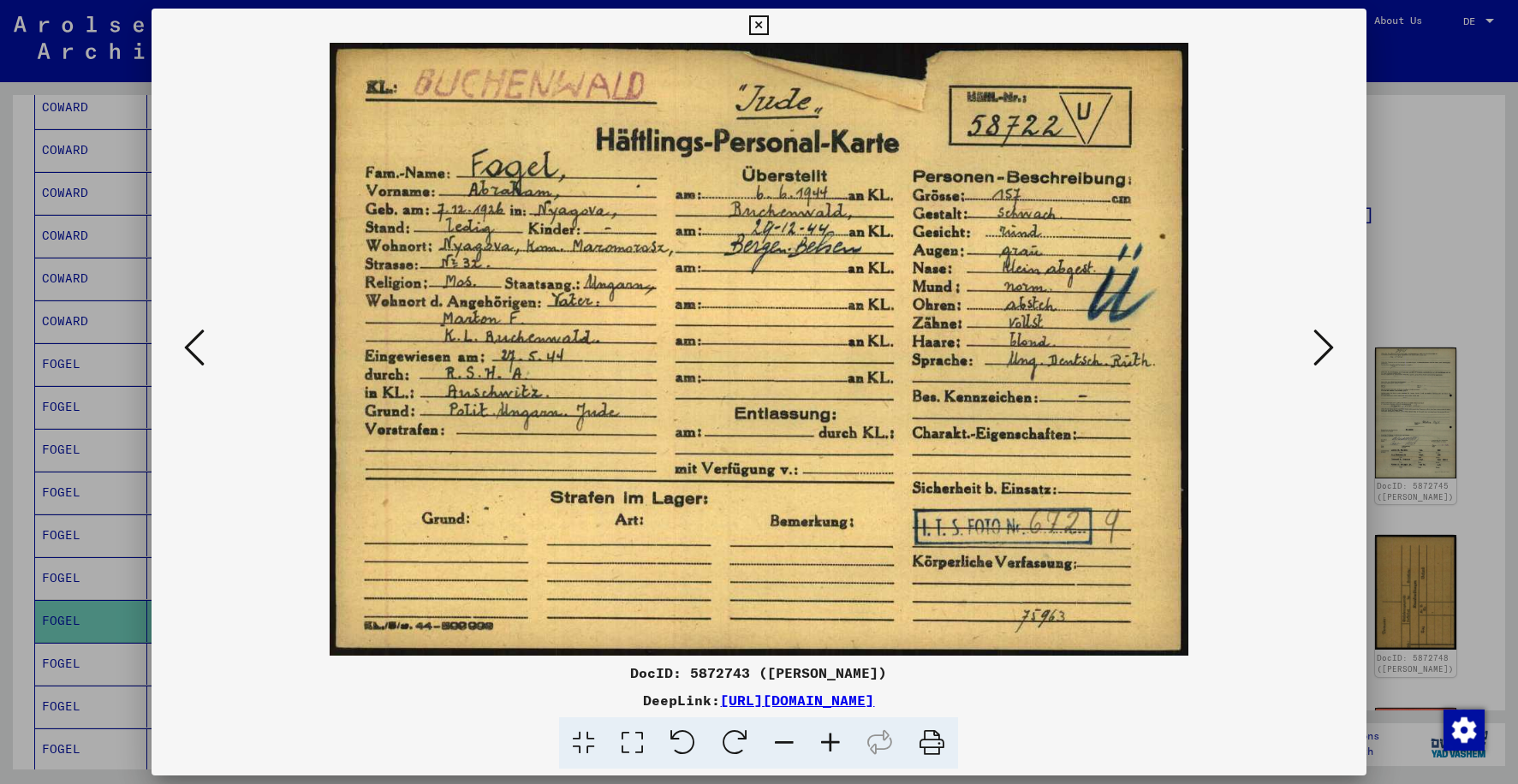
click at [1324, 351] on icon at bounding box center [1323, 348] width 21 height 41
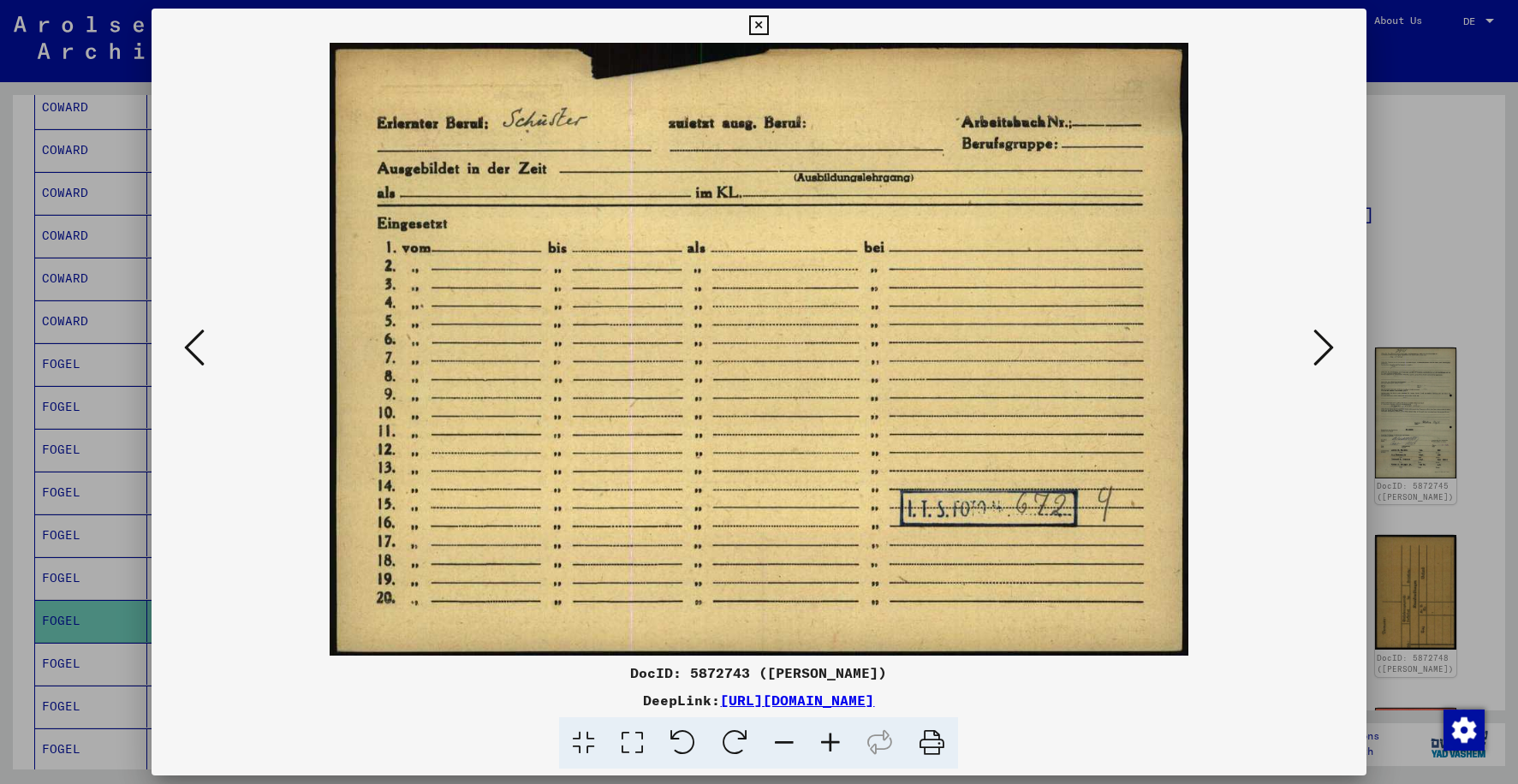
click at [766, 29] on icon at bounding box center [759, 25] width 20 height 21
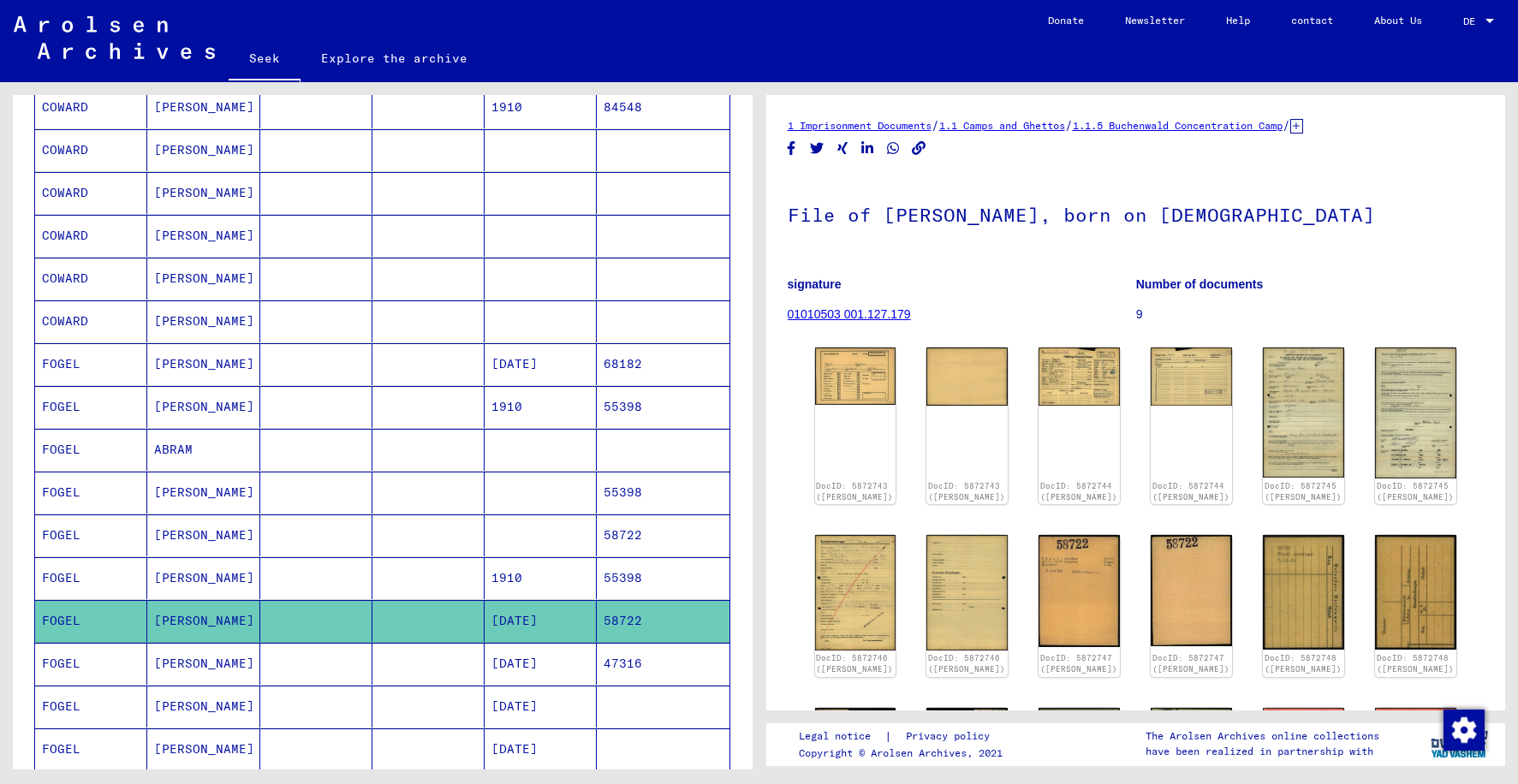
click at [241, 665] on mat-cell "ABRAHAM" at bounding box center [203, 663] width 112 height 42
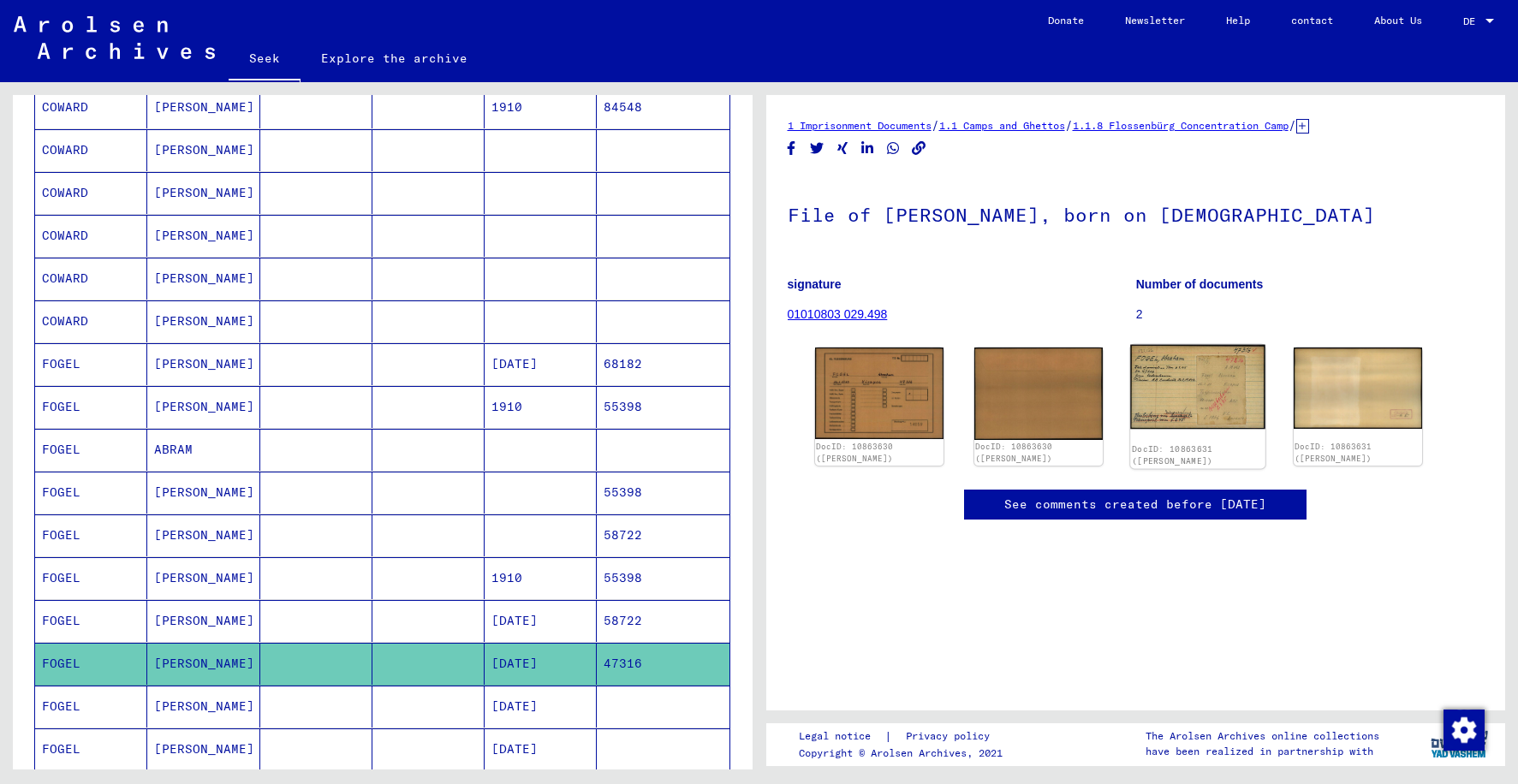
click at [1236, 396] on img at bounding box center [1198, 387] width 135 height 85
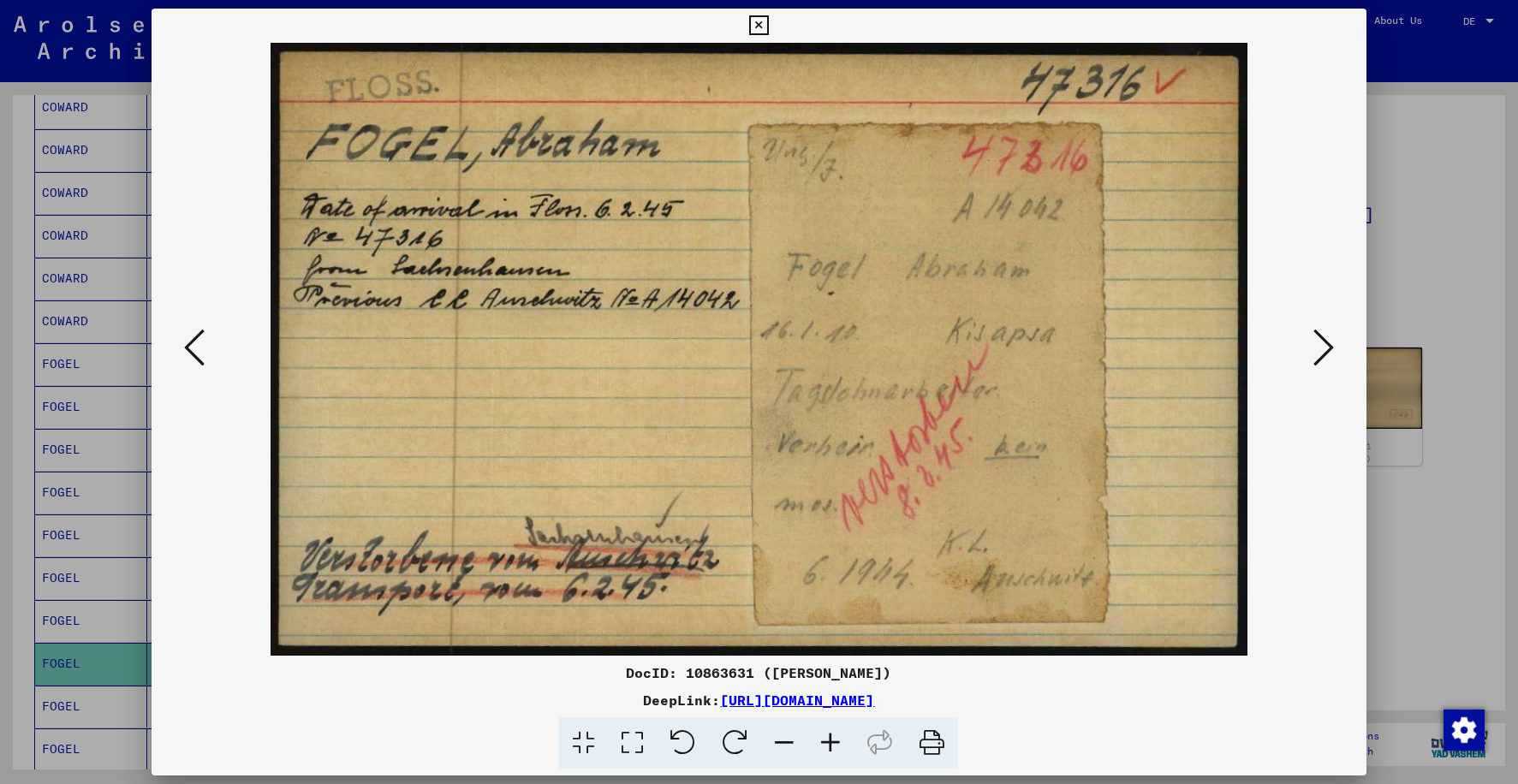
click at [1320, 342] on icon at bounding box center [1323, 348] width 21 height 41
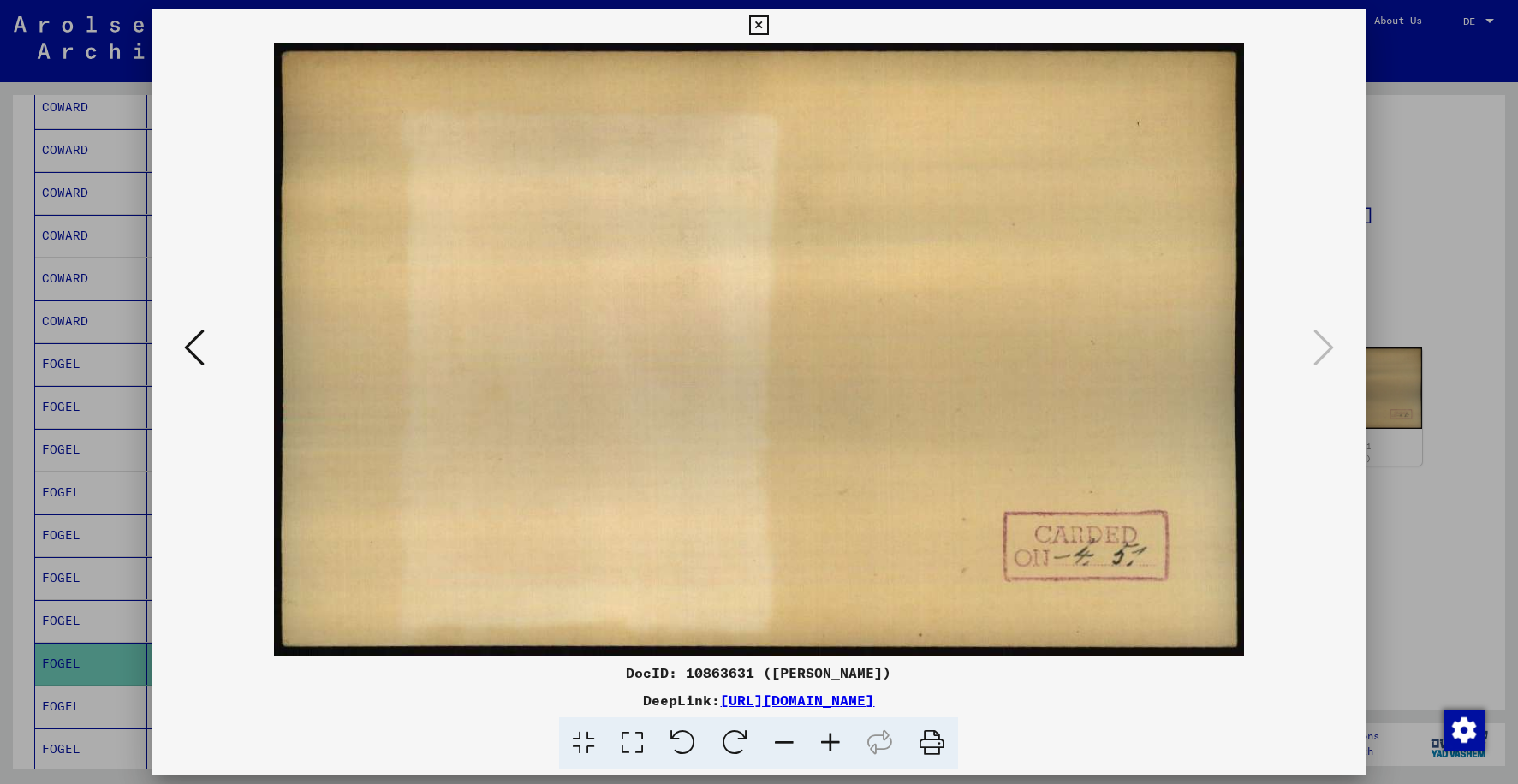
click at [759, 31] on icon at bounding box center [759, 25] width 20 height 21
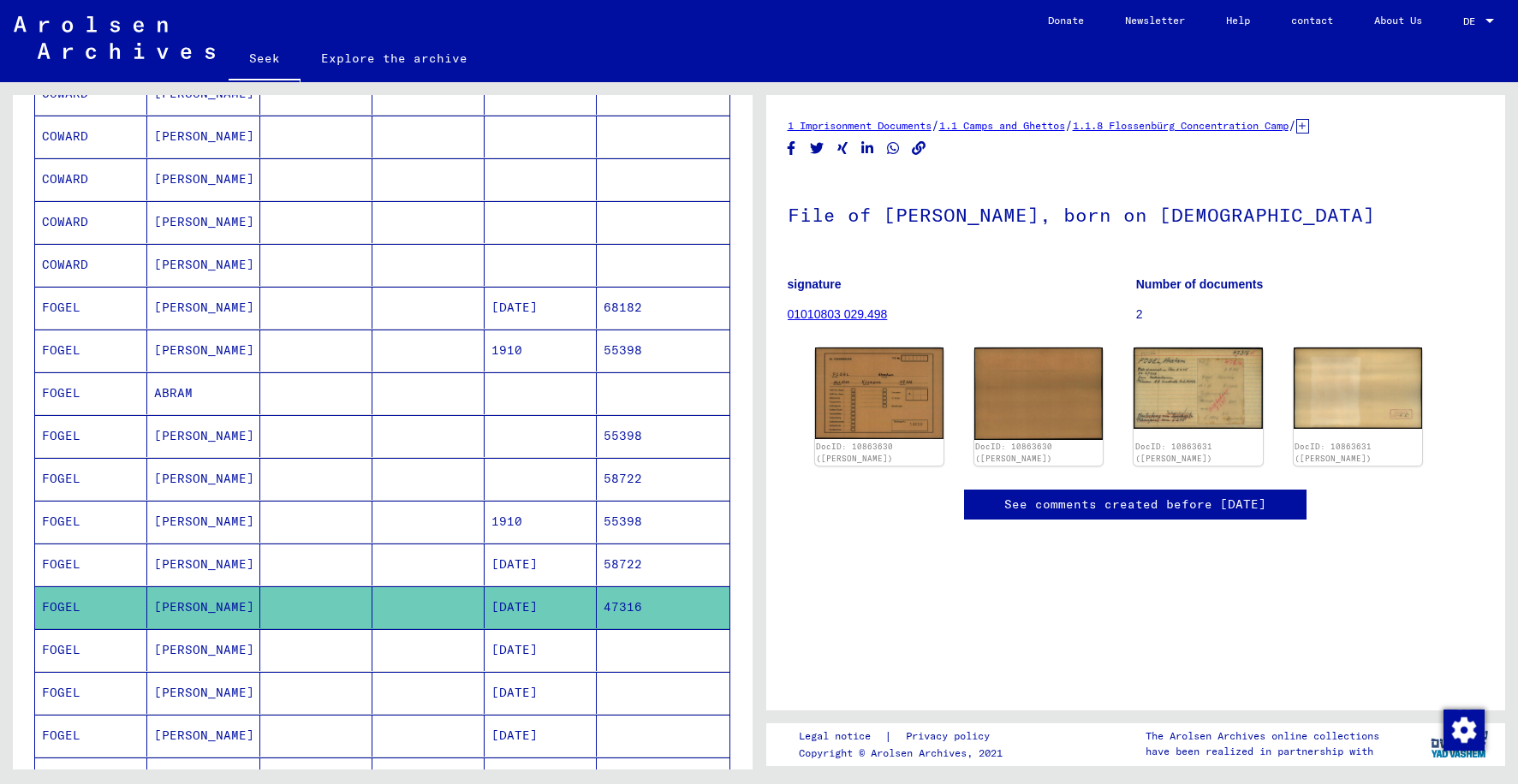
scroll to position [517, 0]
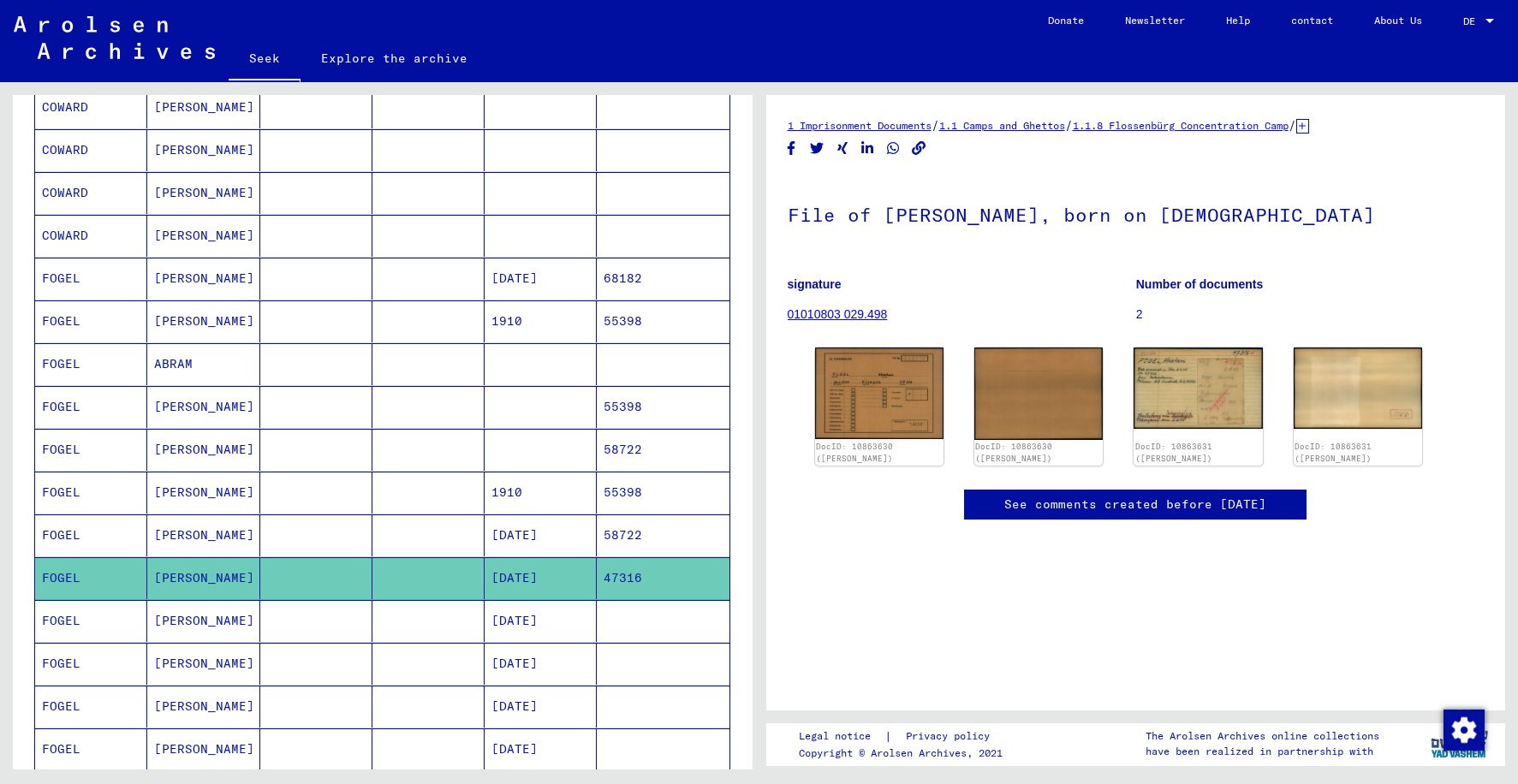
click at [220, 622] on mat-cell "Abraham" at bounding box center [203, 621] width 112 height 42
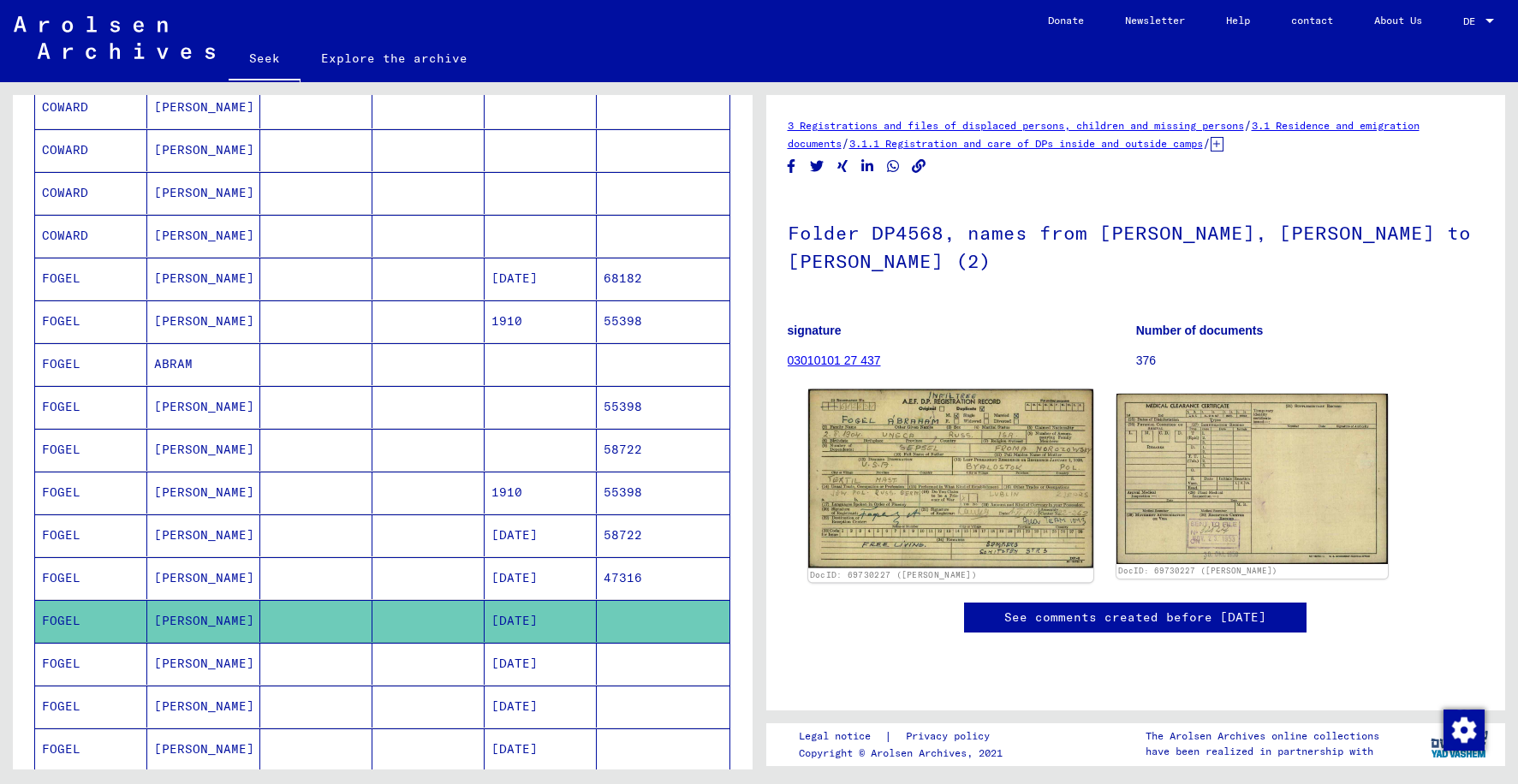
click at [904, 479] on img at bounding box center [951, 479] width 285 height 179
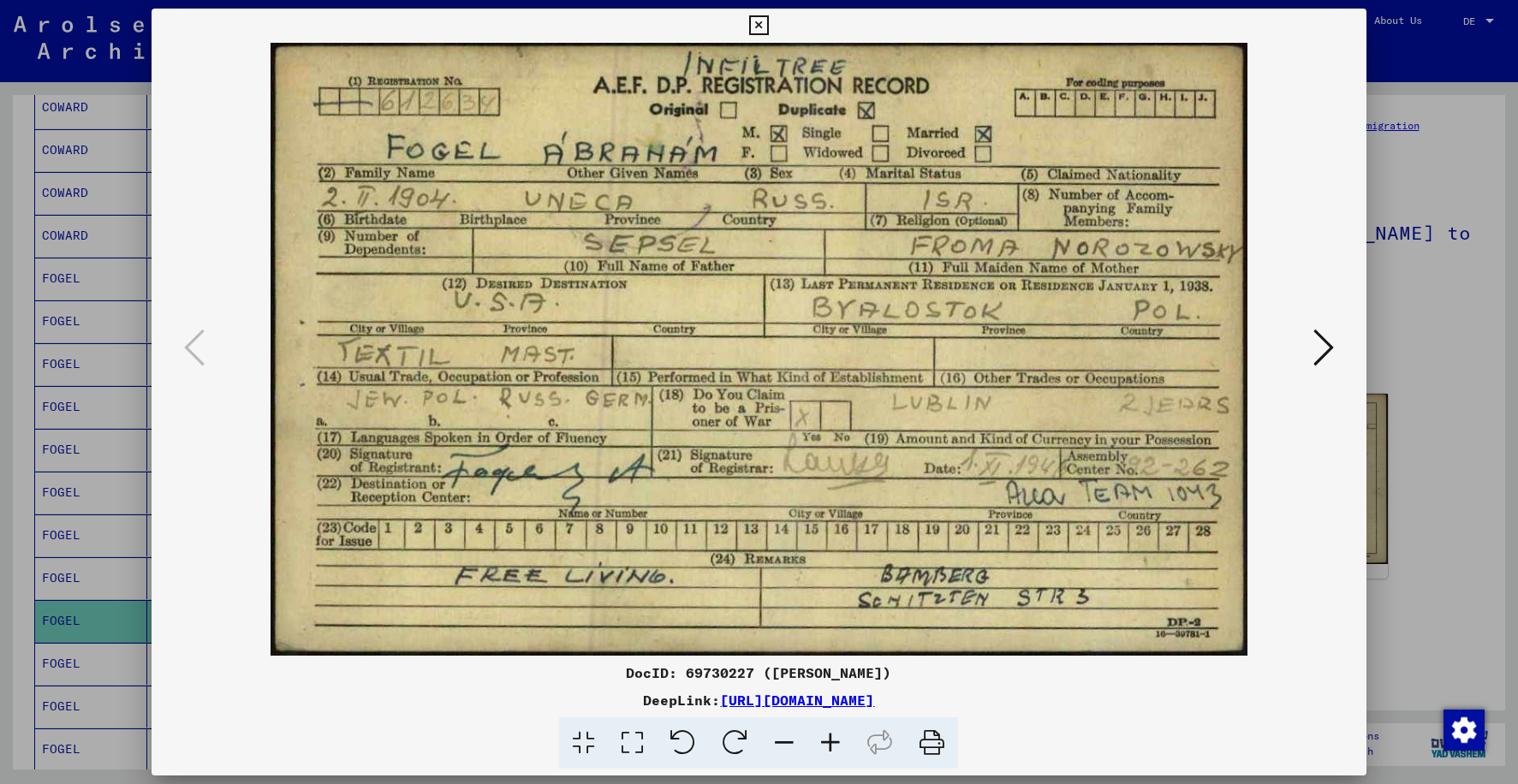
click at [752, 25] on icon at bounding box center [759, 25] width 20 height 21
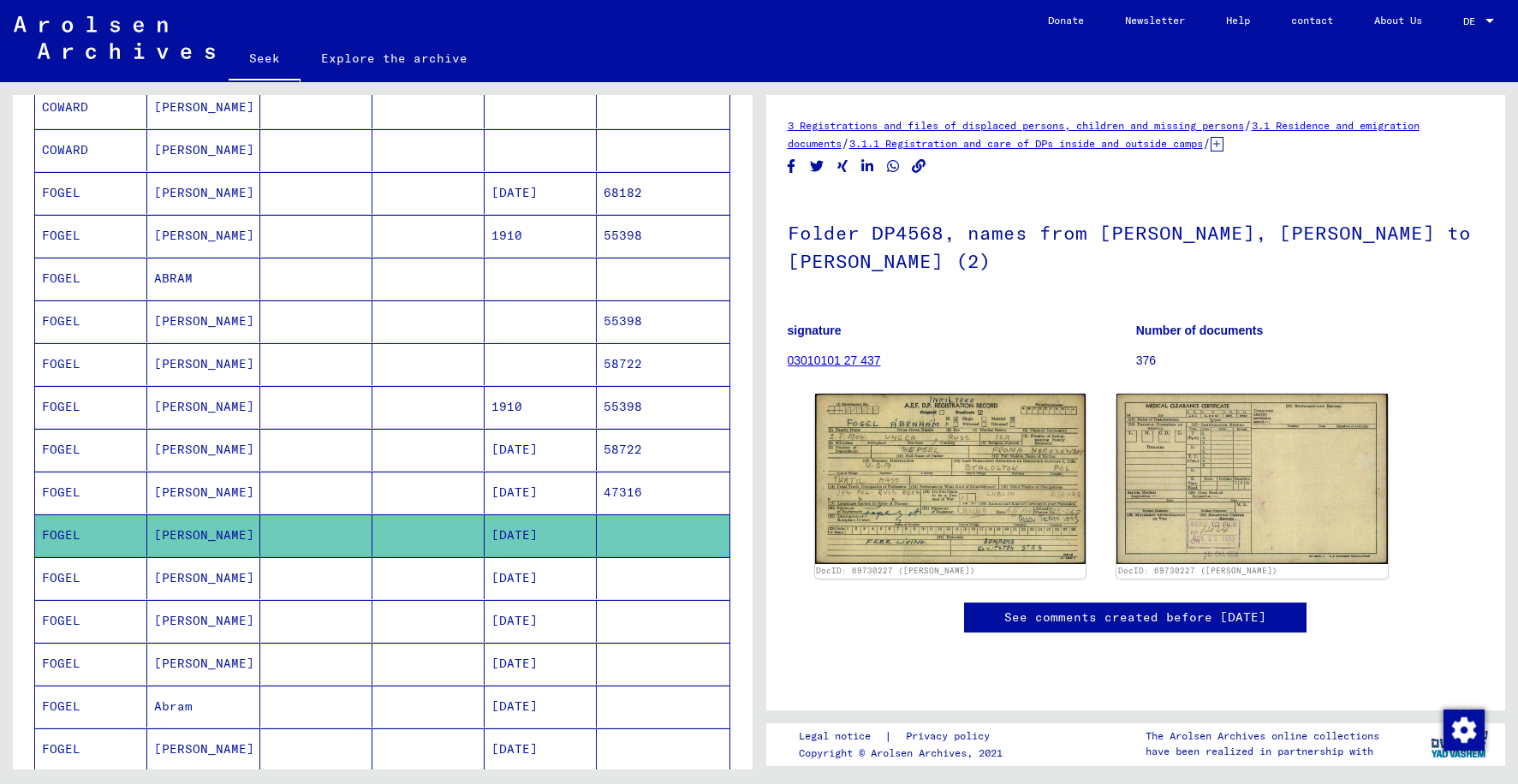
scroll to position [689, 0]
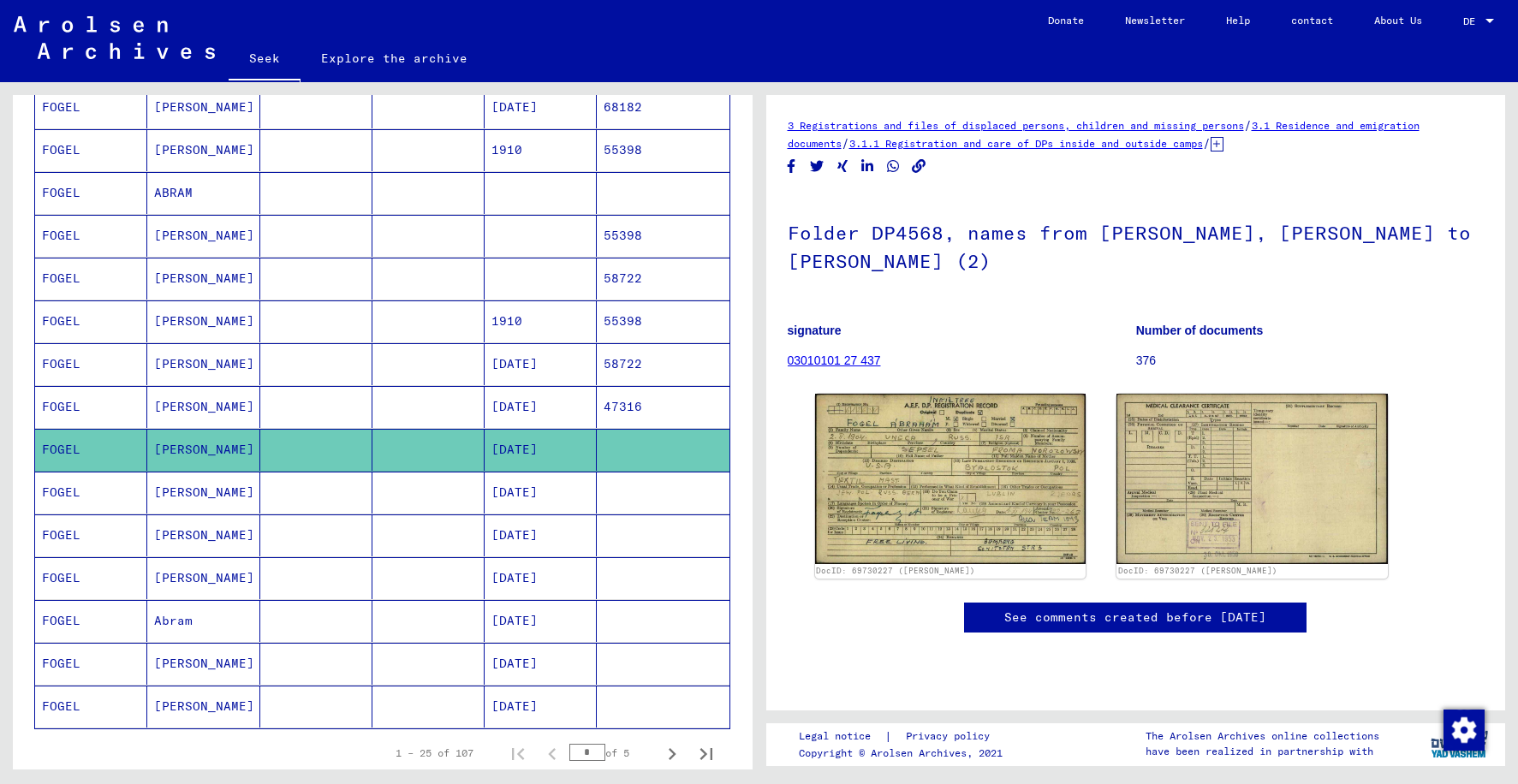
click at [190, 621] on mat-cell "Abram" at bounding box center [203, 621] width 112 height 42
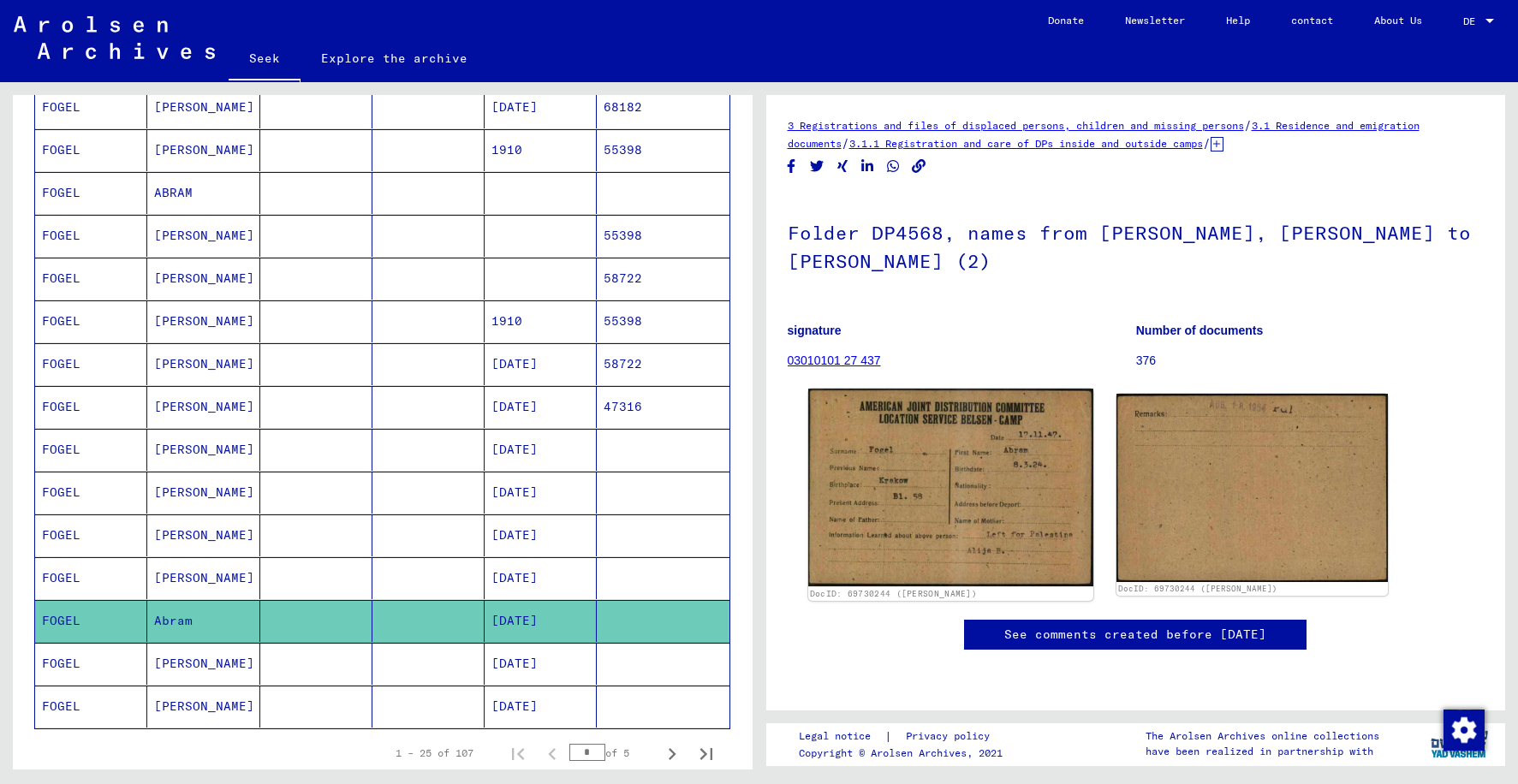
click at [960, 477] on img at bounding box center [951, 487] width 285 height 197
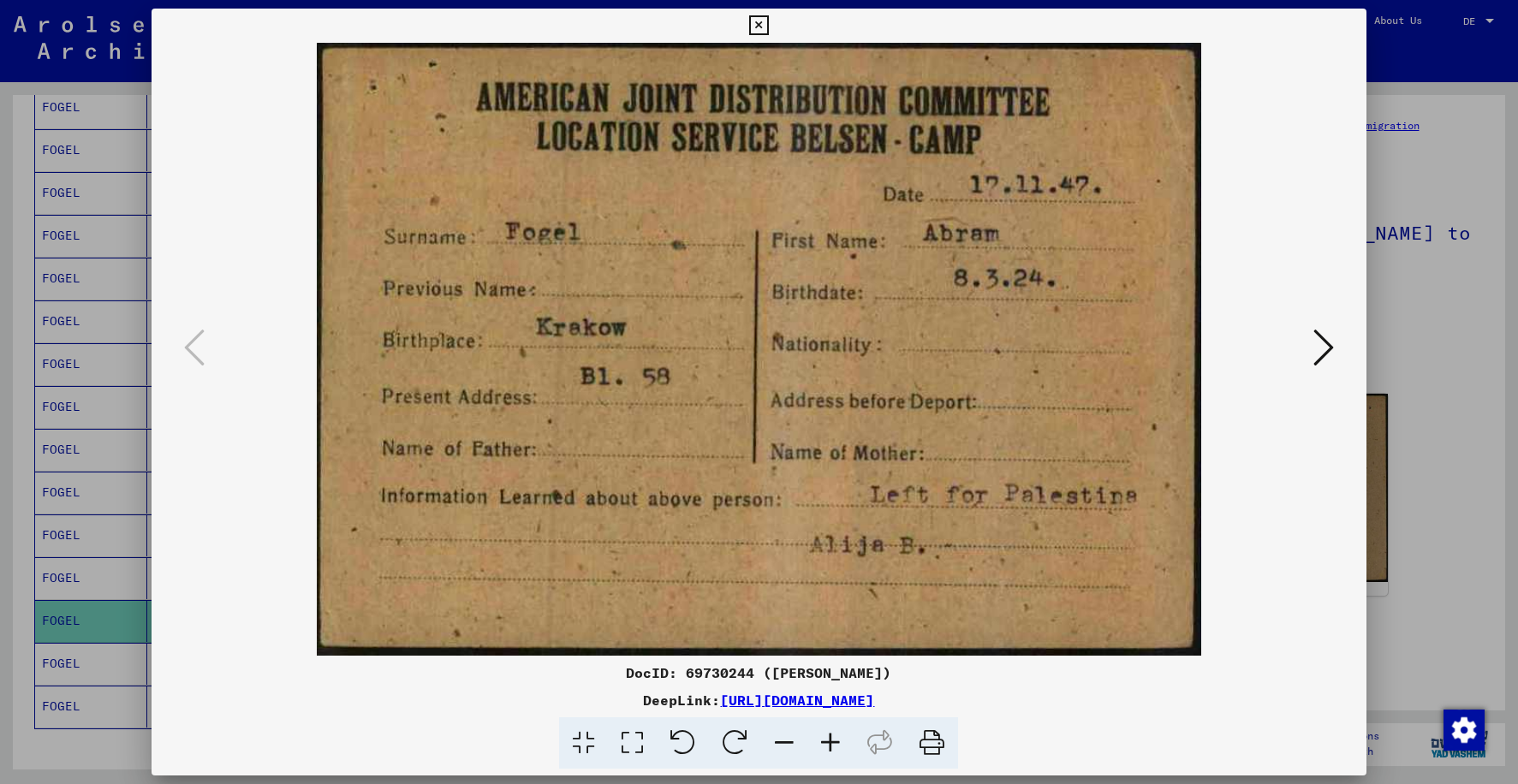
click at [761, 31] on icon at bounding box center [759, 25] width 20 height 21
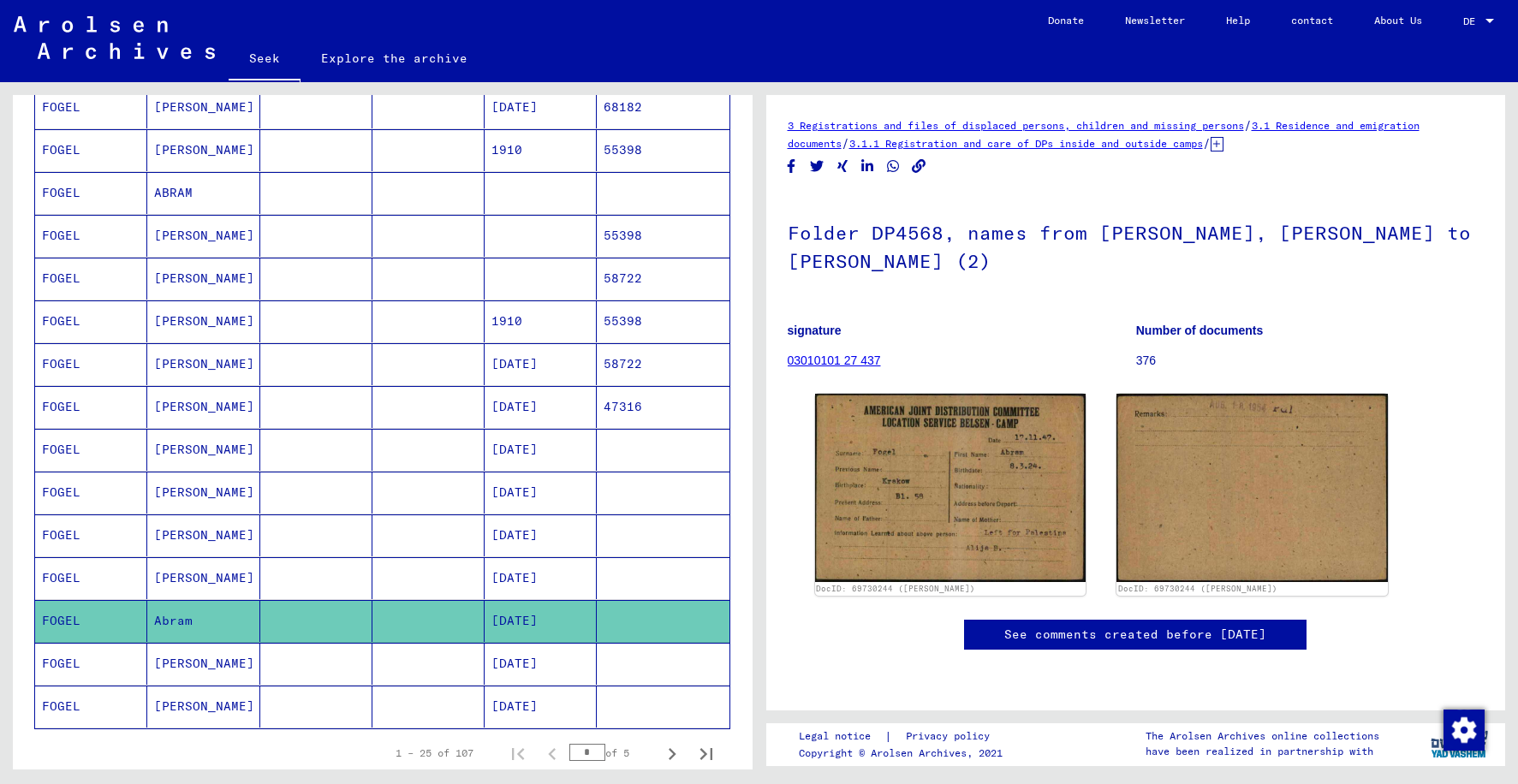
click at [173, 669] on font "Abraham" at bounding box center [204, 663] width 100 height 16
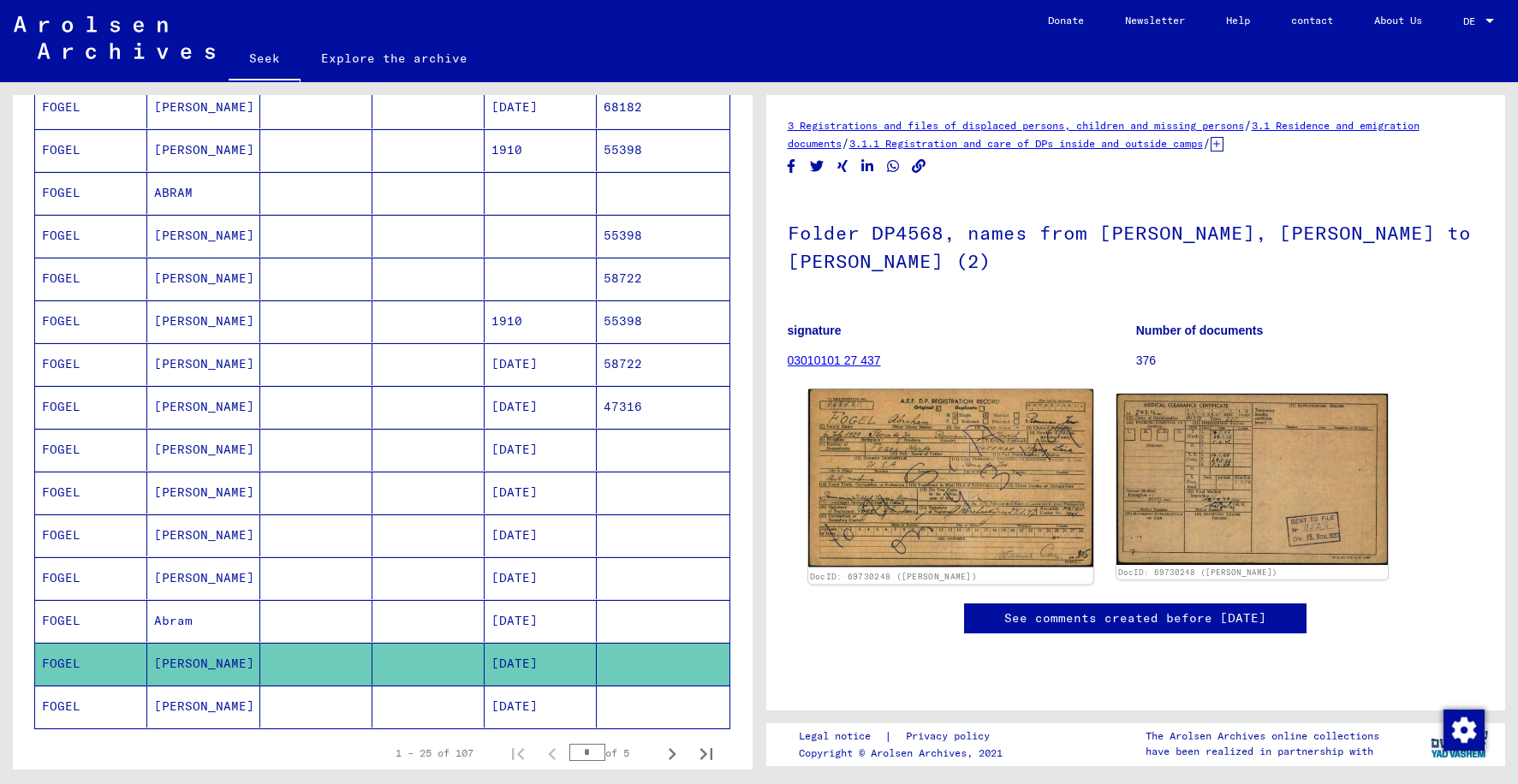
click at [907, 496] on img at bounding box center [951, 479] width 285 height 178
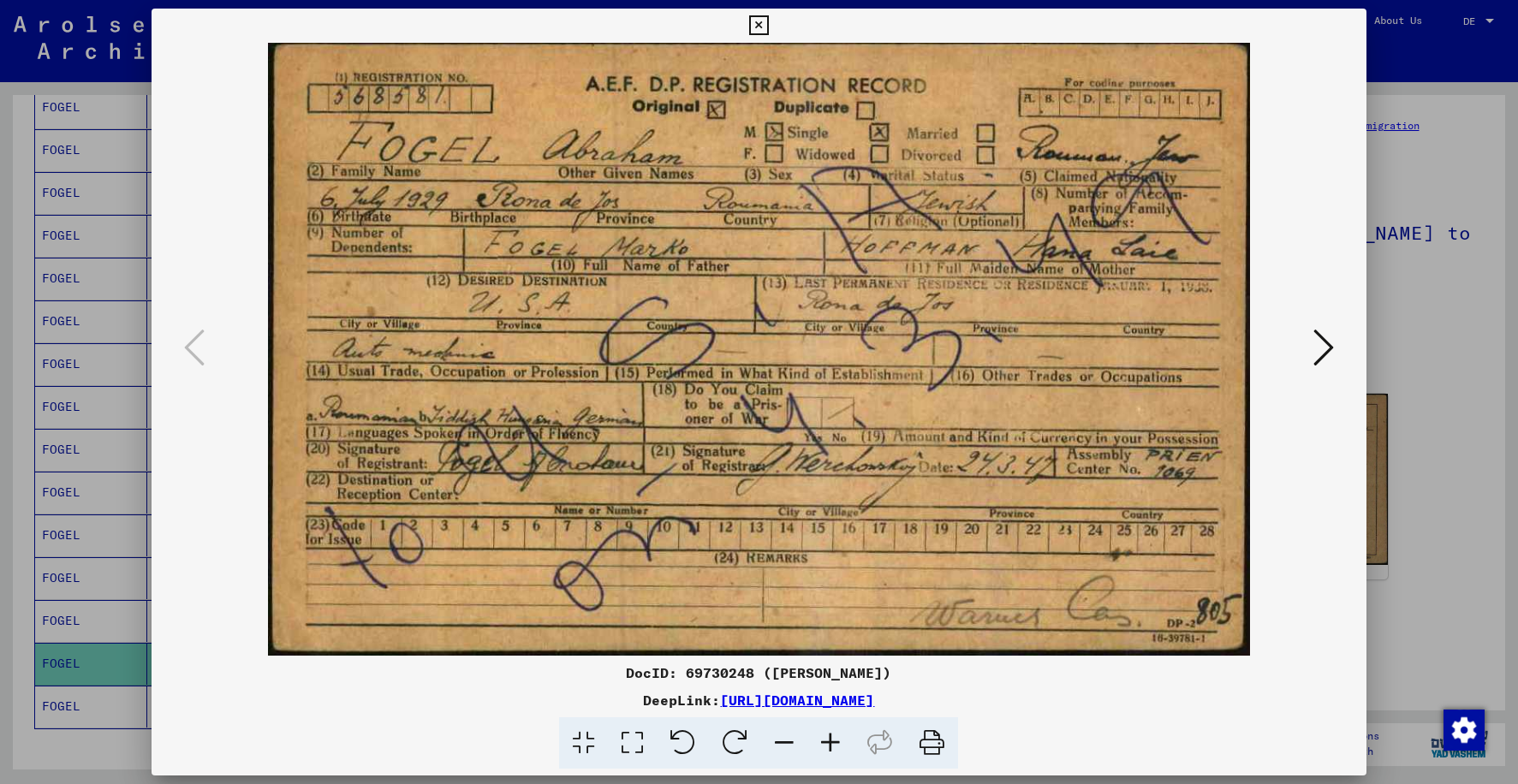
click at [760, 24] on icon at bounding box center [759, 25] width 20 height 21
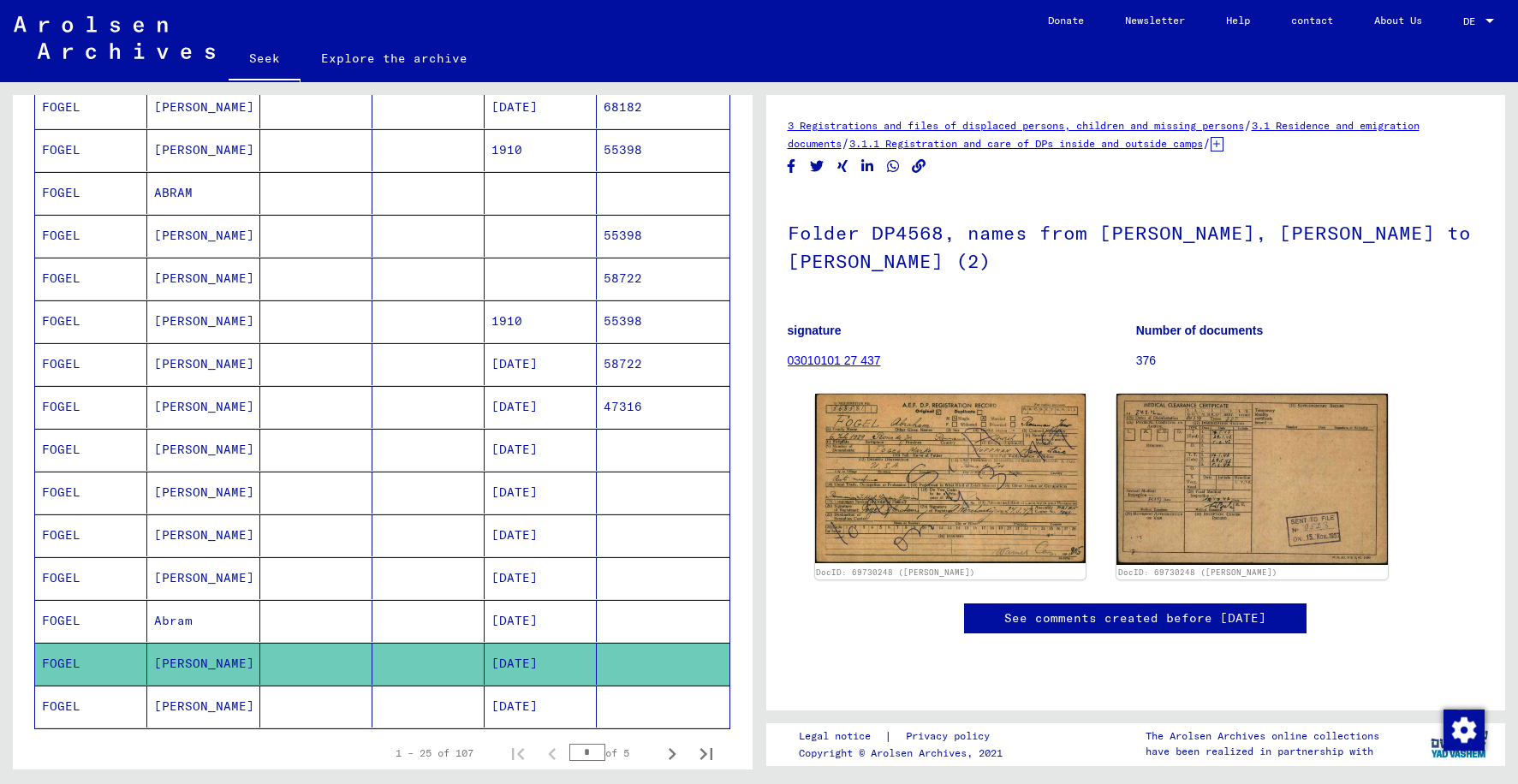
click at [319, 707] on mat-cell at bounding box center [317, 707] width 112 height 42
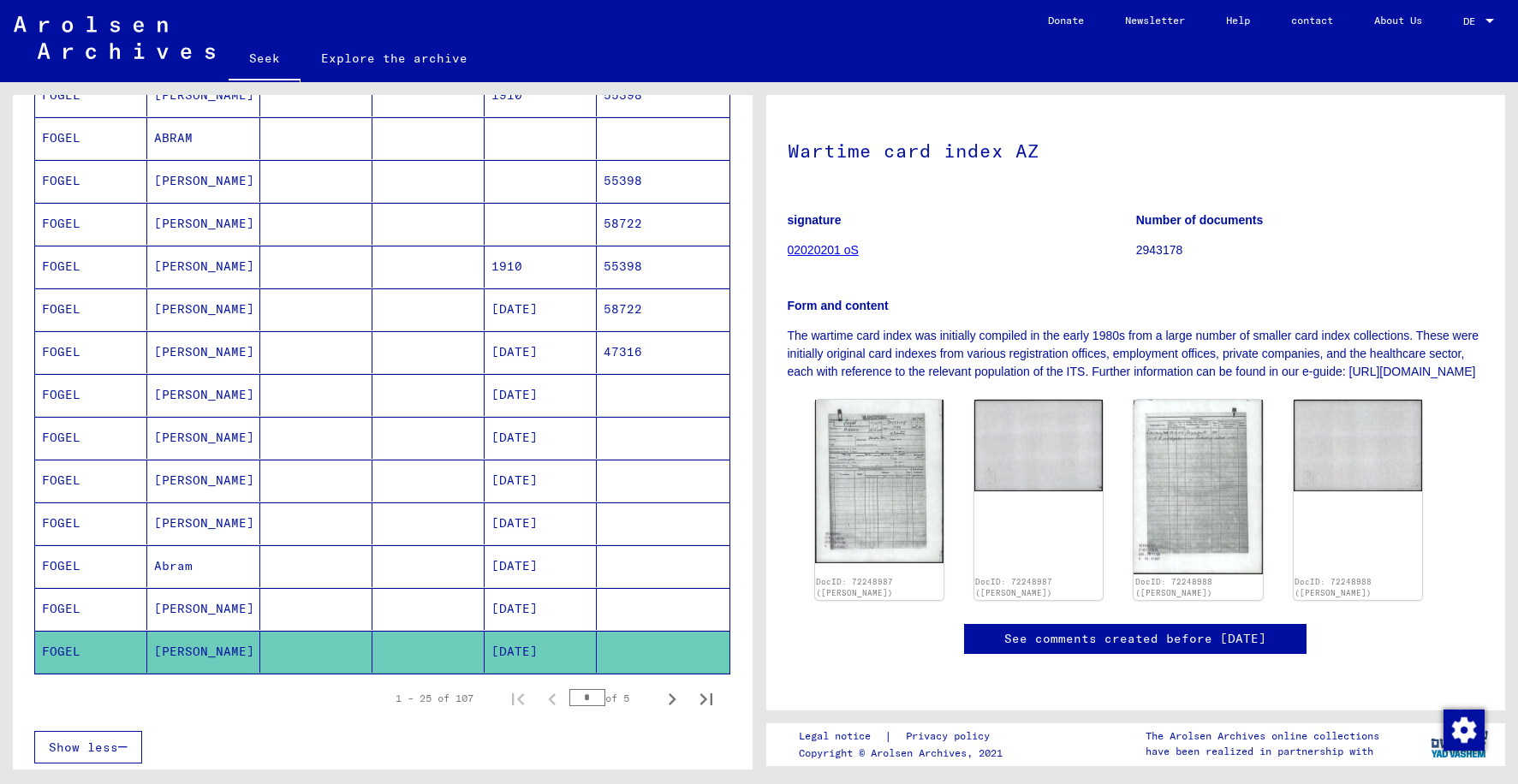
scroll to position [774, 0]
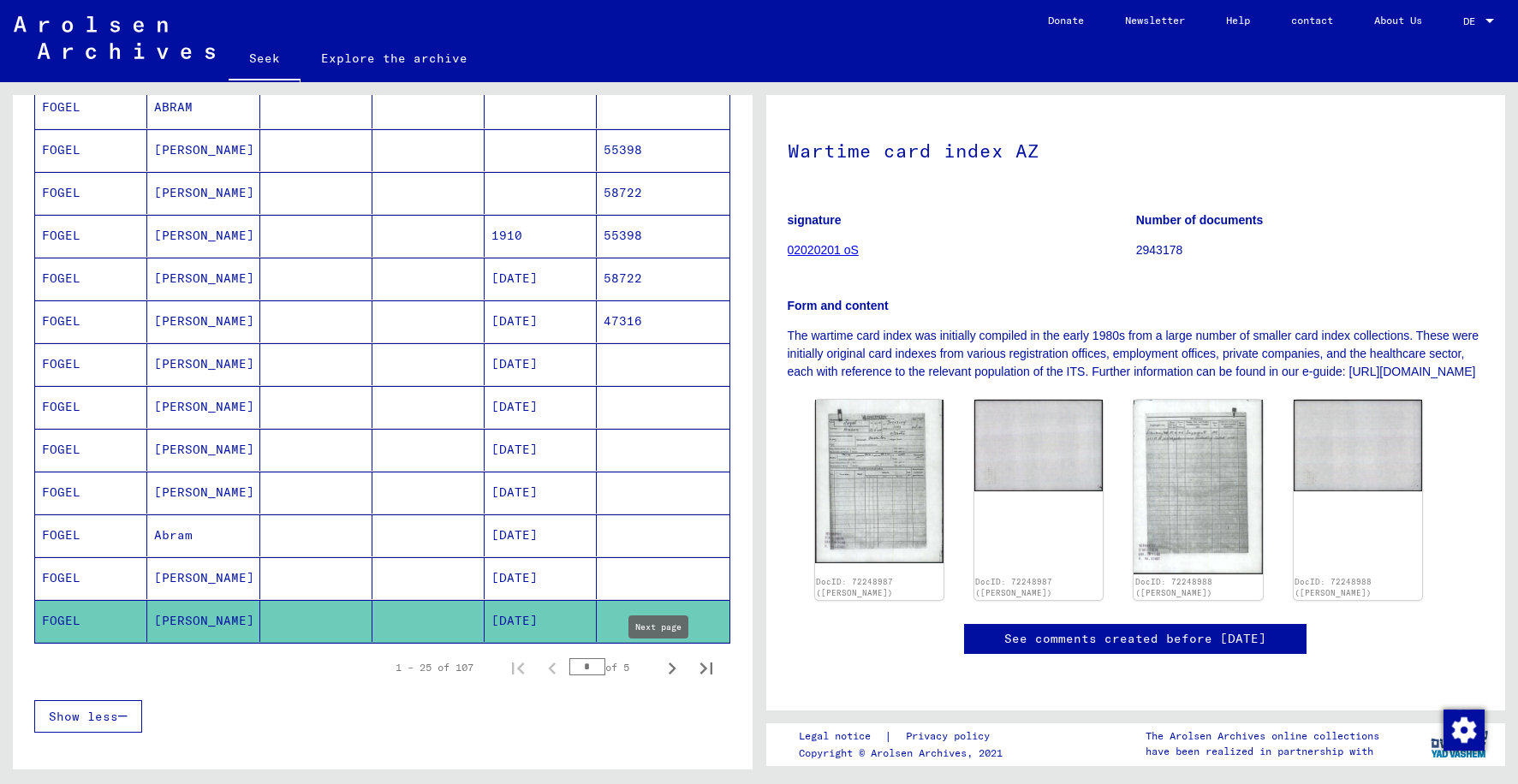
click at [668, 670] on icon "Next page" at bounding box center [672, 668] width 8 height 12
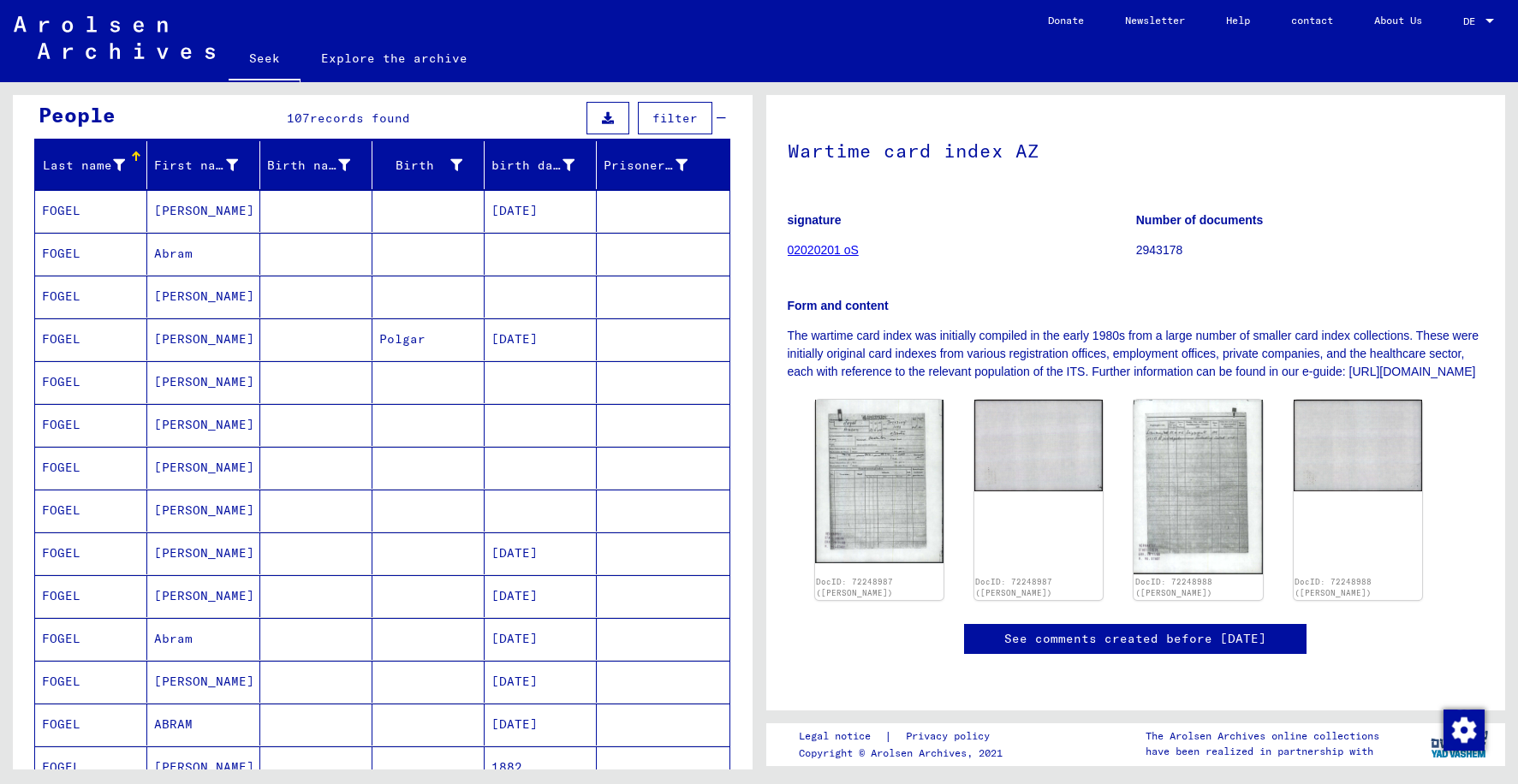
scroll to position [89, 0]
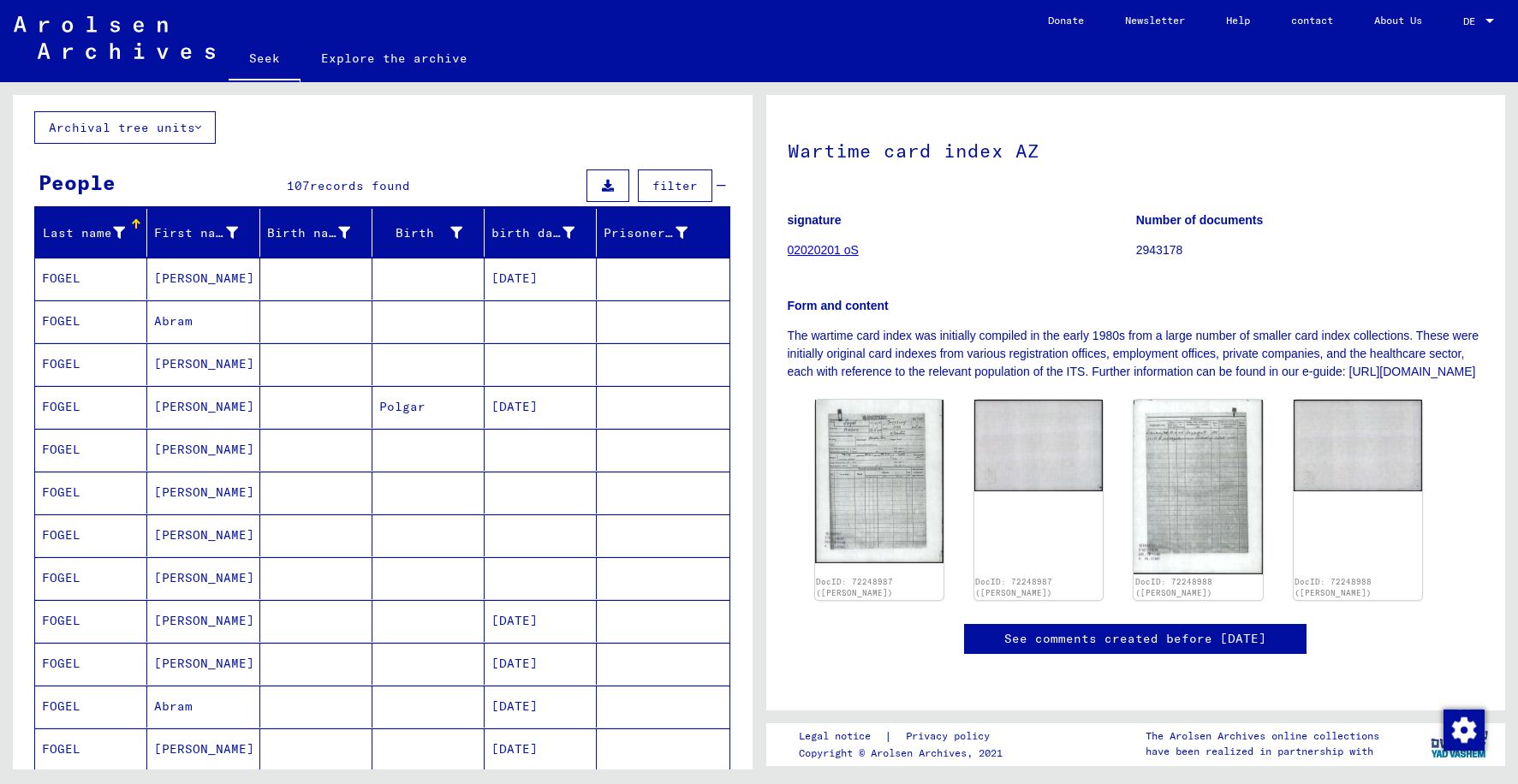
click at [277, 288] on mat-cell at bounding box center [317, 278] width 112 height 42
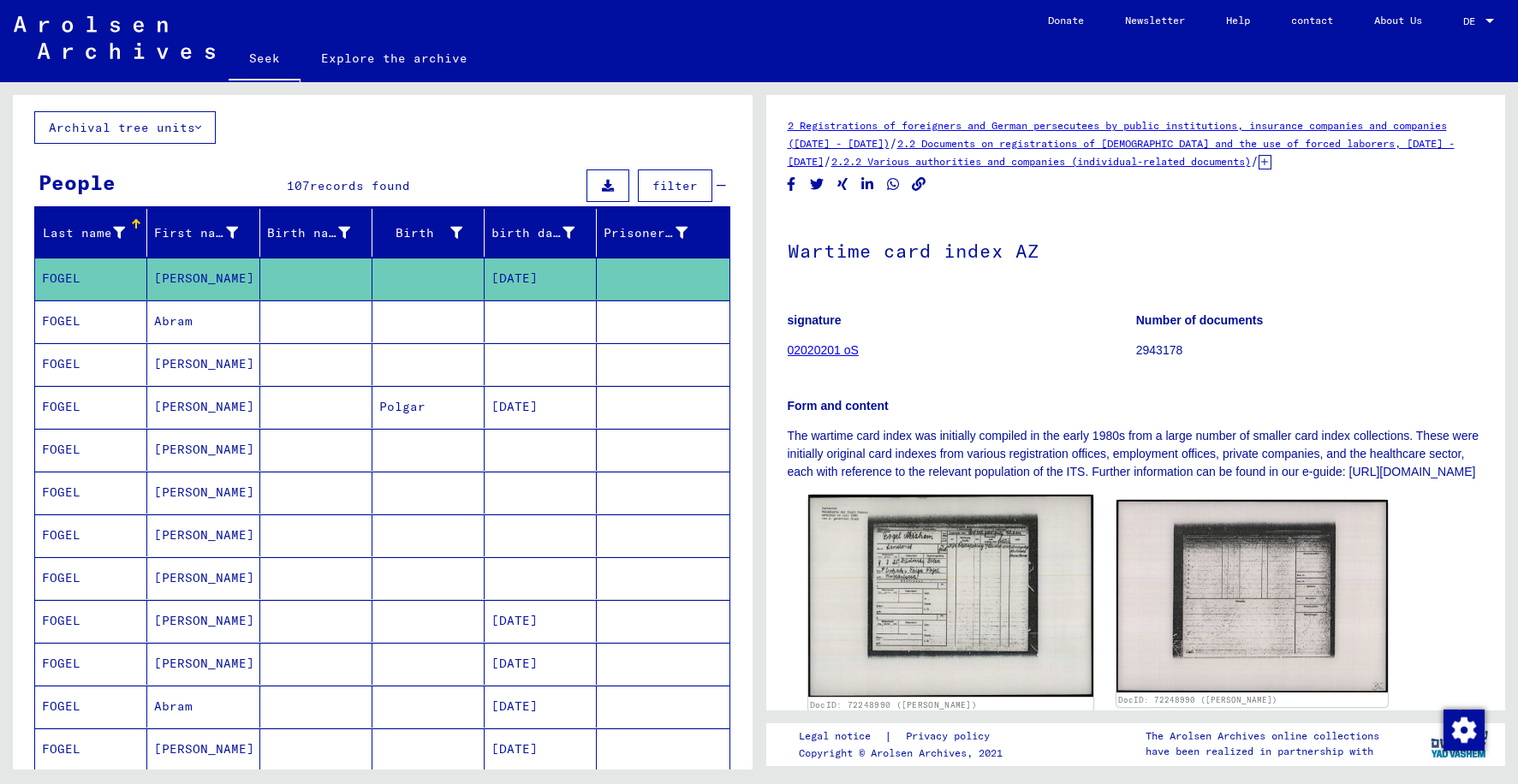
click at [931, 622] on img at bounding box center [951, 596] width 285 height 202
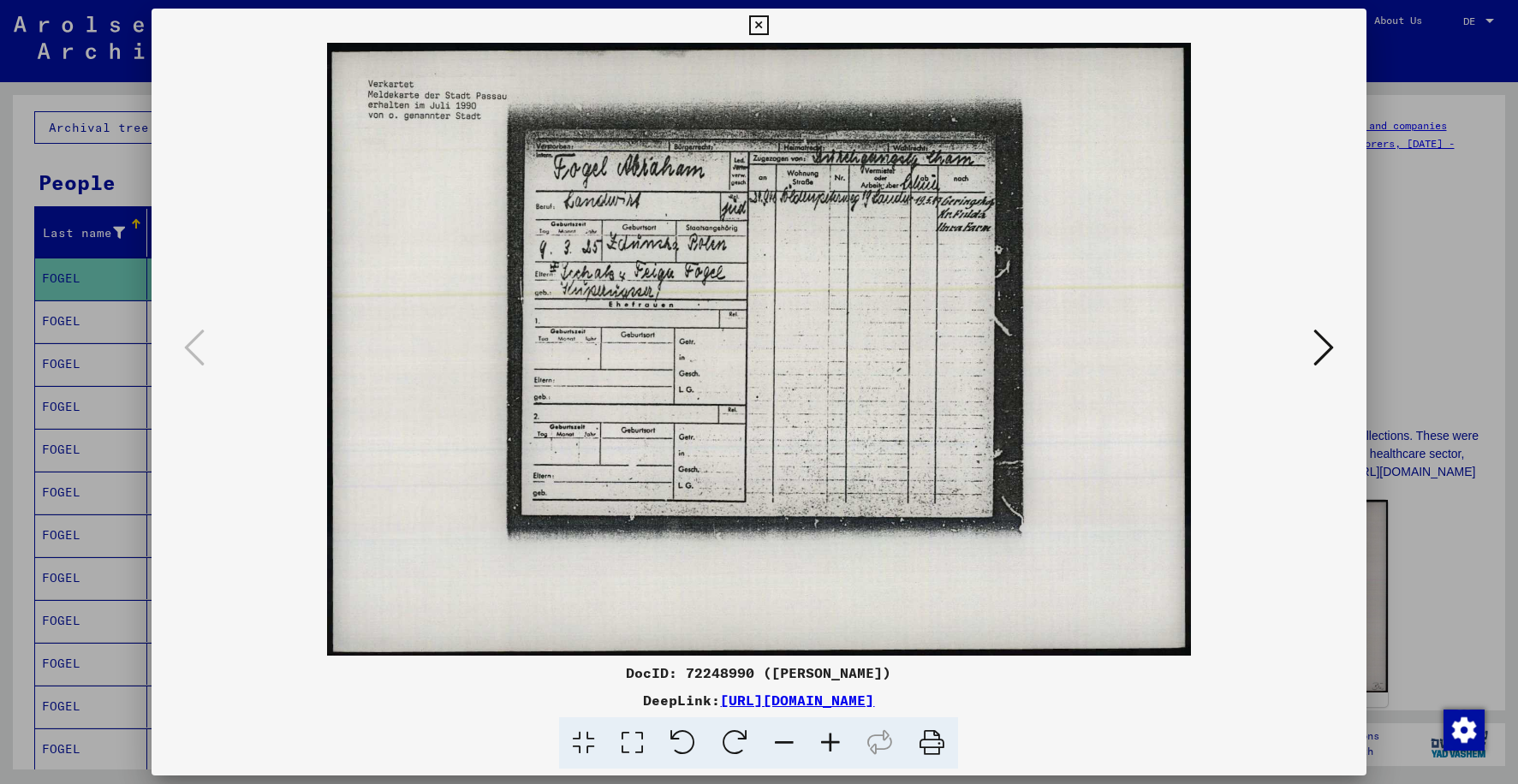
click at [763, 31] on icon at bounding box center [759, 25] width 20 height 21
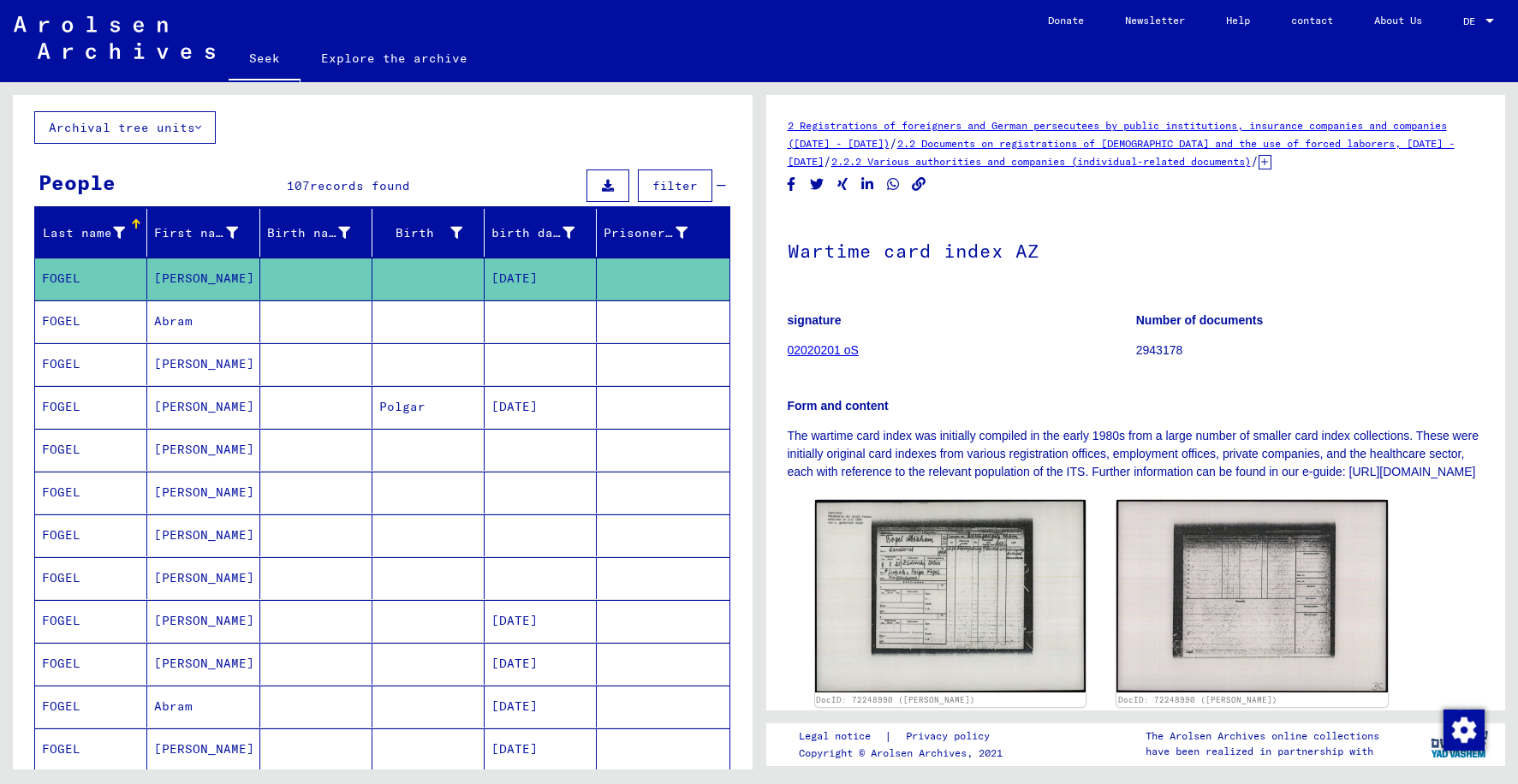
click at [318, 321] on mat-cell at bounding box center [317, 321] width 112 height 42
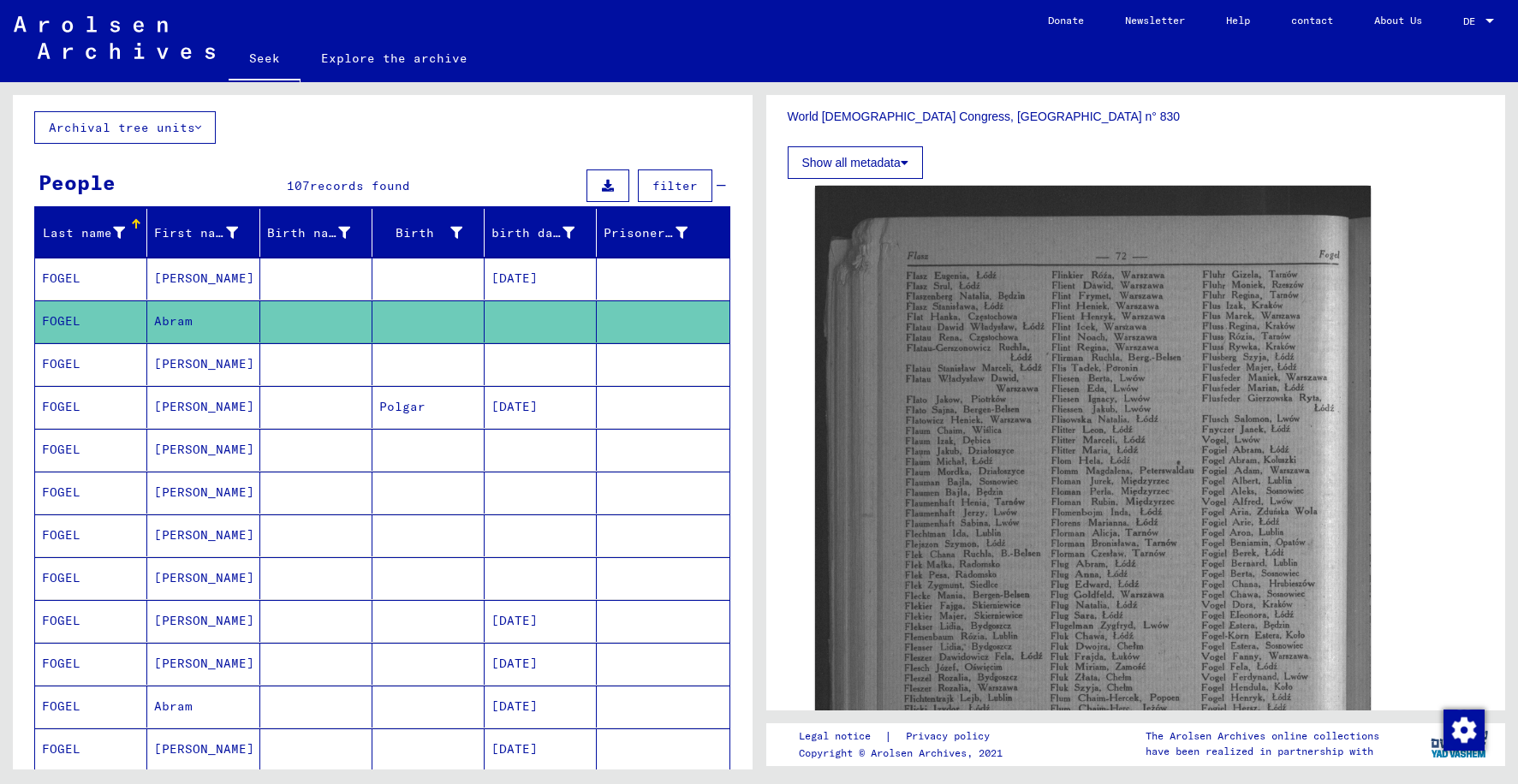
scroll to position [514, 0]
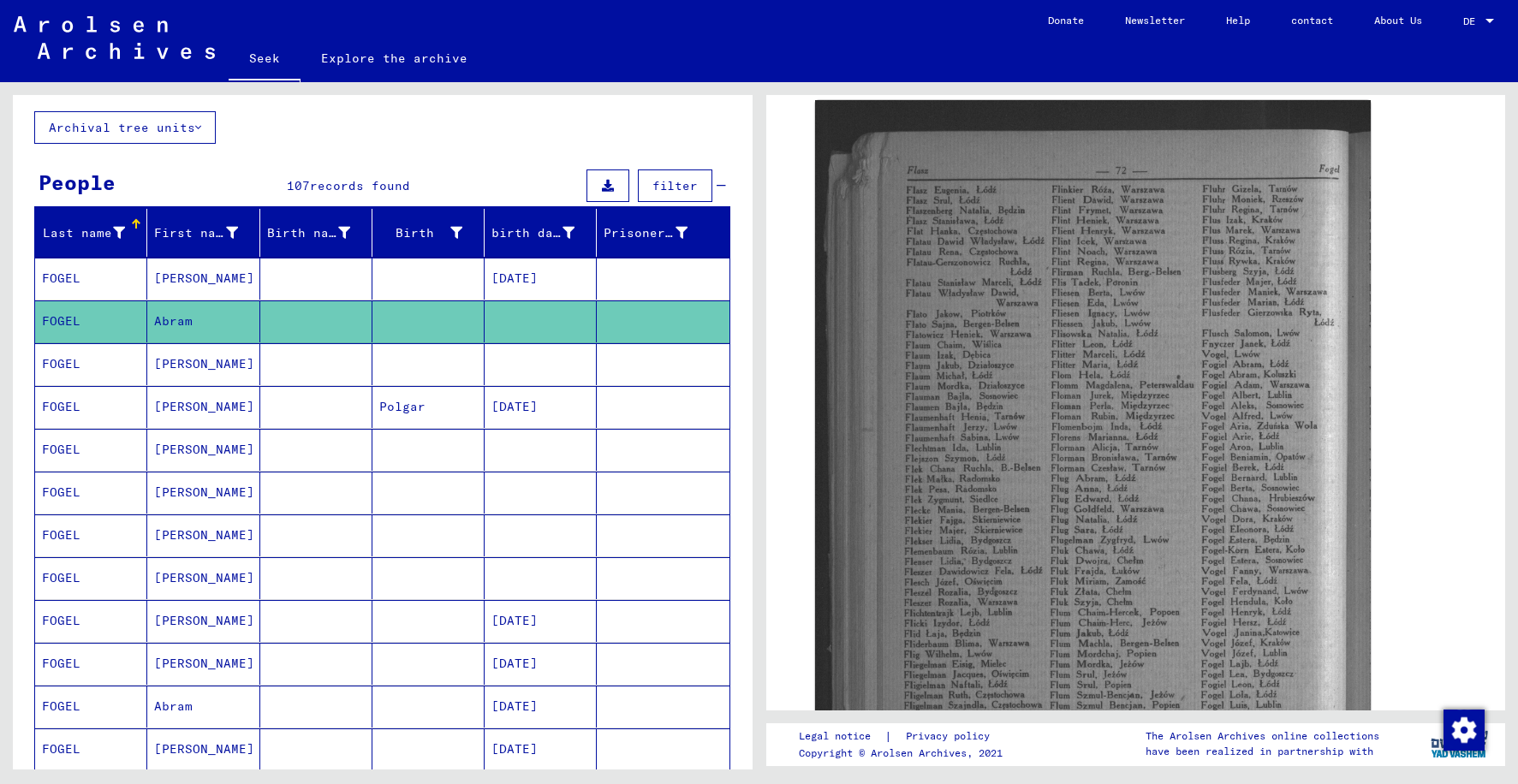
click at [292, 376] on mat-cell at bounding box center [317, 364] width 112 height 42
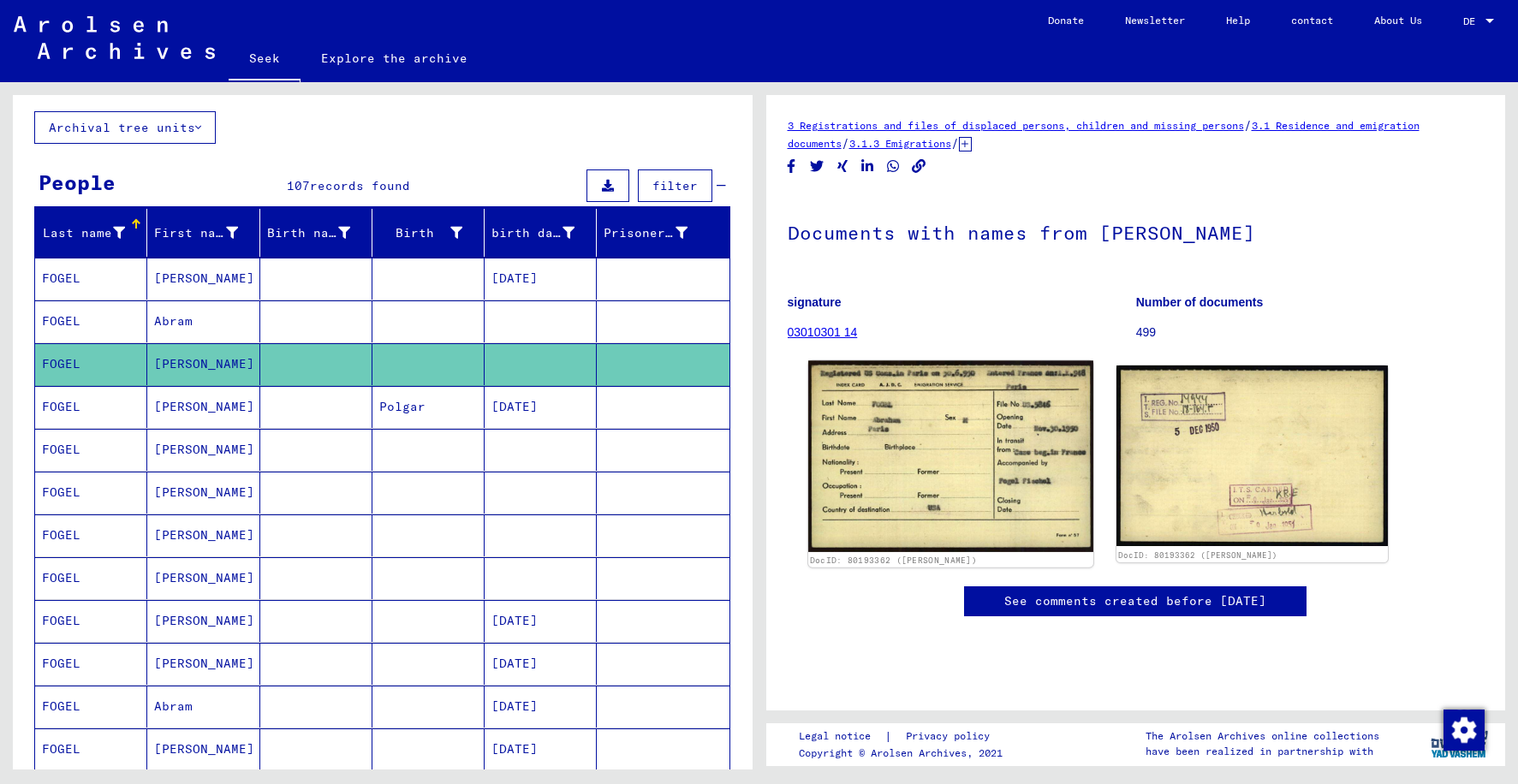
click at [946, 489] on img at bounding box center [951, 457] width 285 height 192
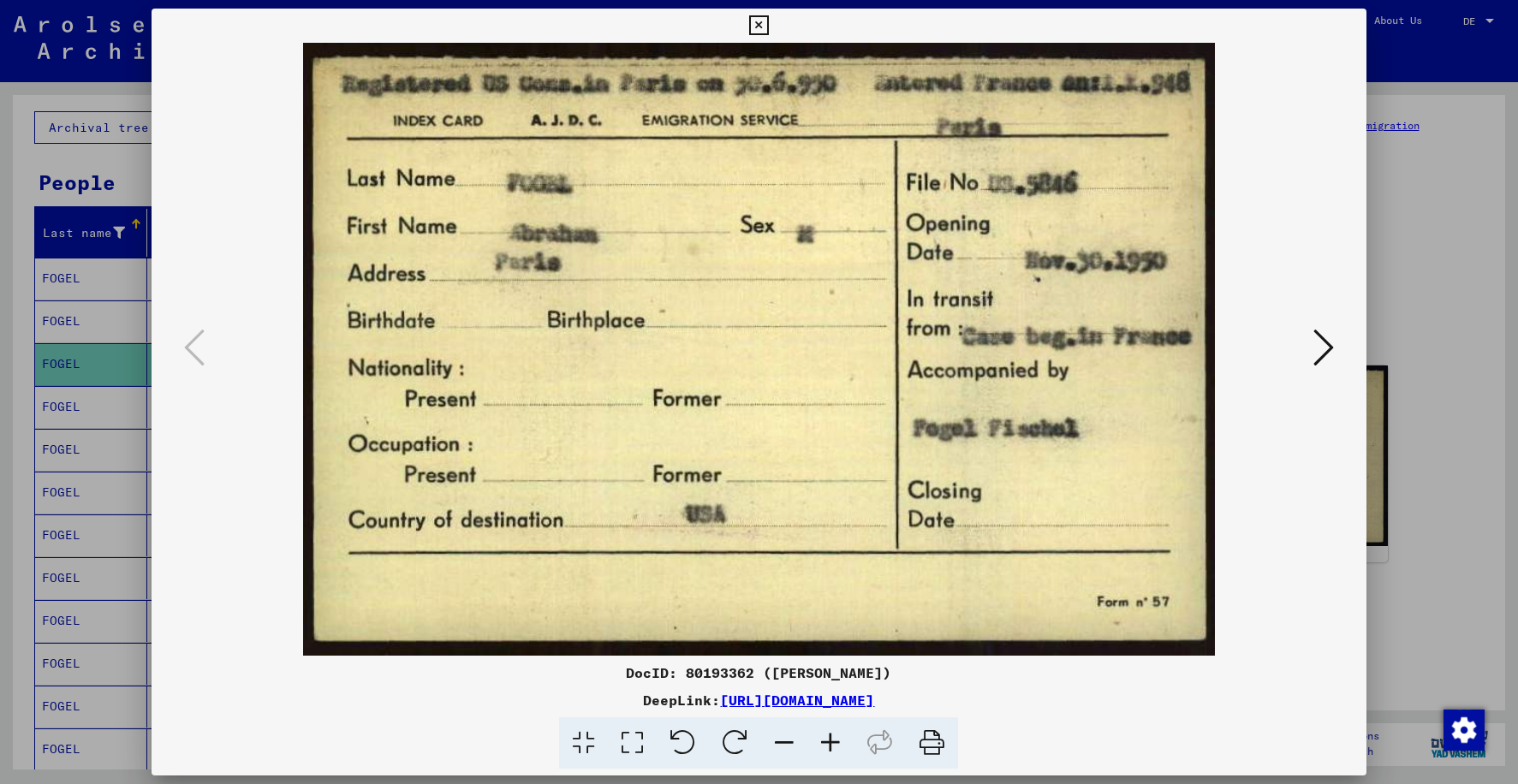
click at [757, 26] on icon at bounding box center [759, 25] width 20 height 21
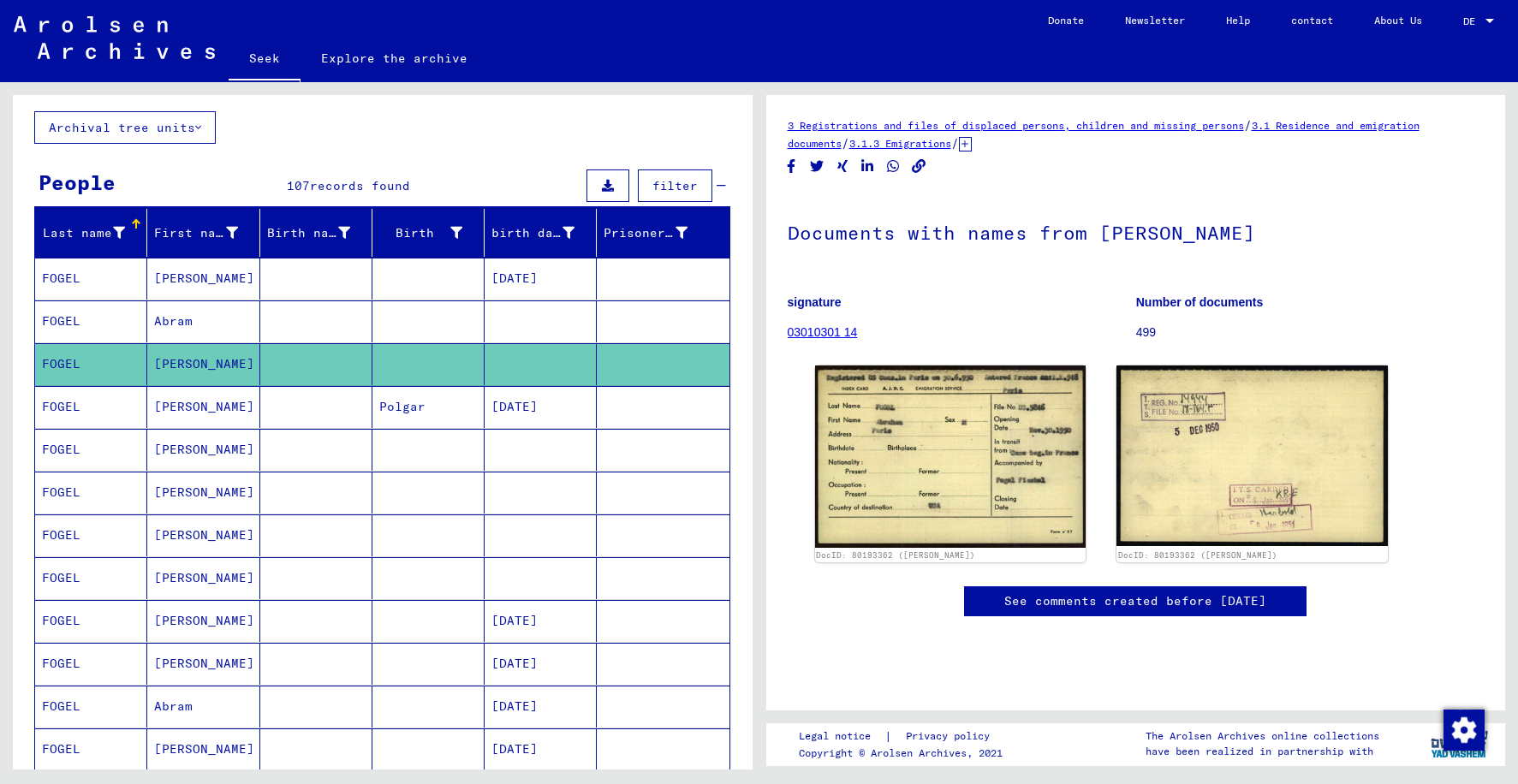
click at [357, 422] on mat-cell at bounding box center [317, 407] width 112 height 42
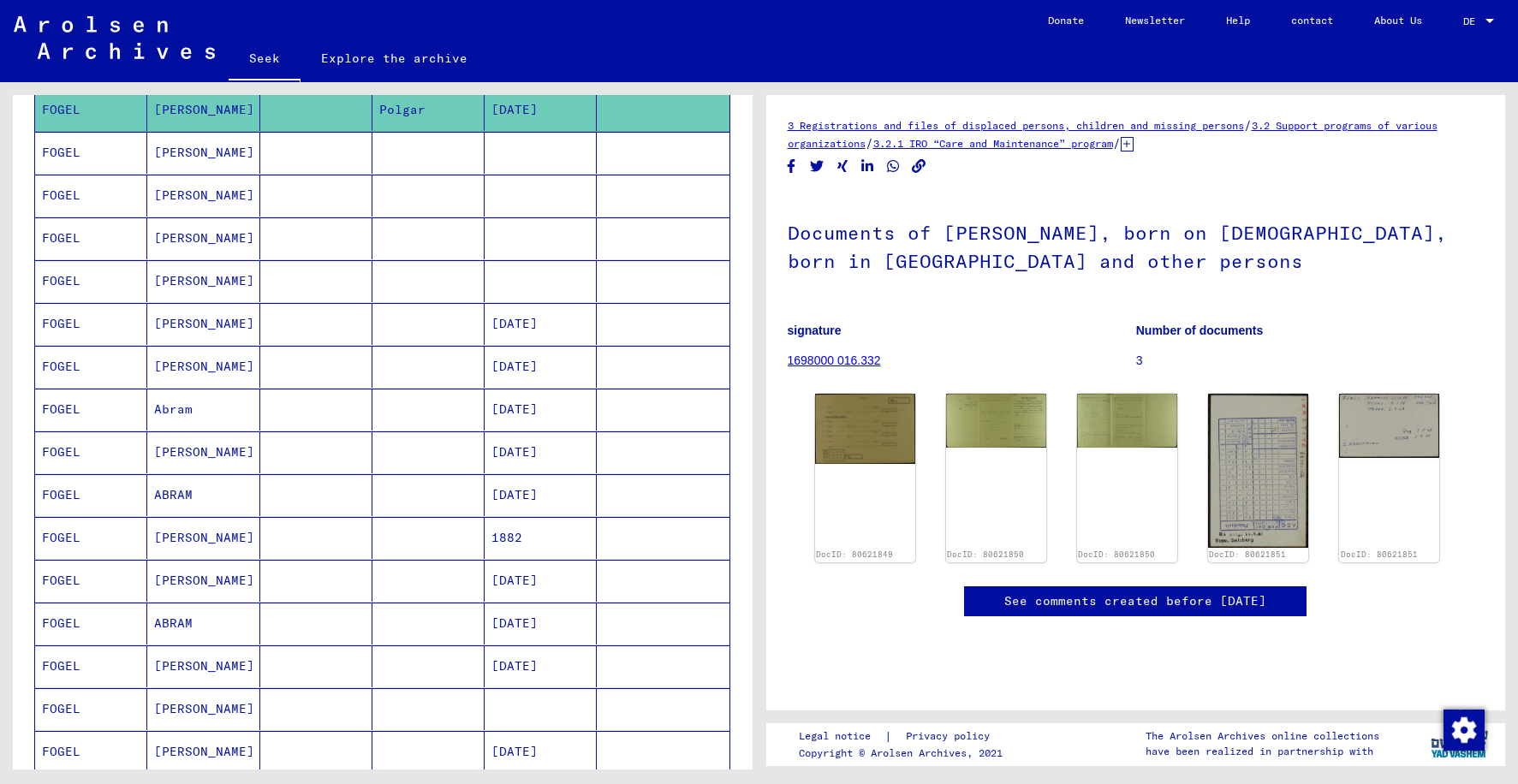
scroll to position [346, 0]
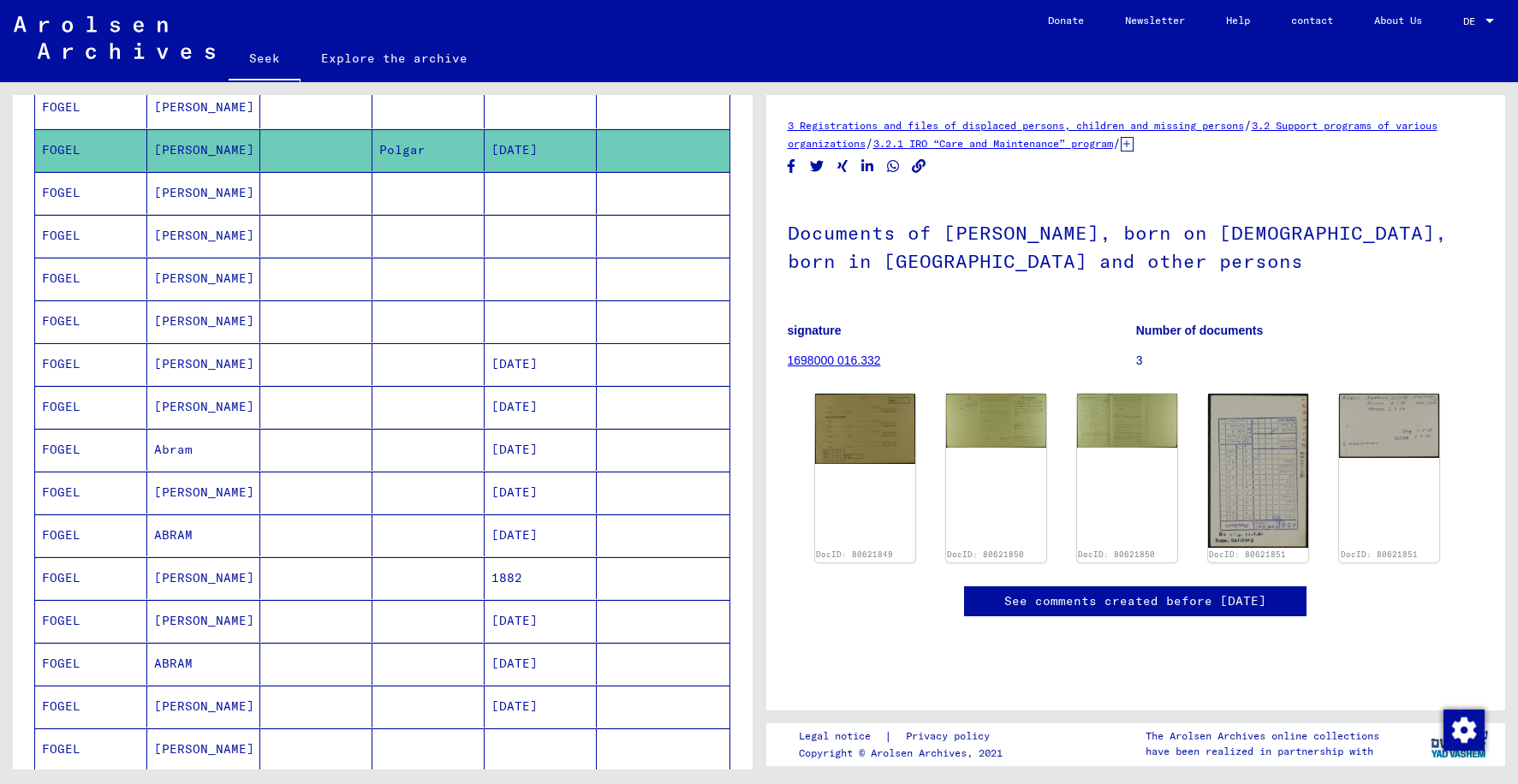
click at [350, 539] on mat-cell at bounding box center [317, 535] width 112 height 42
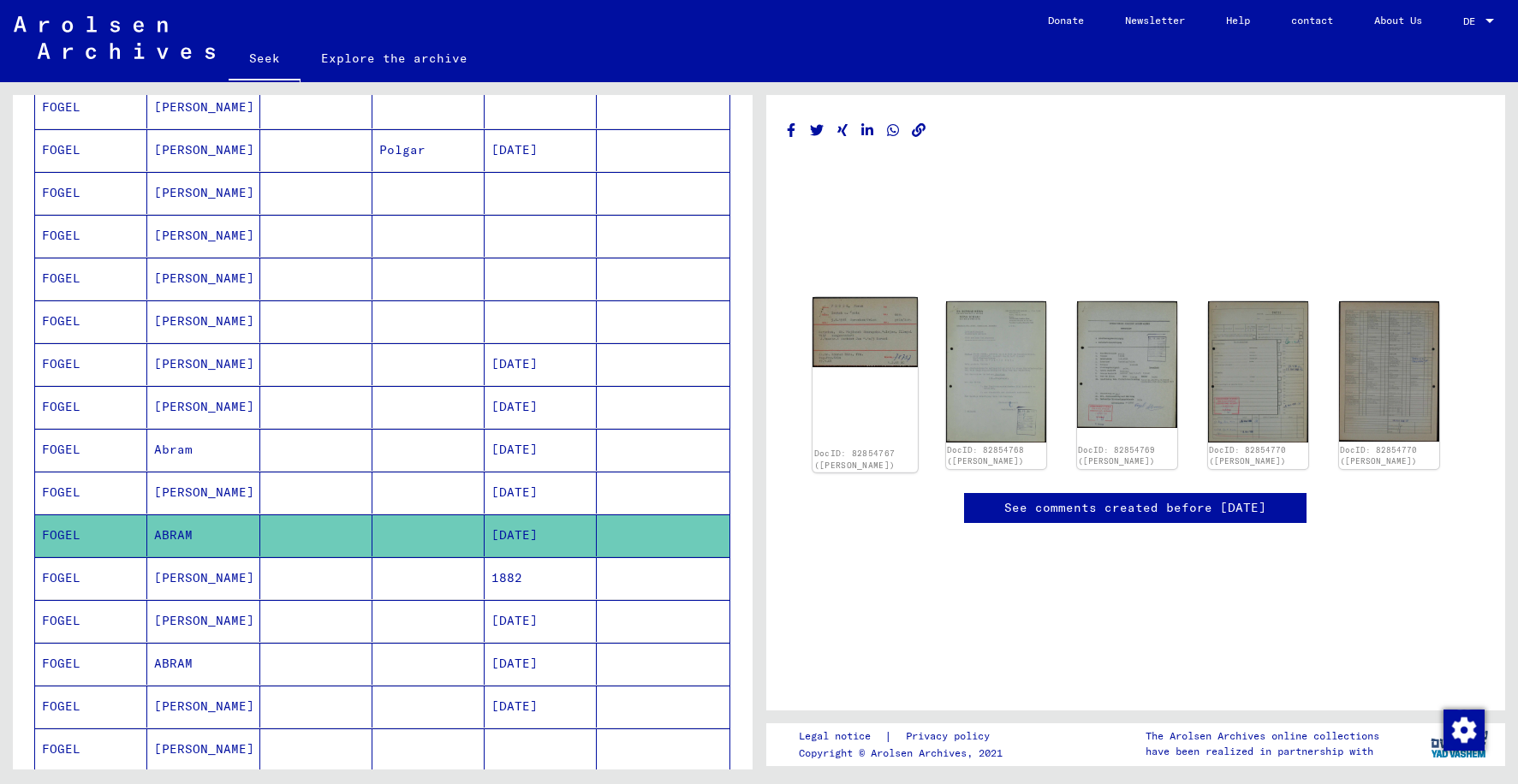
click at [900, 357] on img at bounding box center [864, 332] width 105 height 71
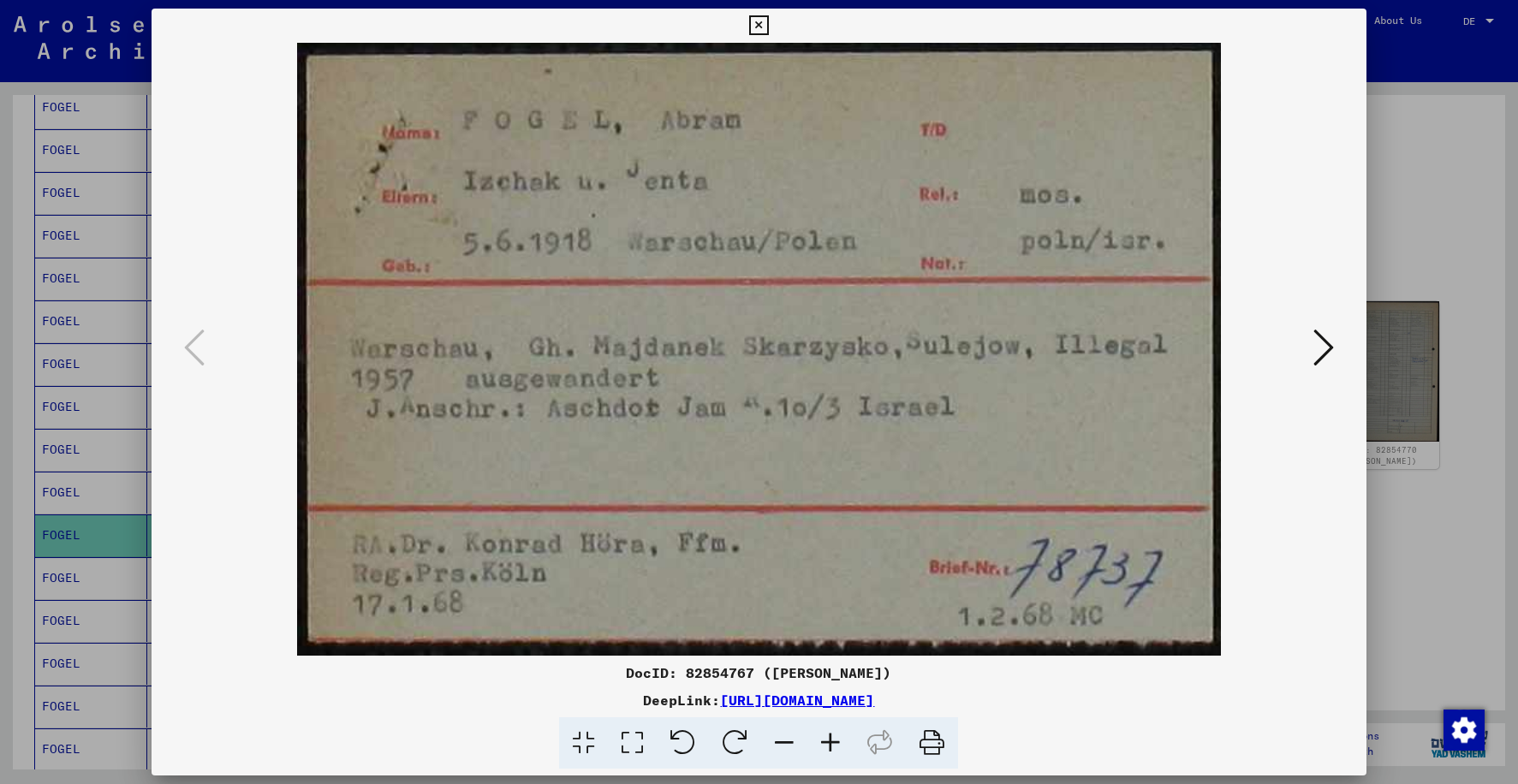
click at [1333, 344] on icon at bounding box center [1323, 348] width 21 height 41
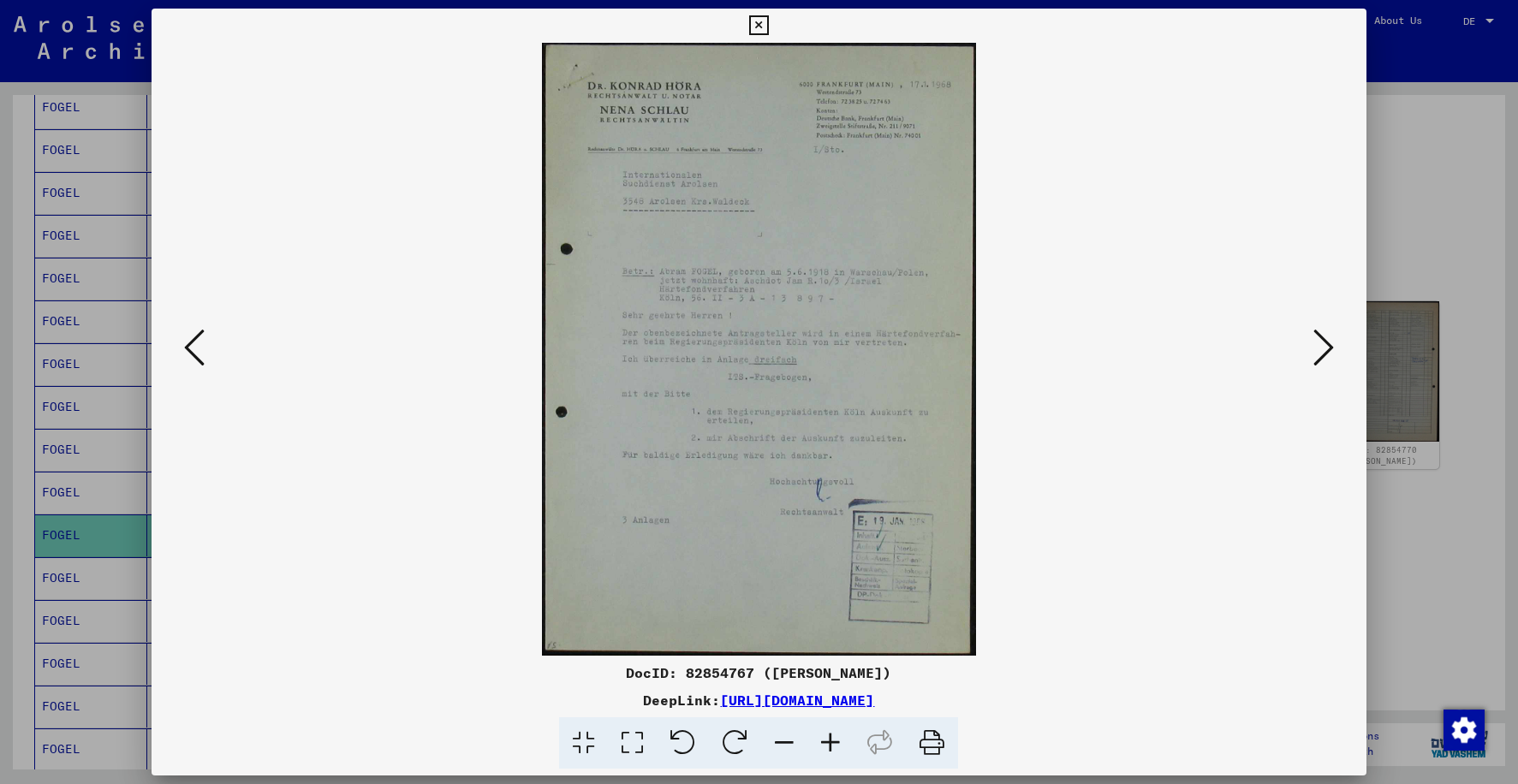
click at [1333, 344] on icon at bounding box center [1323, 348] width 21 height 41
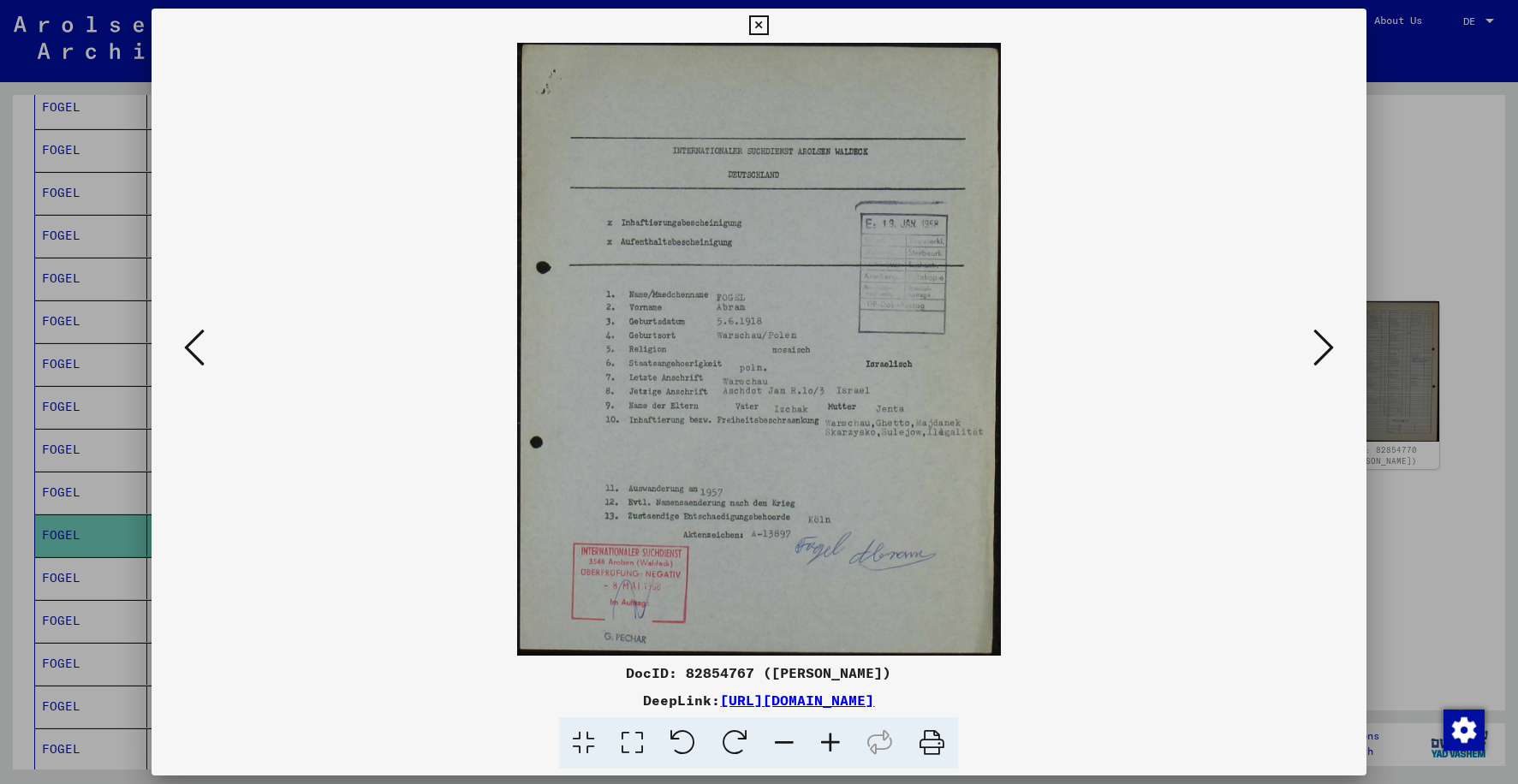
click at [761, 21] on icon at bounding box center [759, 25] width 20 height 21
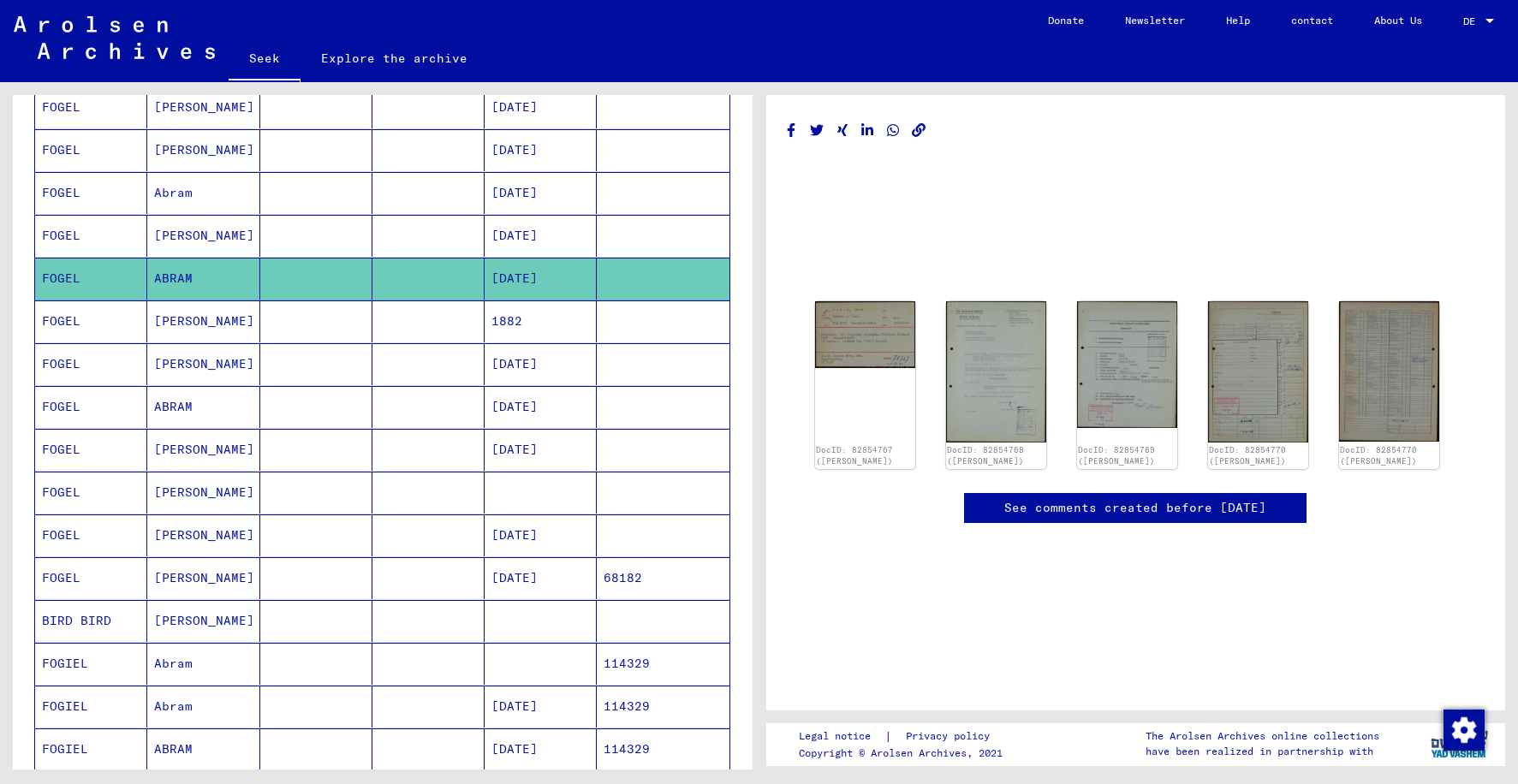
scroll to position [689, 0]
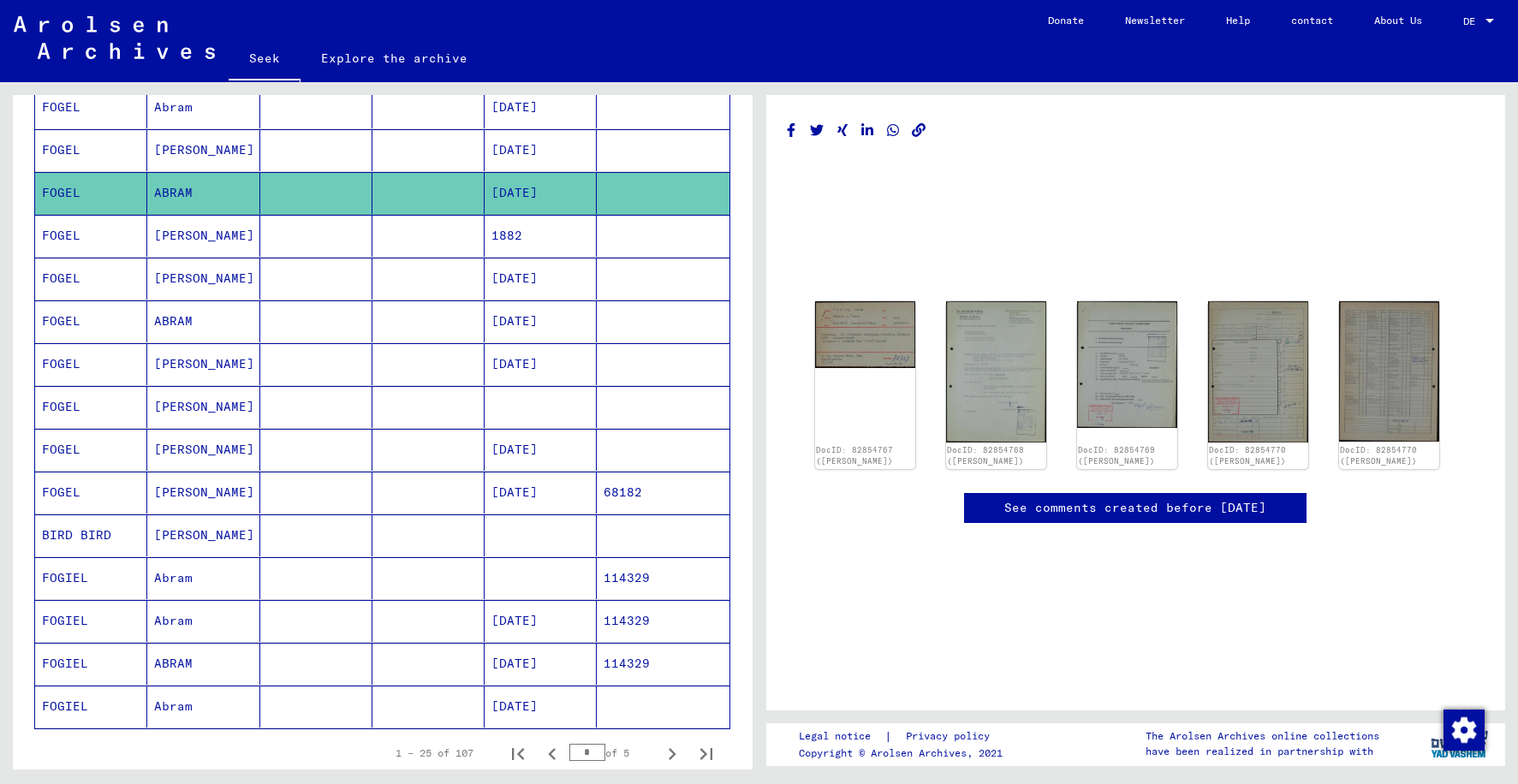
click at [372, 506] on mat-cell at bounding box center [428, 492] width 112 height 42
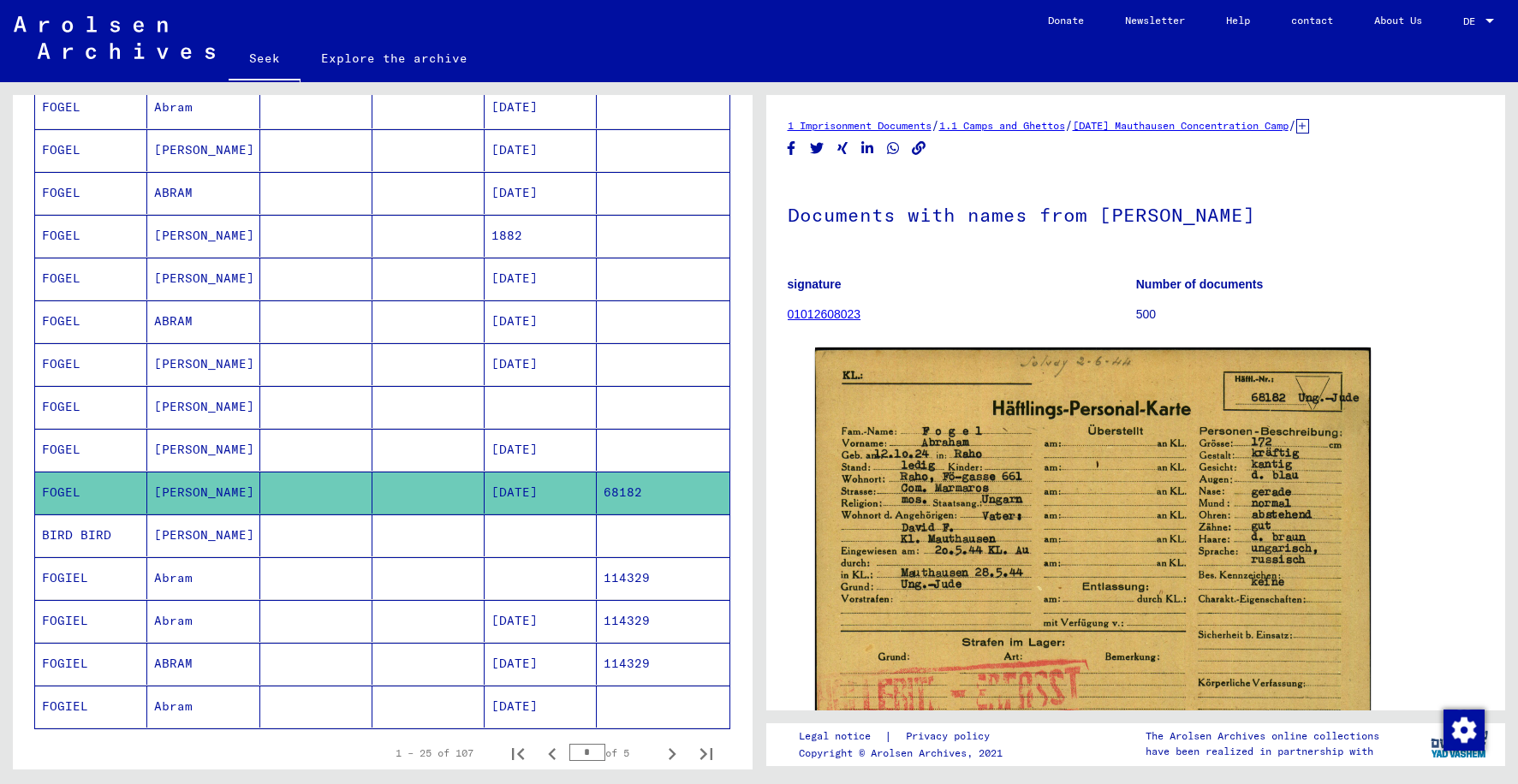
scroll to position [774, 0]
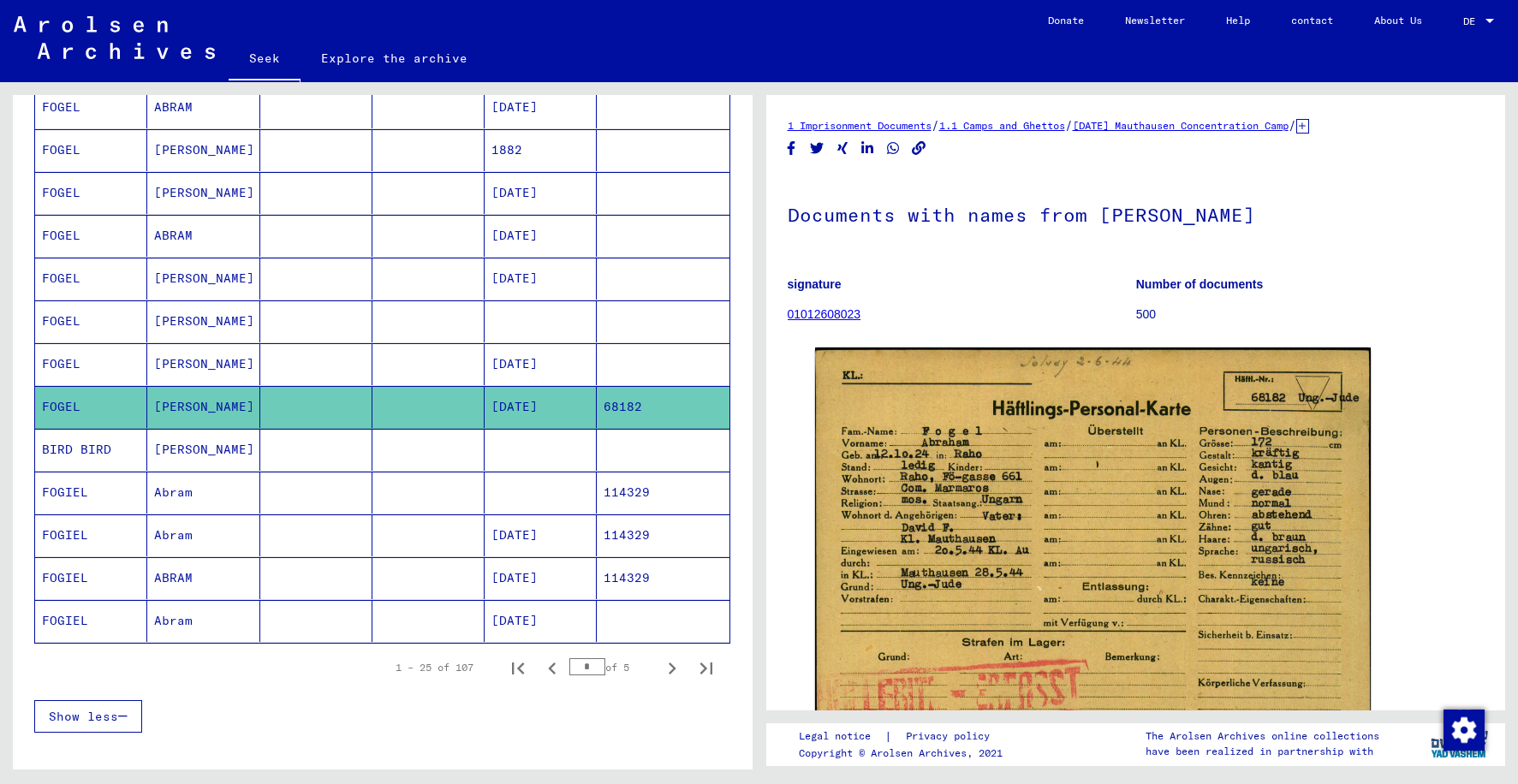
click at [398, 542] on mat-cell at bounding box center [428, 535] width 112 height 42
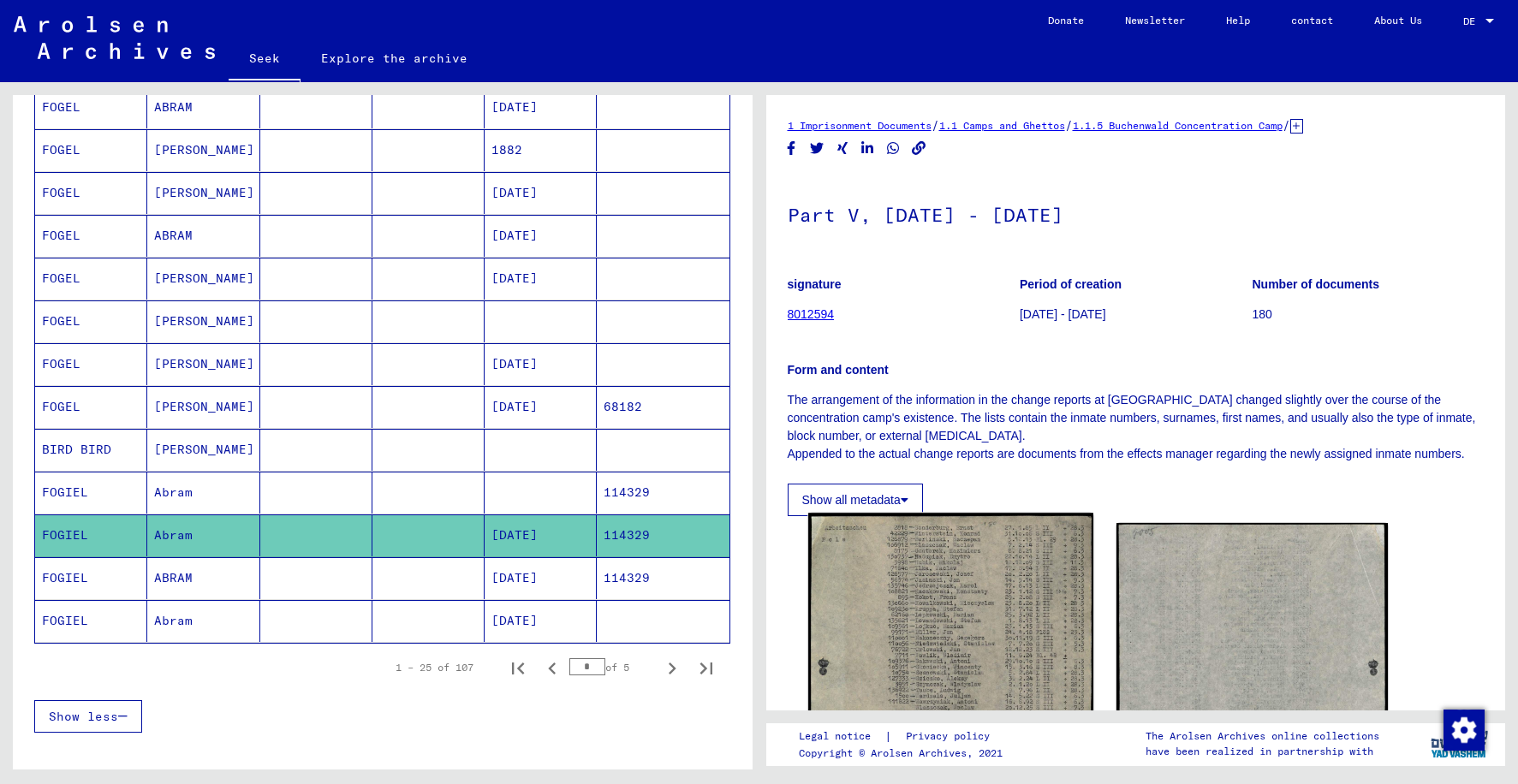
click at [984, 612] on img at bounding box center [951, 717] width 285 height 410
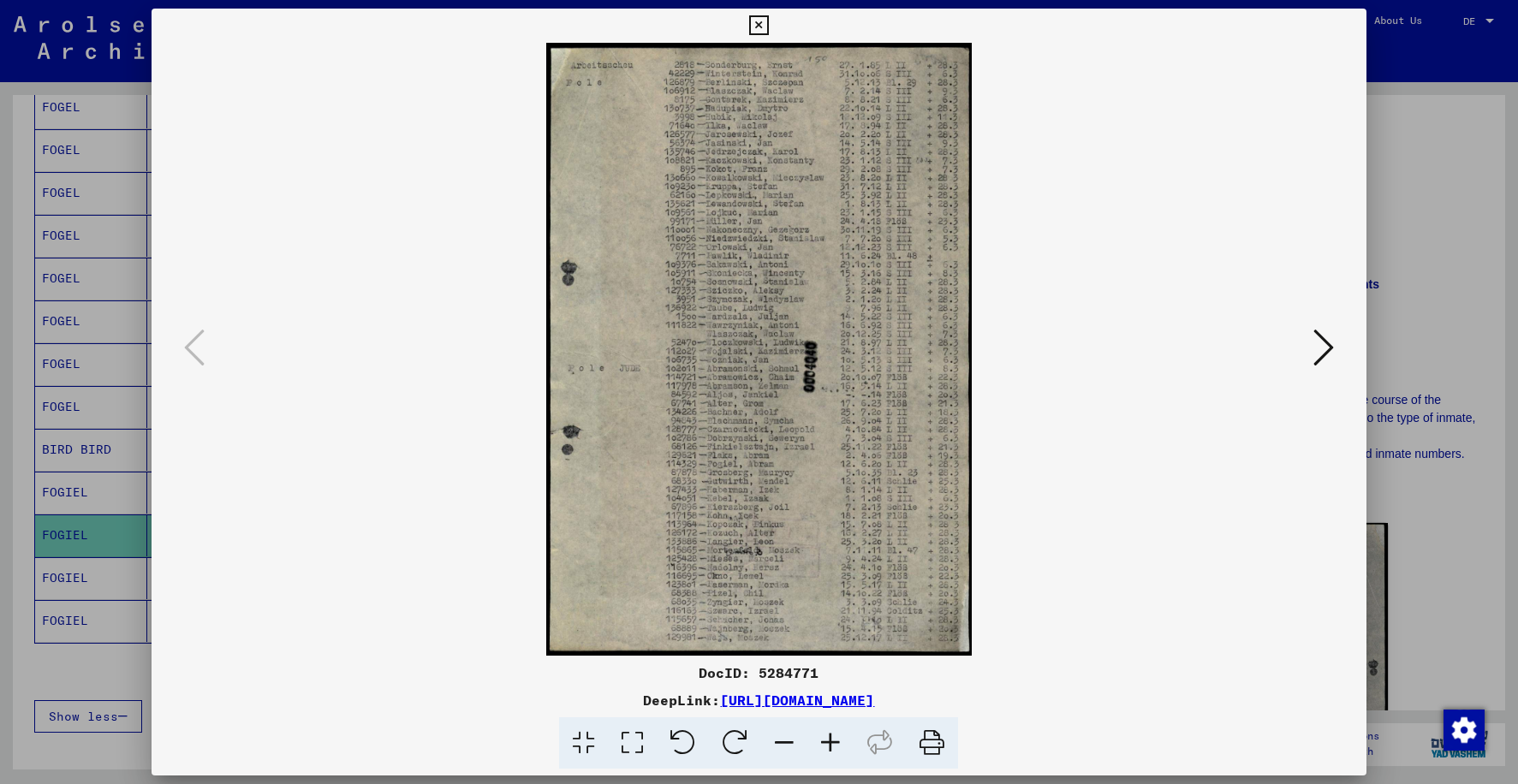
click at [761, 23] on icon at bounding box center [759, 25] width 20 height 21
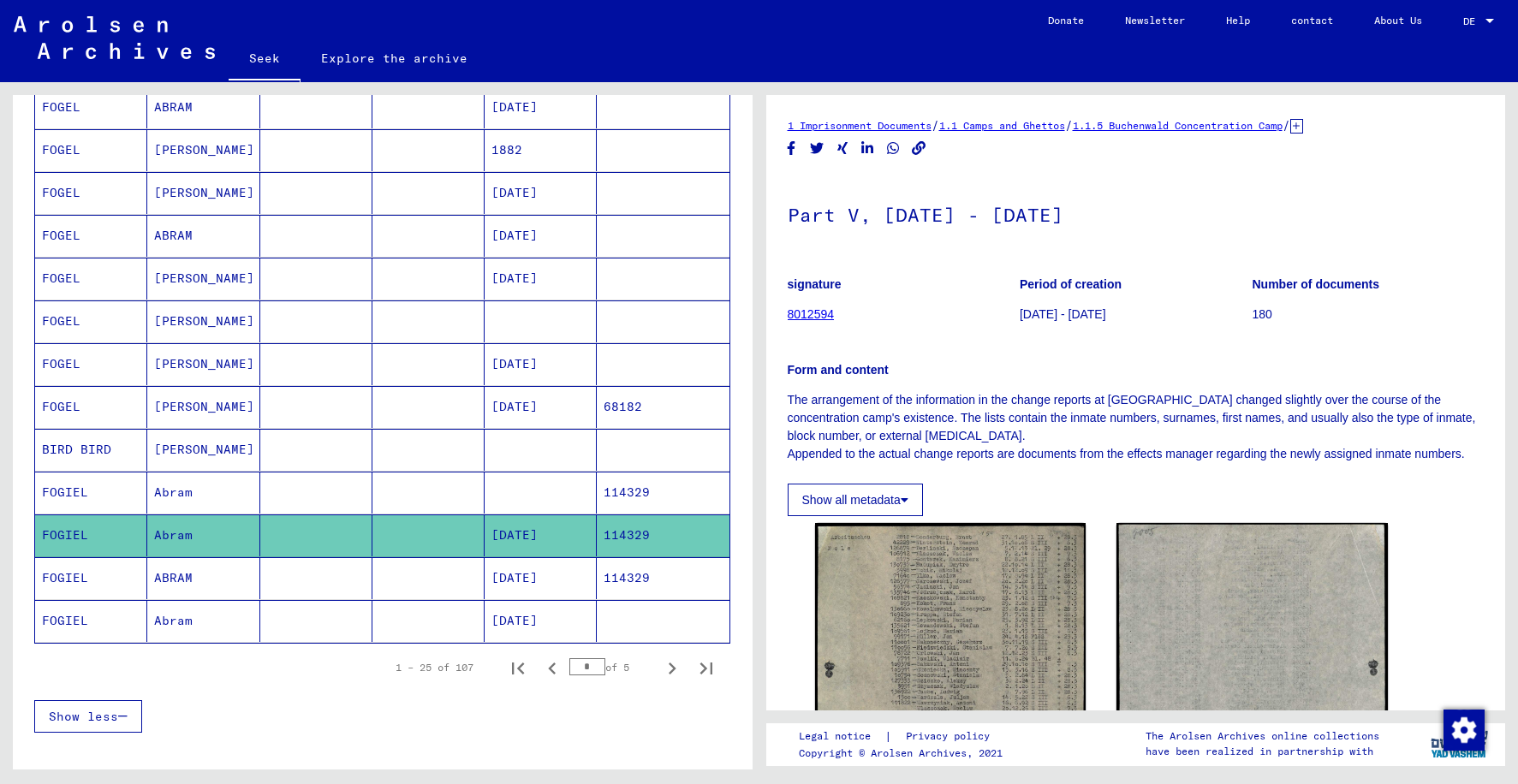
click at [421, 574] on mat-cell at bounding box center [428, 578] width 112 height 42
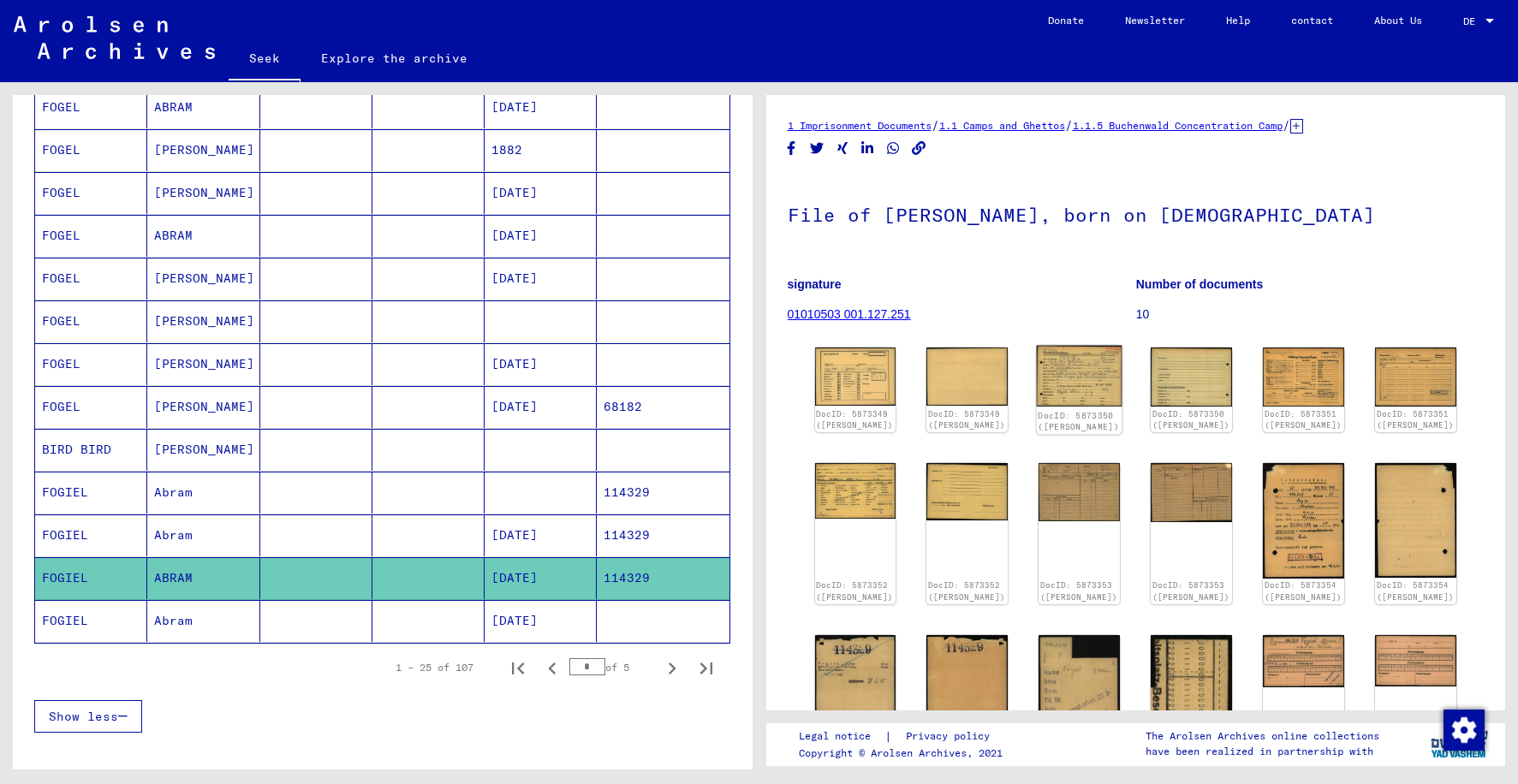
click at [1083, 381] on img at bounding box center [1079, 376] width 85 height 62
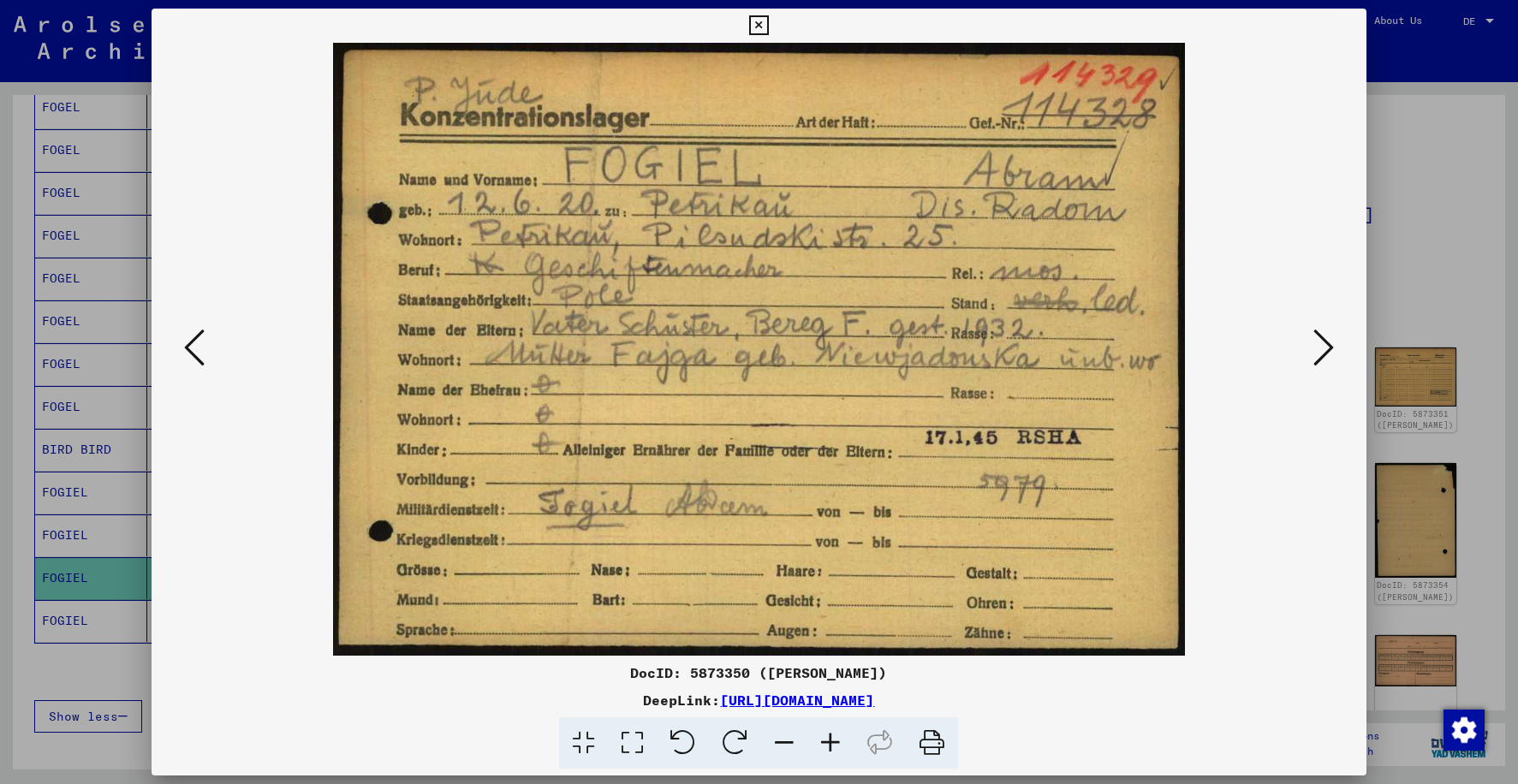
click at [1322, 339] on icon at bounding box center [1323, 348] width 21 height 41
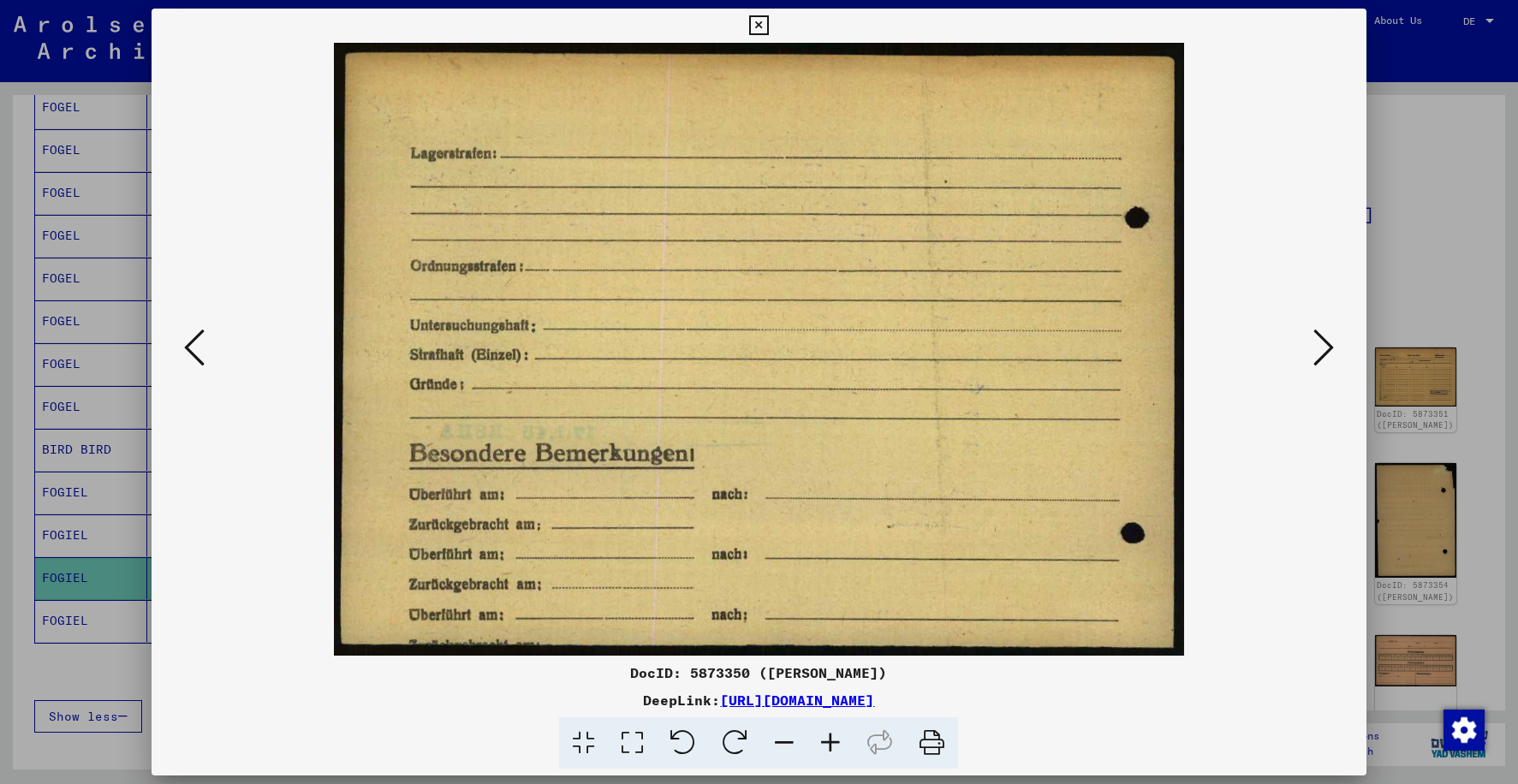
click at [1322, 339] on icon at bounding box center [1323, 348] width 21 height 41
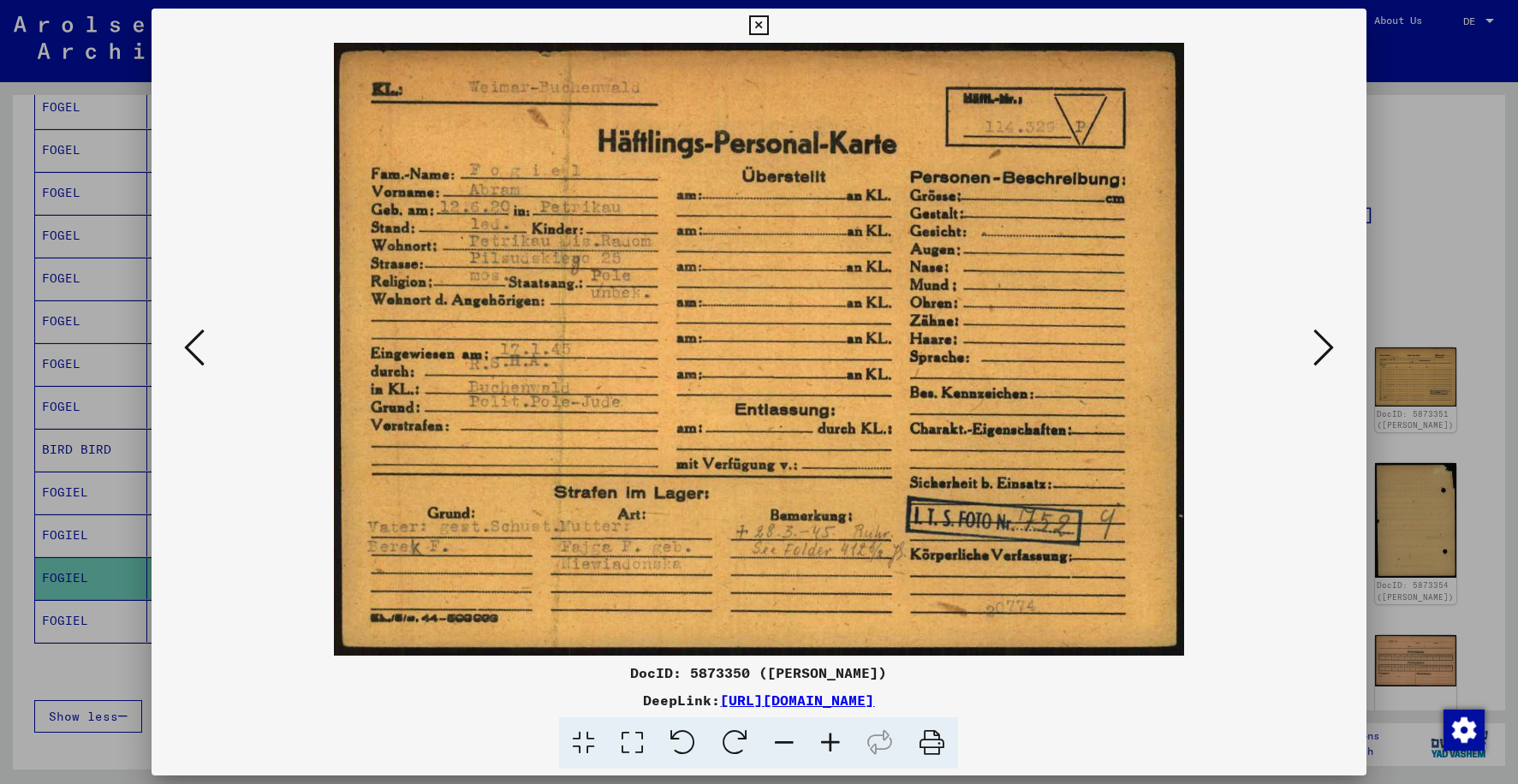
click at [765, 30] on icon at bounding box center [759, 25] width 20 height 21
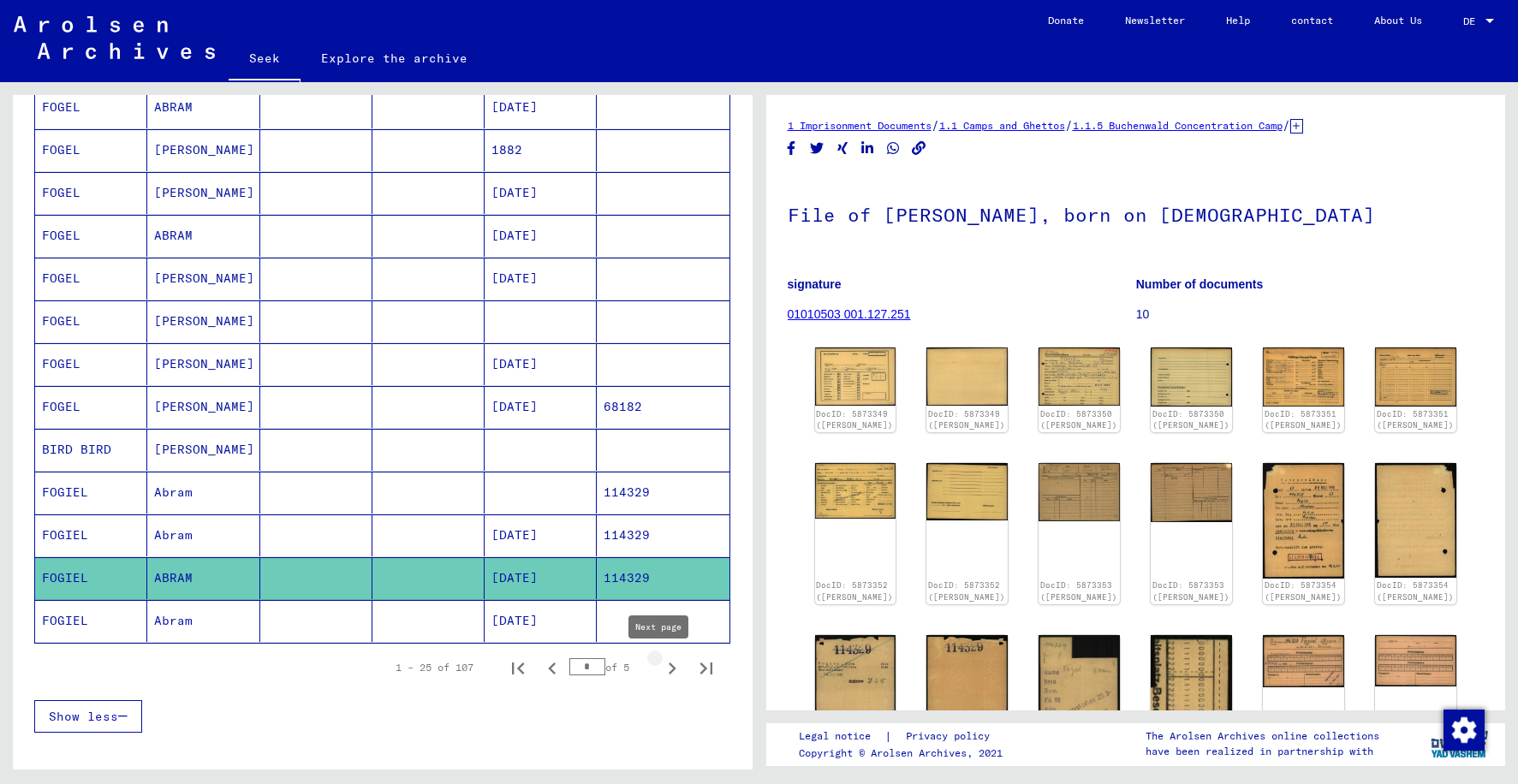
click at [661, 673] on icon "Next page" at bounding box center [672, 668] width 24 height 24
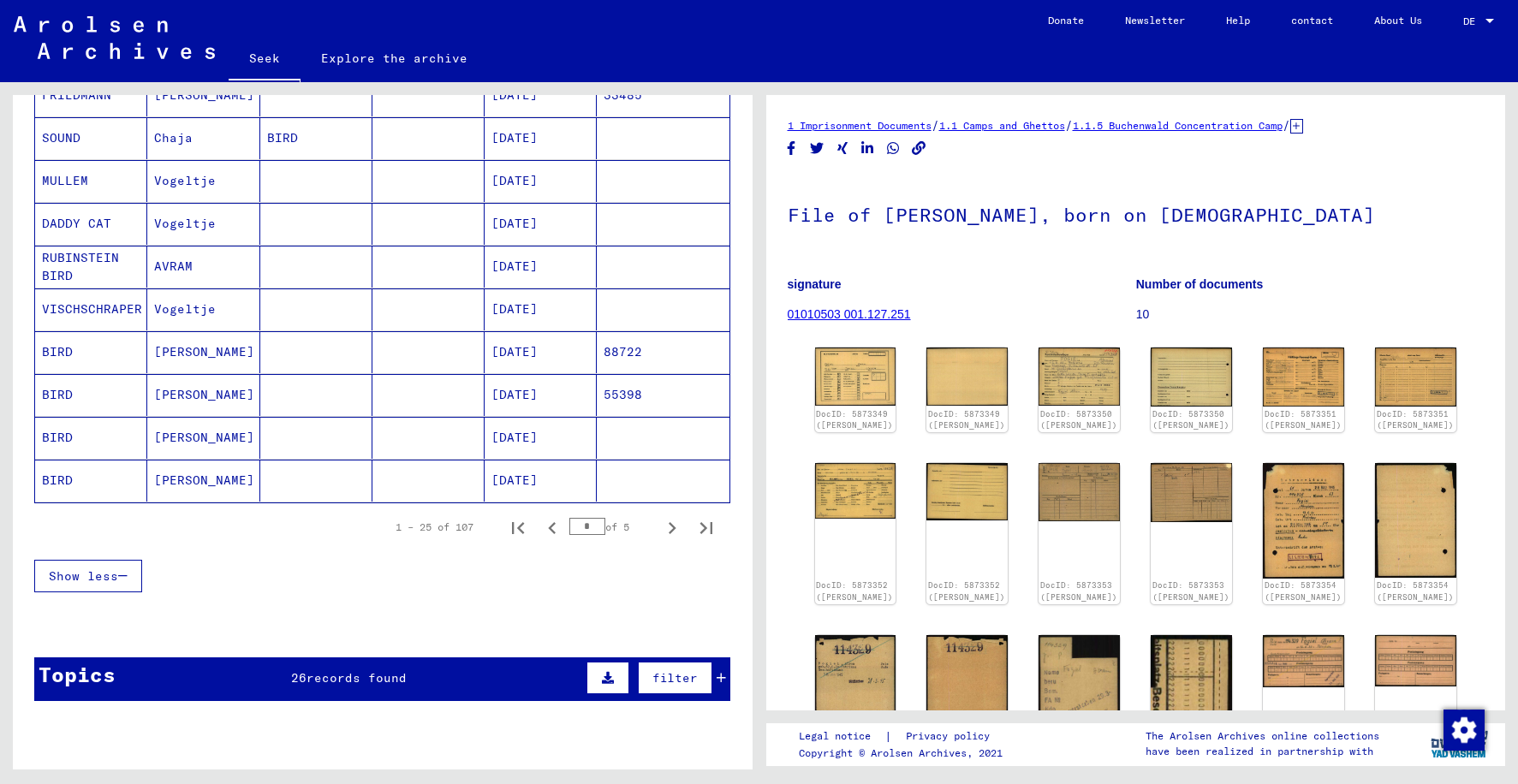
scroll to position [946, 0]
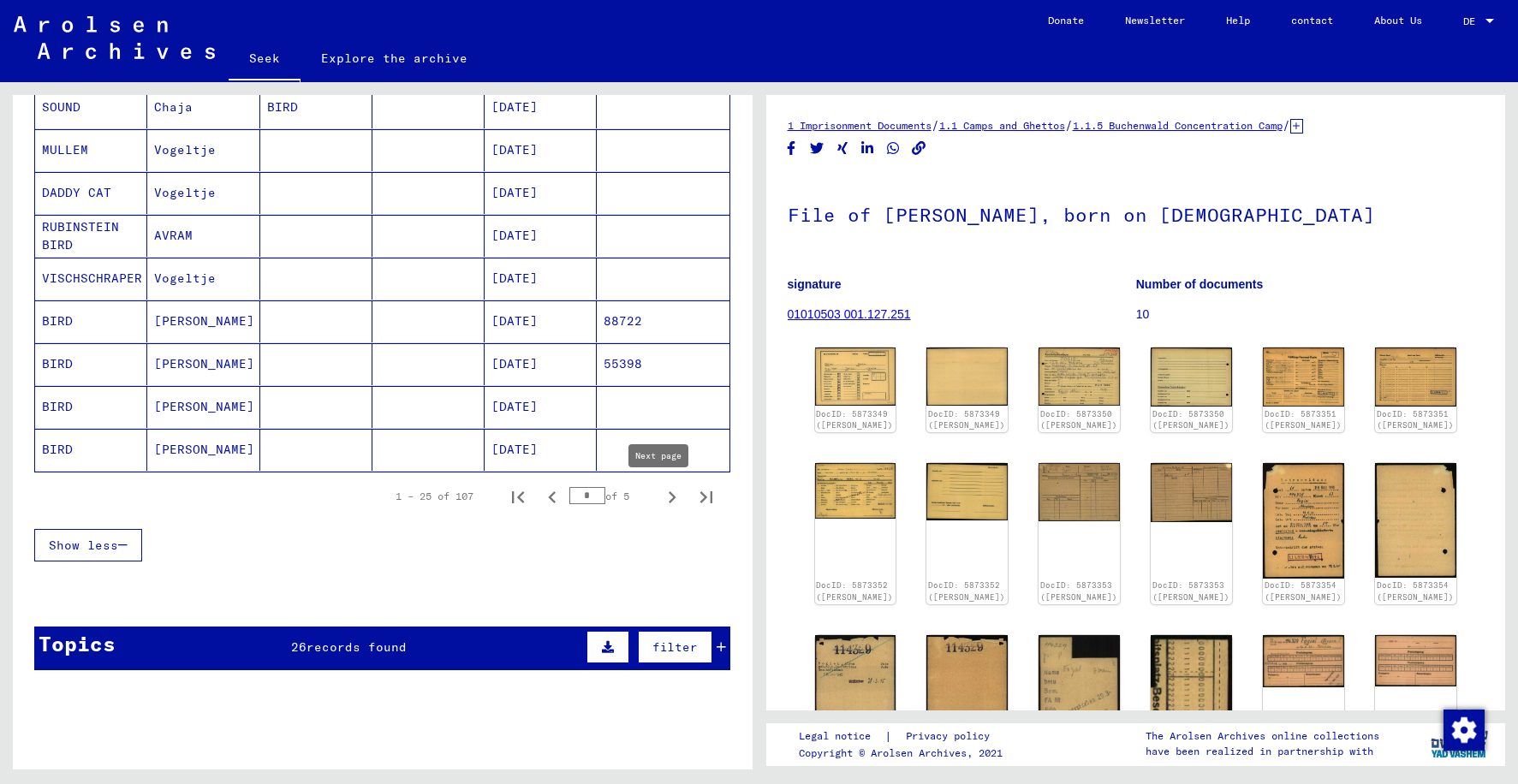
click at [661, 504] on icon "Next page" at bounding box center [672, 497] width 24 height 24
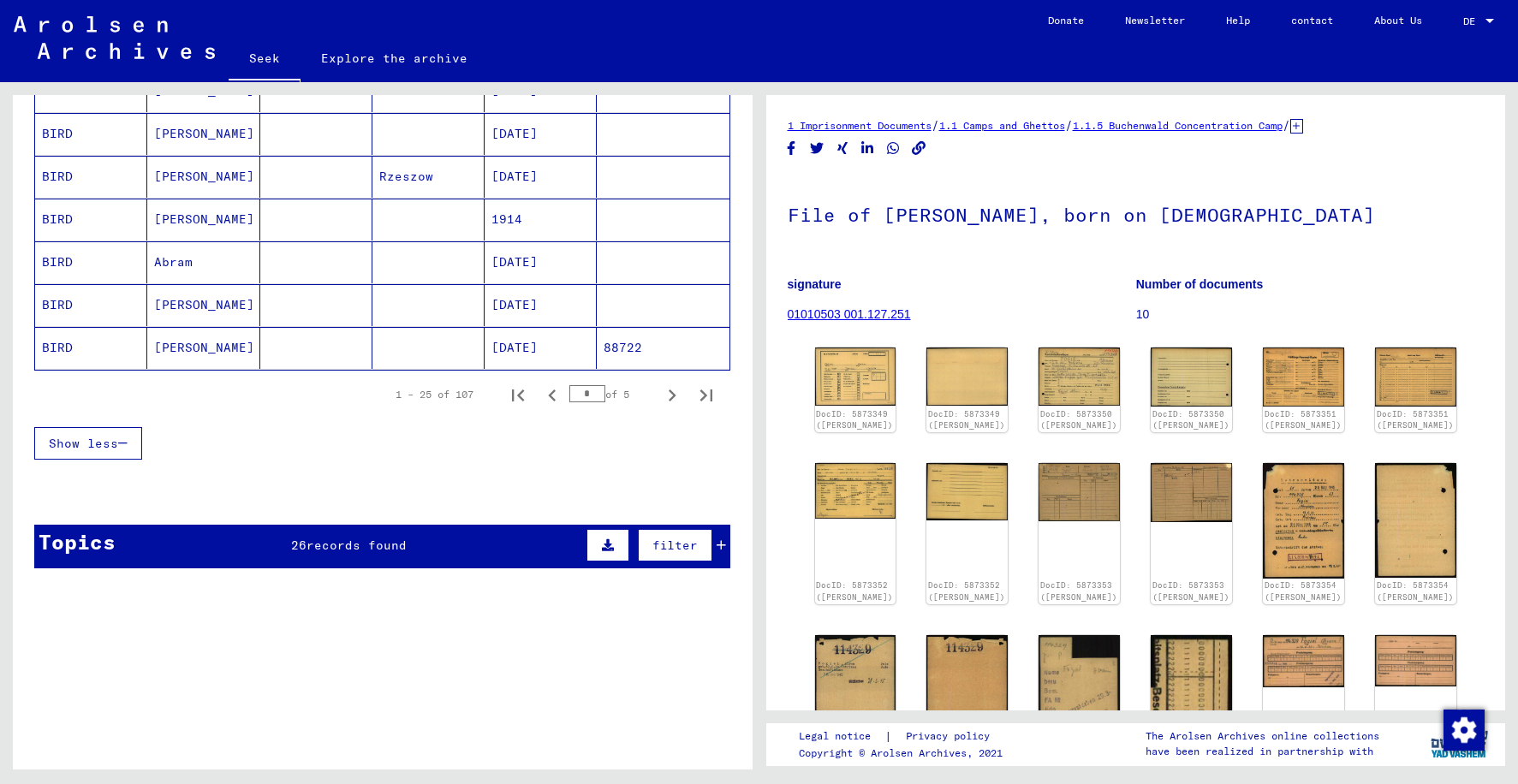
scroll to position [1028, 0]
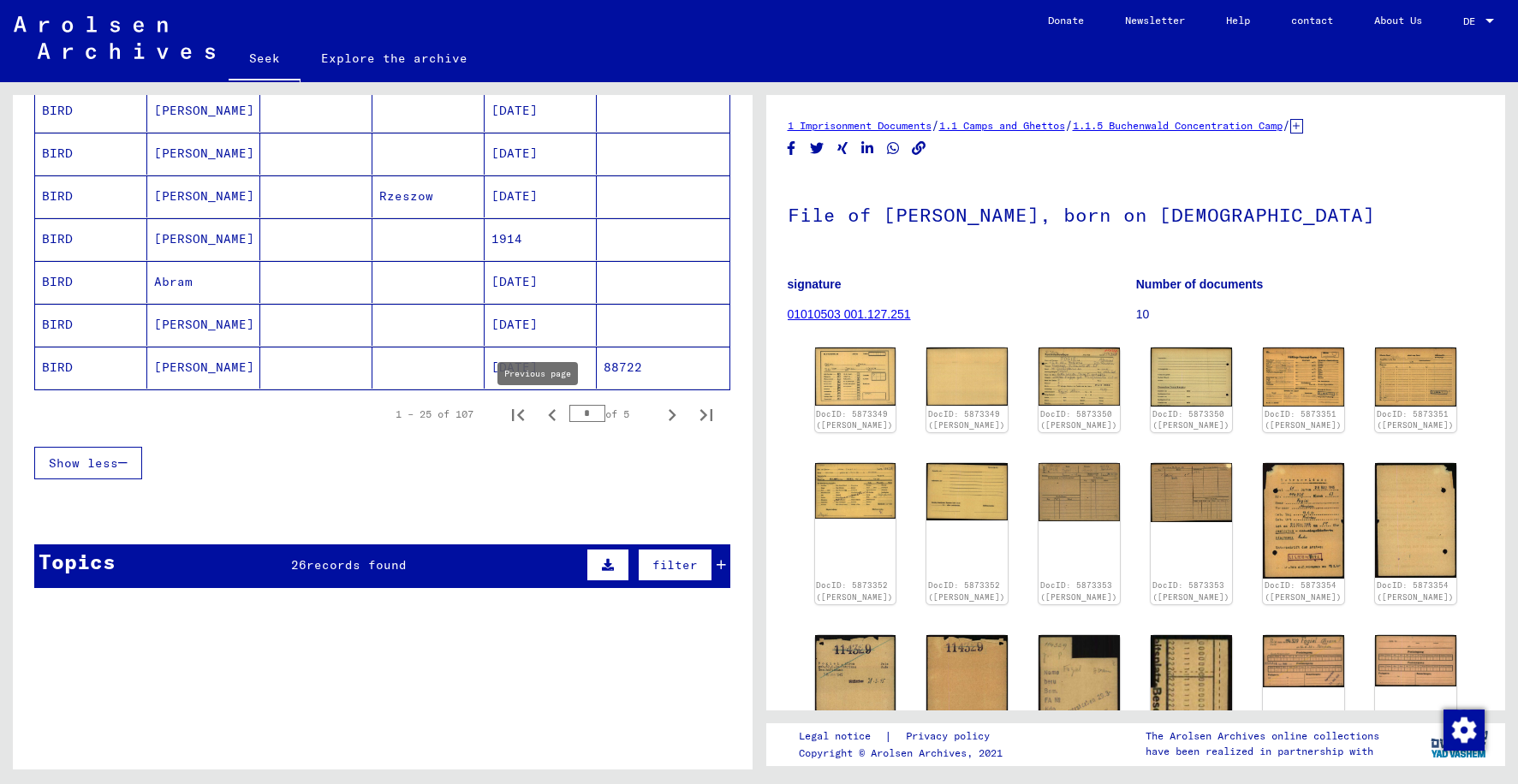
click at [540, 416] on icon "Previous page" at bounding box center [552, 416] width 24 height 24
click at [540, 418] on icon "Previous page" at bounding box center [552, 416] width 24 height 24
type input "*"
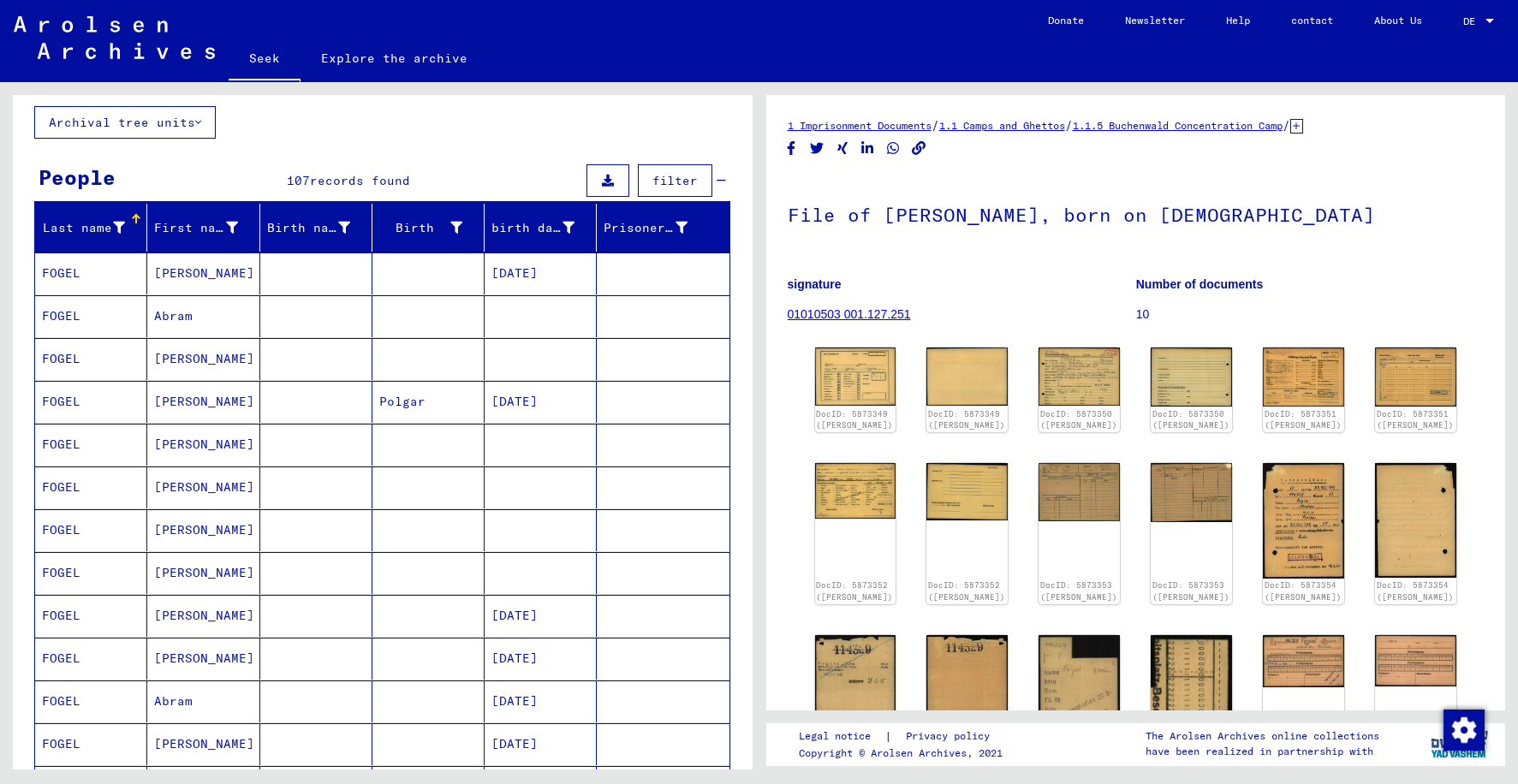
scroll to position [0, 0]
